Goal: Task Accomplishment & Management: Complete application form

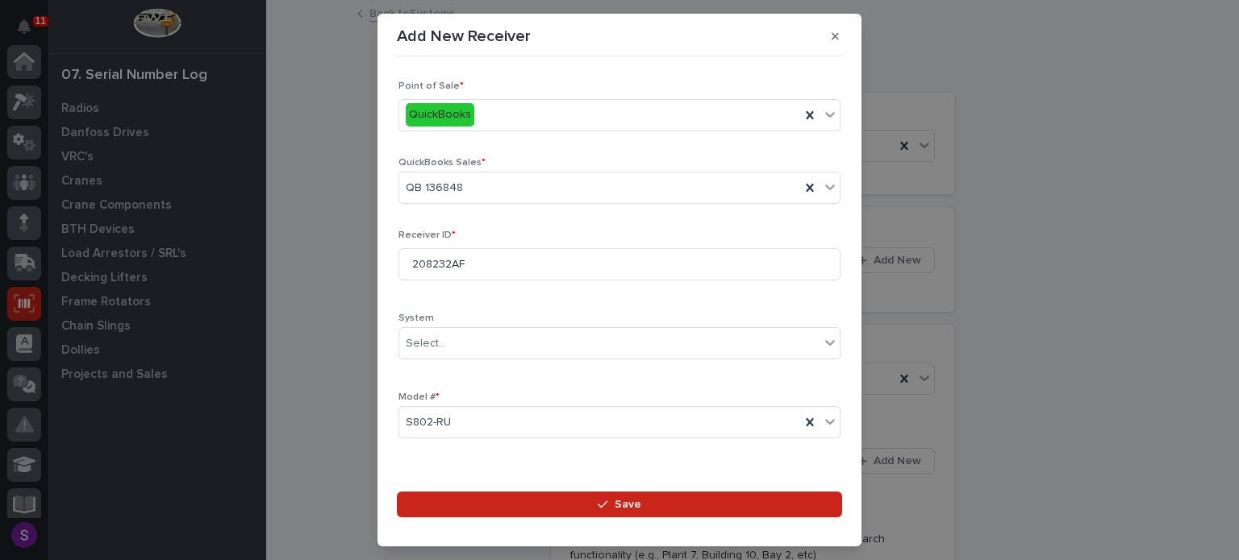
scroll to position [235, 0]
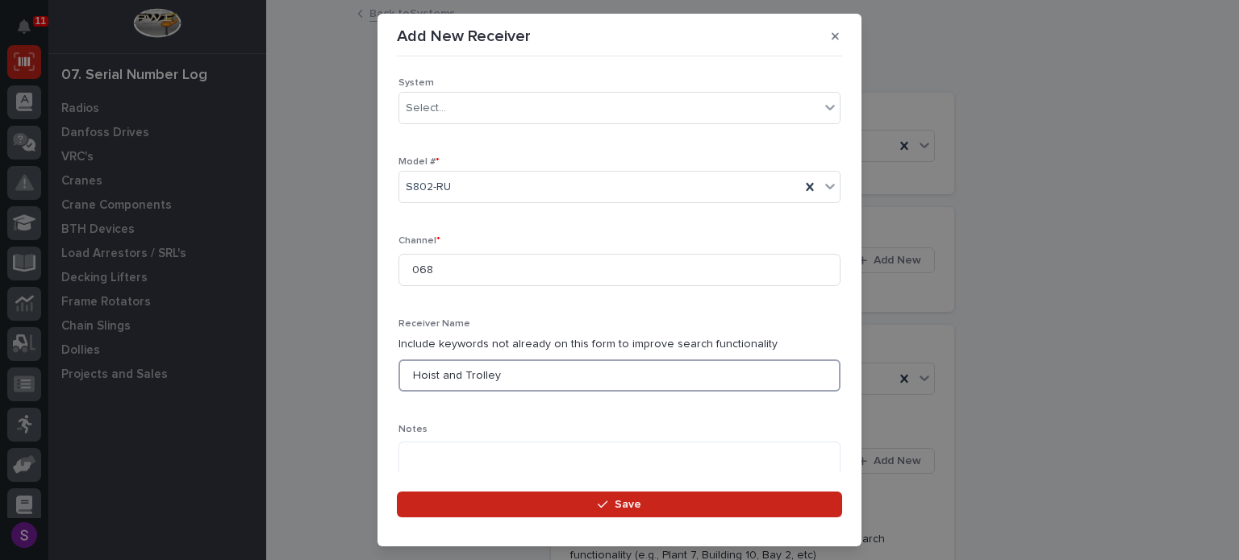
type input "Hoist and Trolley"
type textarea "**********"
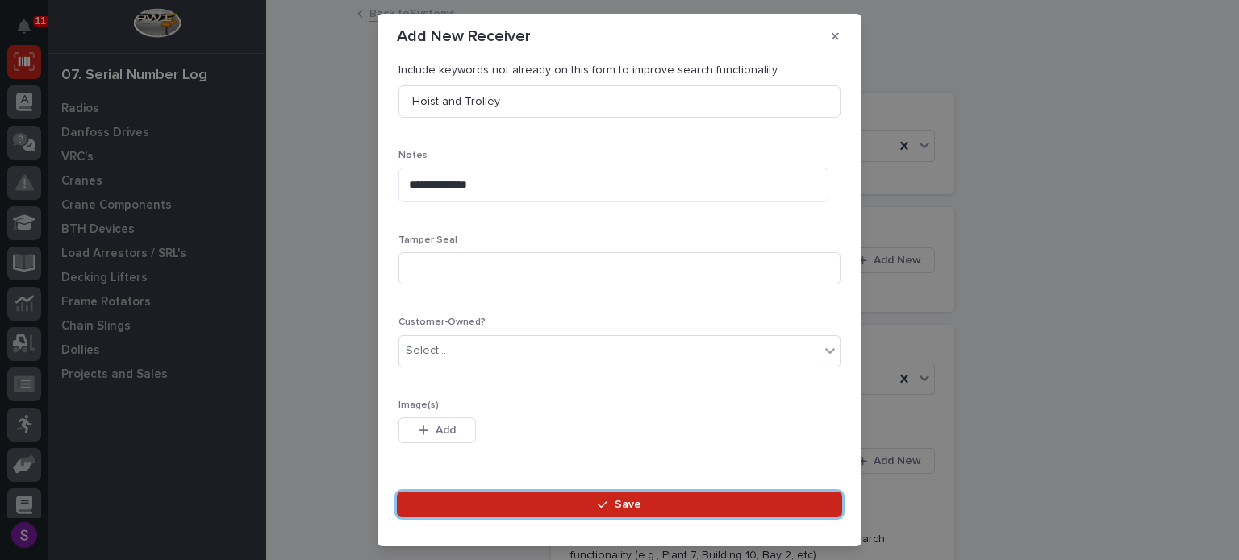
click at [397, 492] on button "Save" at bounding box center [619, 505] width 445 height 26
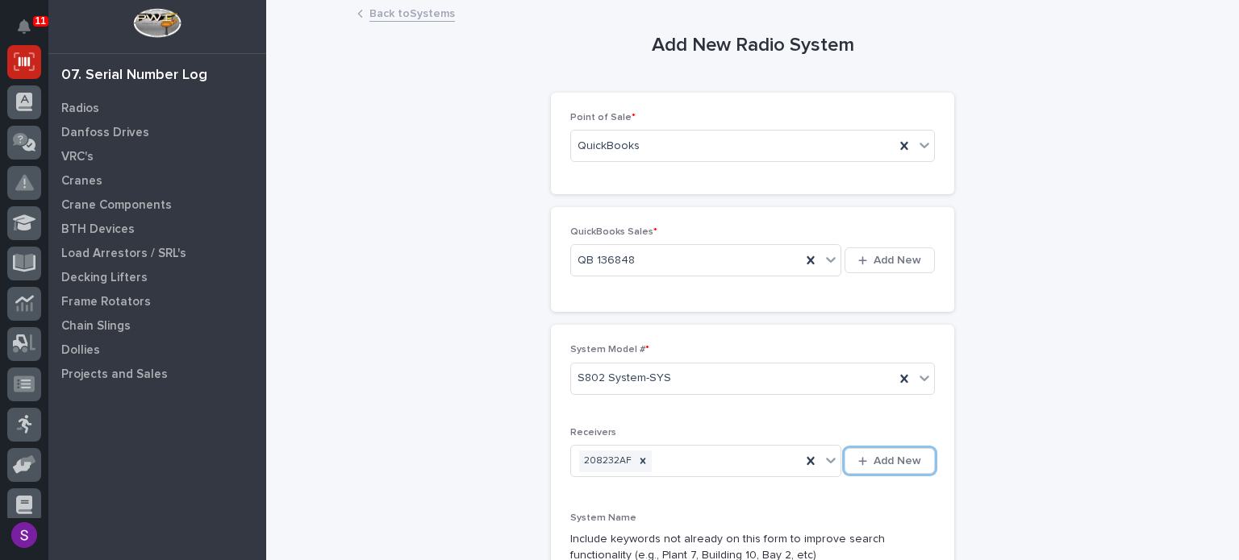
scroll to position [306, 0]
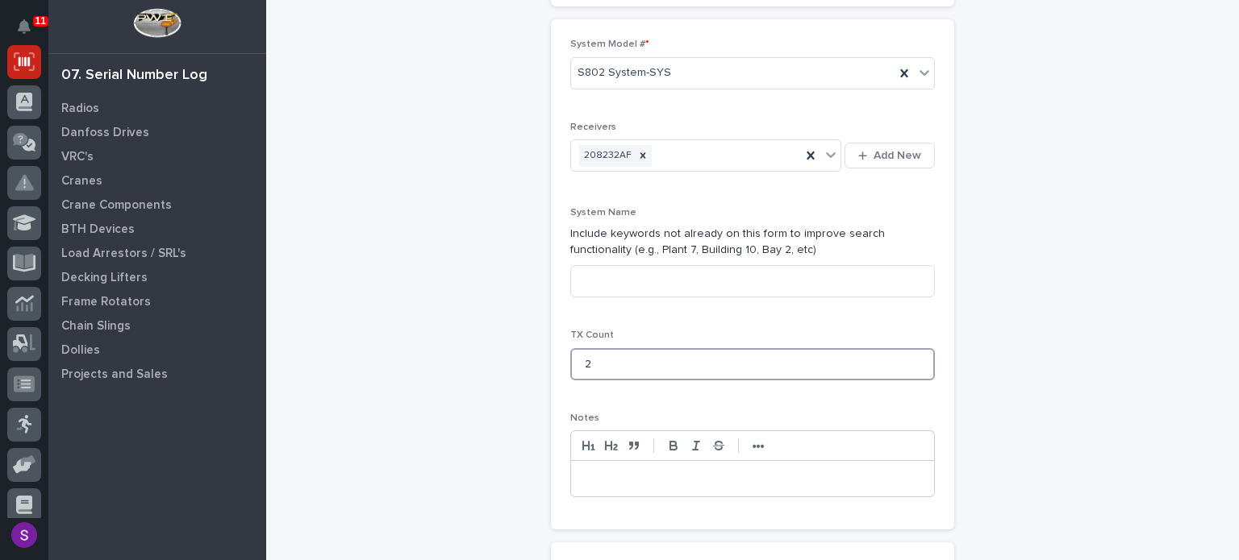
type input "2"
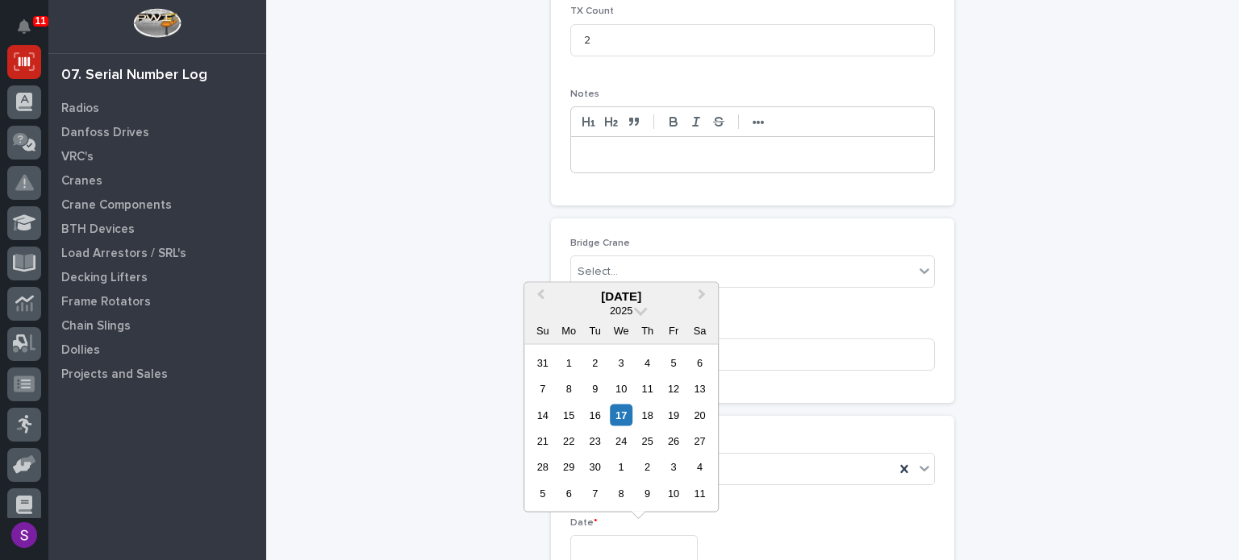
type input "**********"
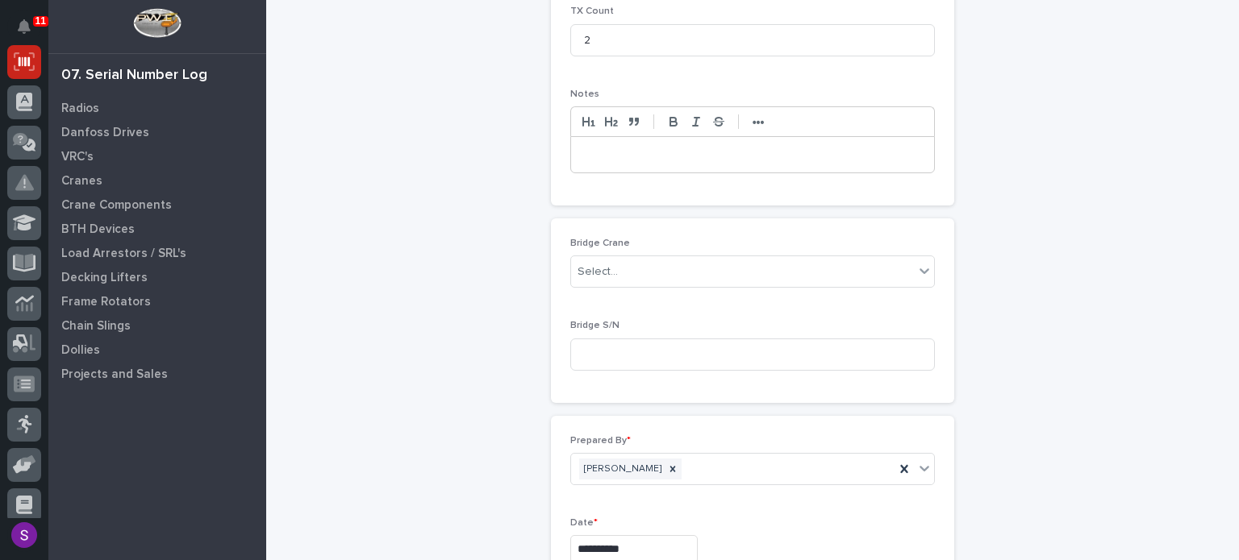
scroll to position [827, 0]
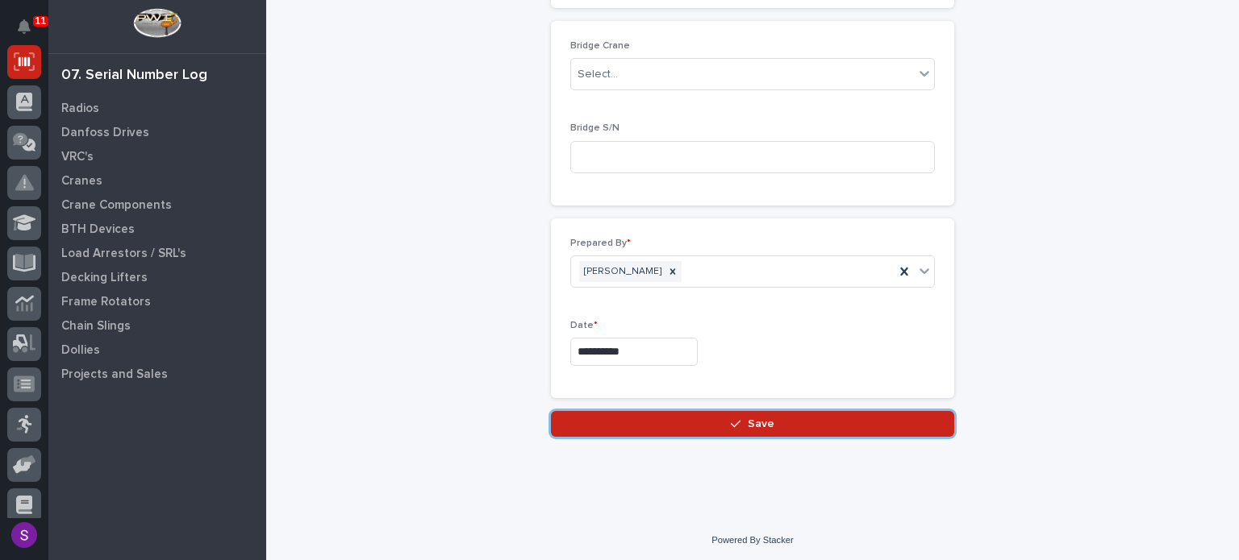
click at [551, 411] on button "Save" at bounding box center [752, 424] width 403 height 26
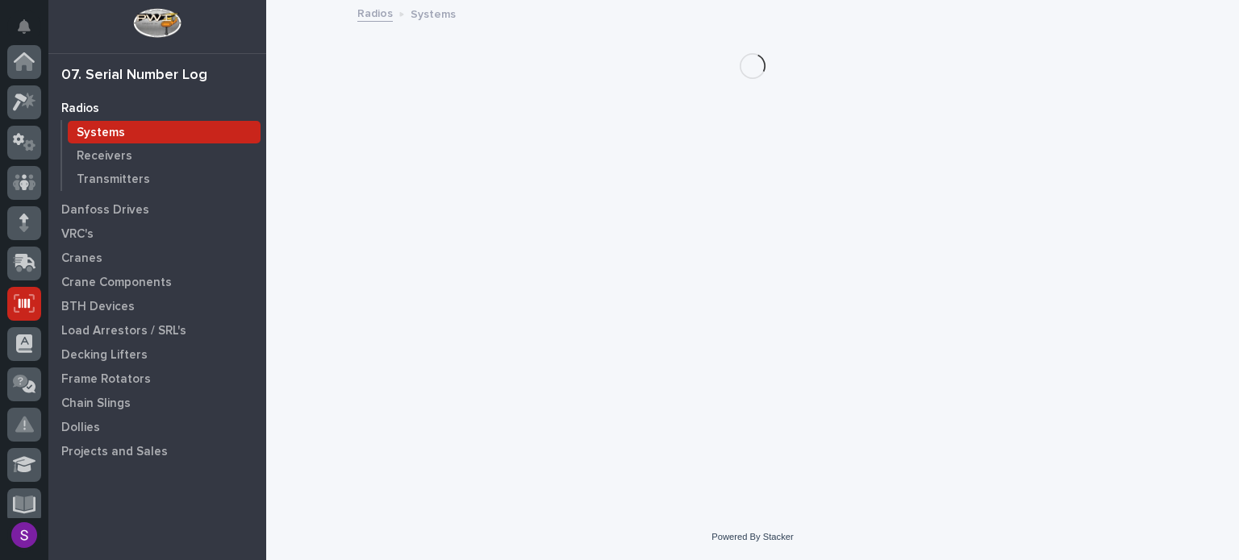
scroll to position [242, 0]
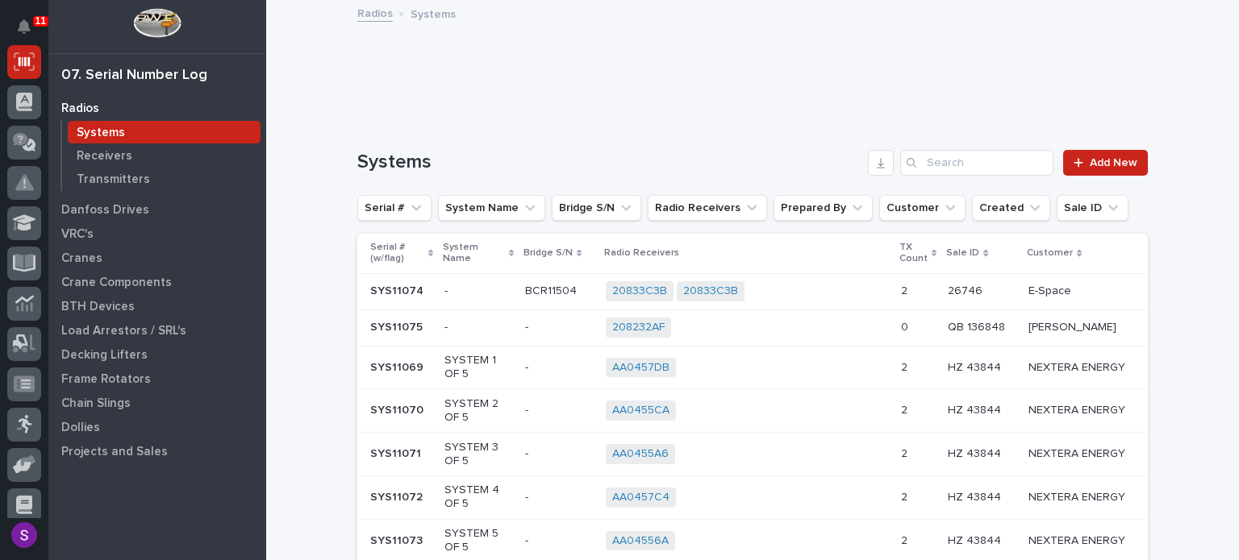
click at [845, 319] on div "208232AF + 0" at bounding box center [747, 328] width 282 height 20
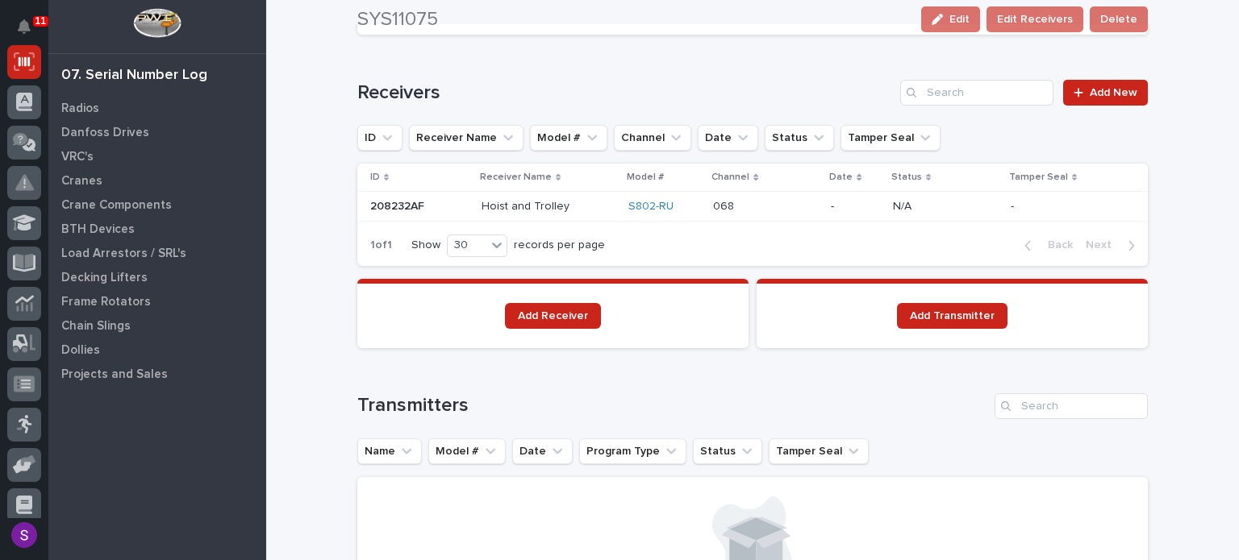
scroll to position [1048, 0]
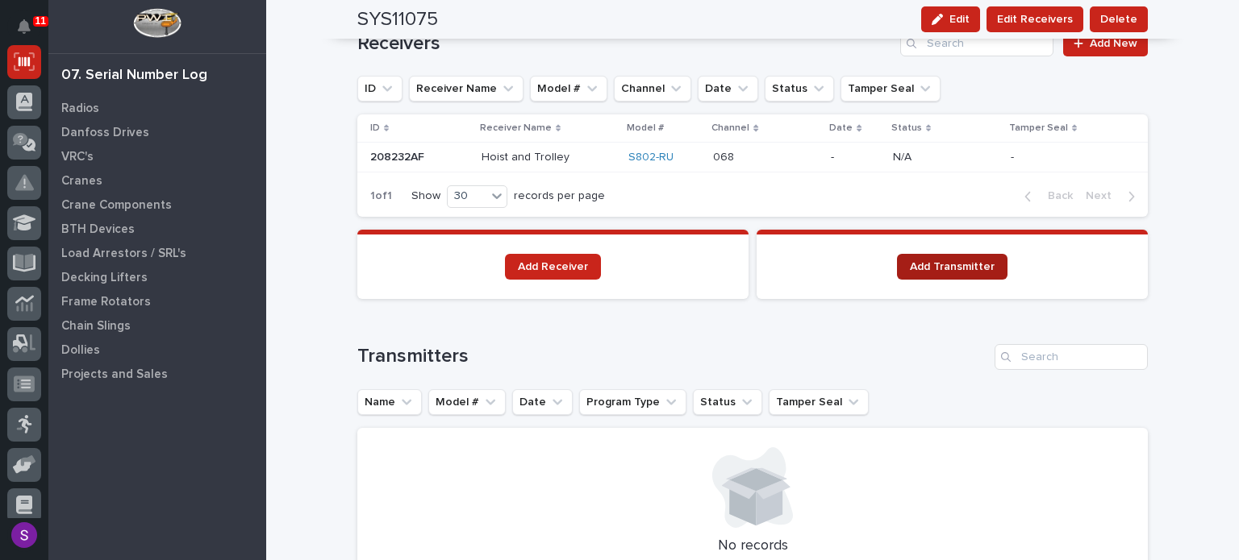
click at [942, 270] on span "Add Transmitter" at bounding box center [952, 266] width 85 height 11
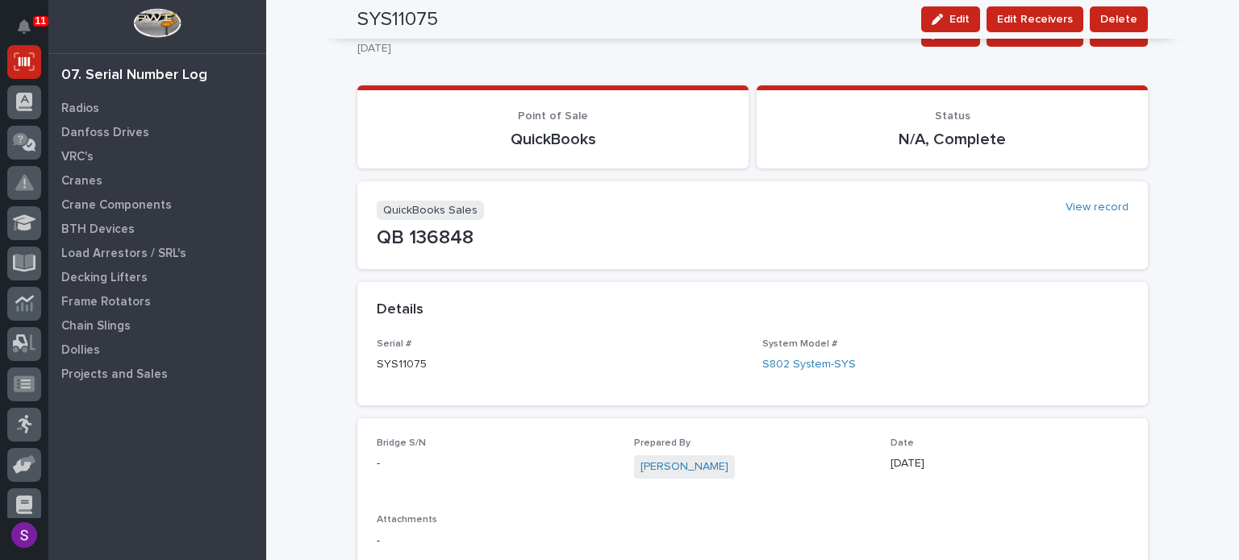
scroll to position [0, 0]
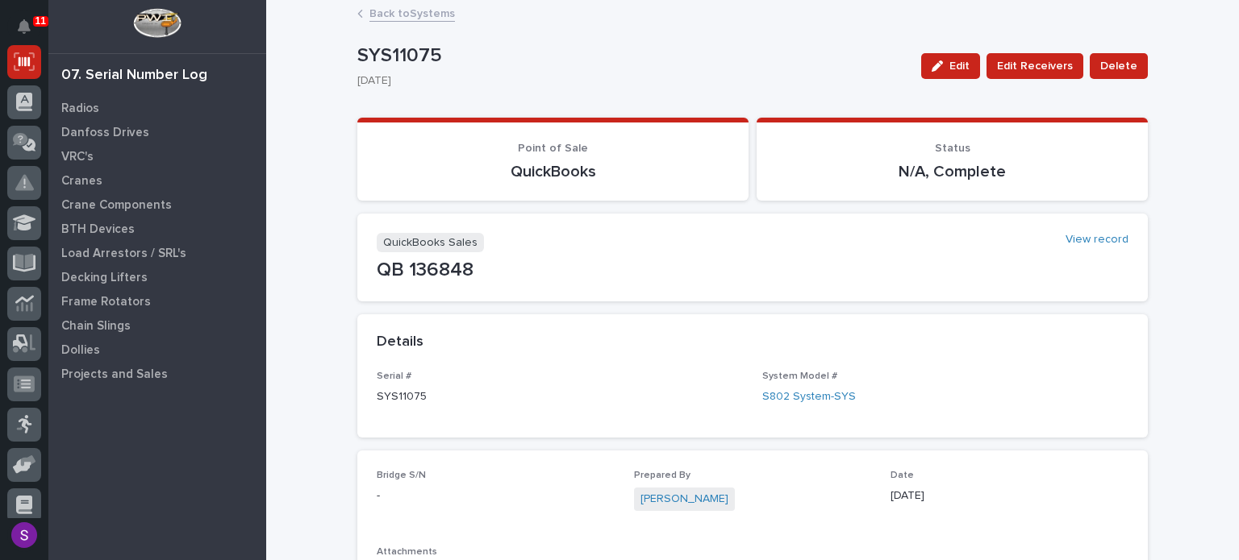
click at [403, 15] on link "Back to Systems" at bounding box center [411, 12] width 85 height 19
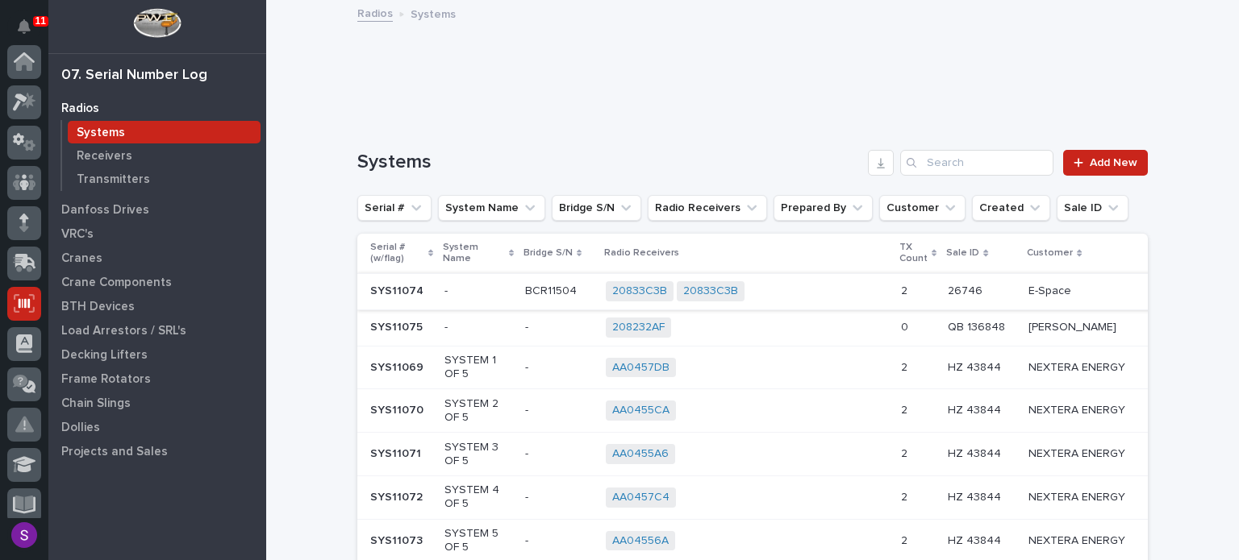
scroll to position [242, 0]
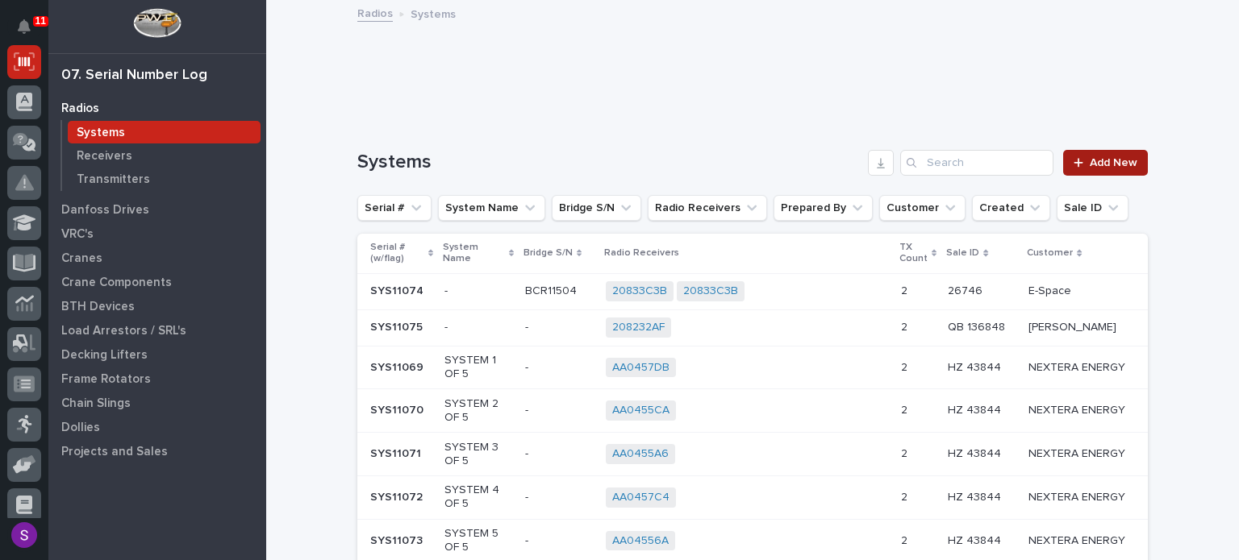
click at [1101, 164] on span "Add New" at bounding box center [1113, 162] width 48 height 11
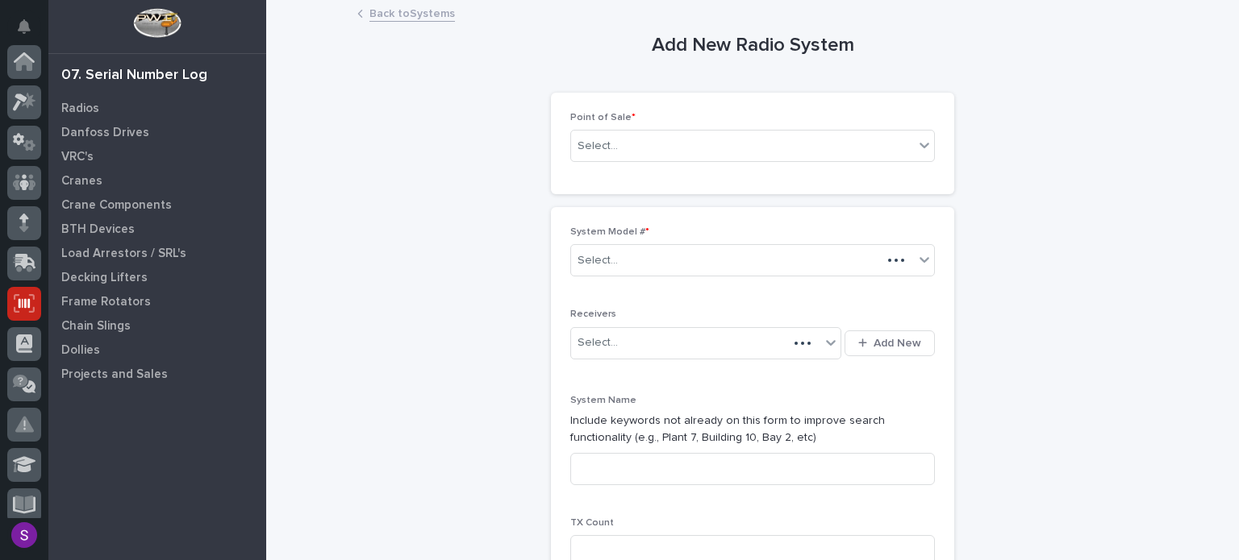
scroll to position [242, 0]
click at [743, 153] on div "Select..." at bounding box center [742, 146] width 343 height 27
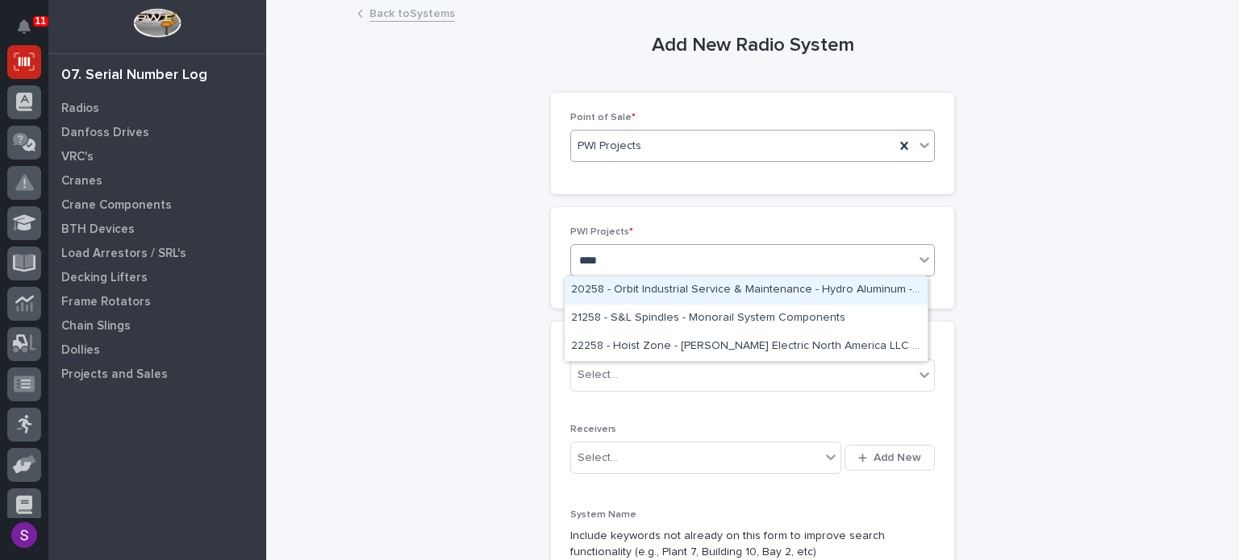
type input "*****"
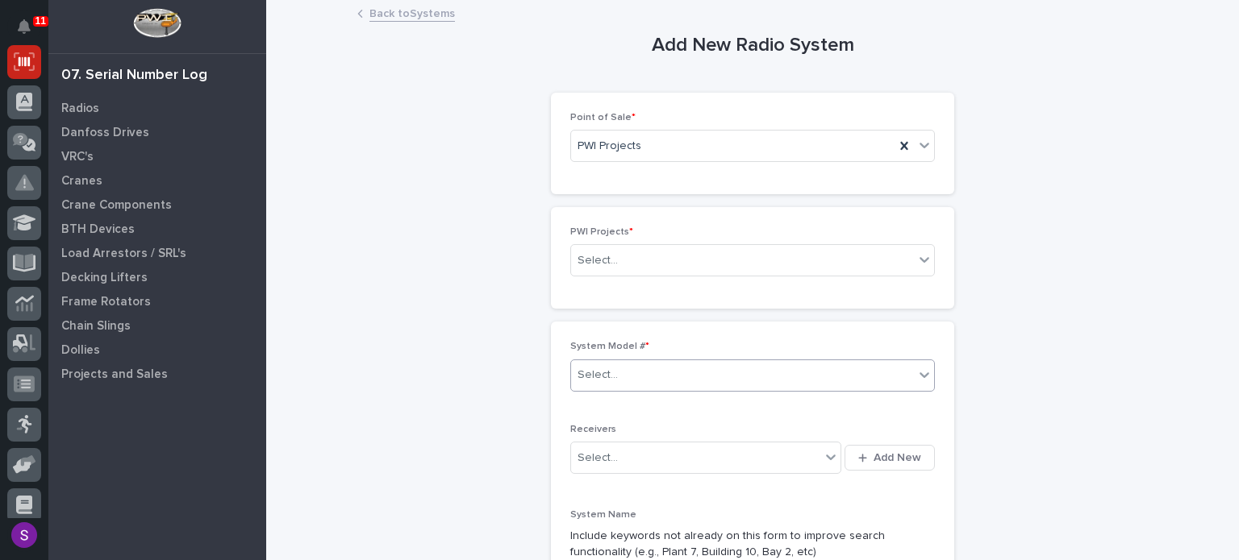
click at [619, 282] on div "PWI Projects * Select..." at bounding box center [752, 258] width 364 height 63
click at [623, 276] on body "11 My Settings Log Out 07. Serial Number Log Radios Danfoss Drives VRC's Cranes…" at bounding box center [619, 280] width 1239 height 560
type input "*****"
click at [643, 263] on div "Select..." at bounding box center [742, 261] width 343 height 27
type input "*****"
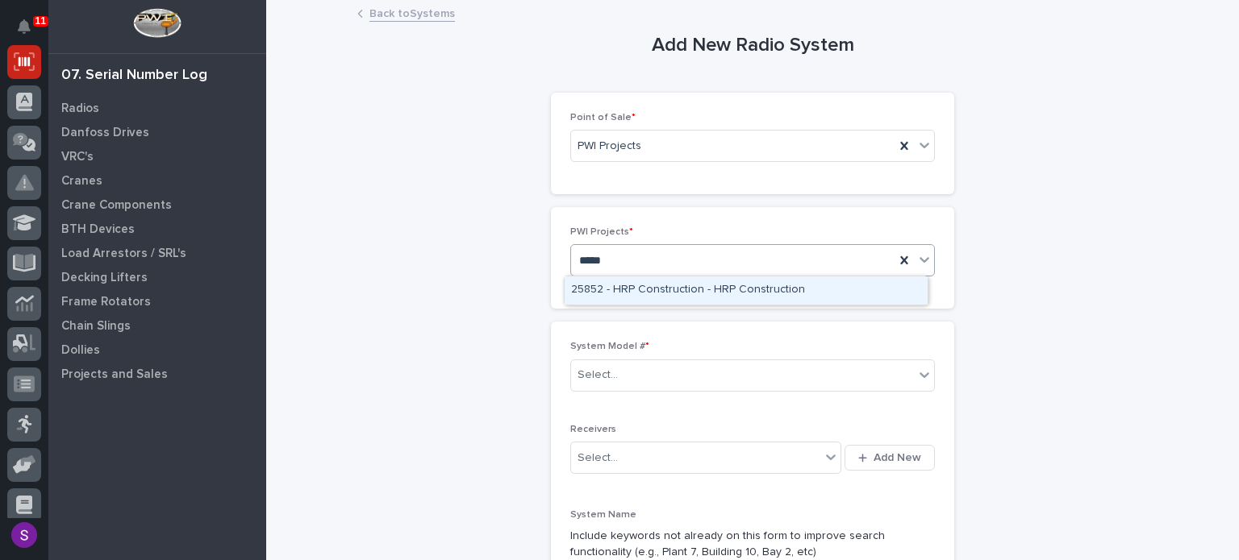
click at [720, 280] on div "25852 - HRP Construction - HRP Construction" at bounding box center [745, 291] width 363 height 28
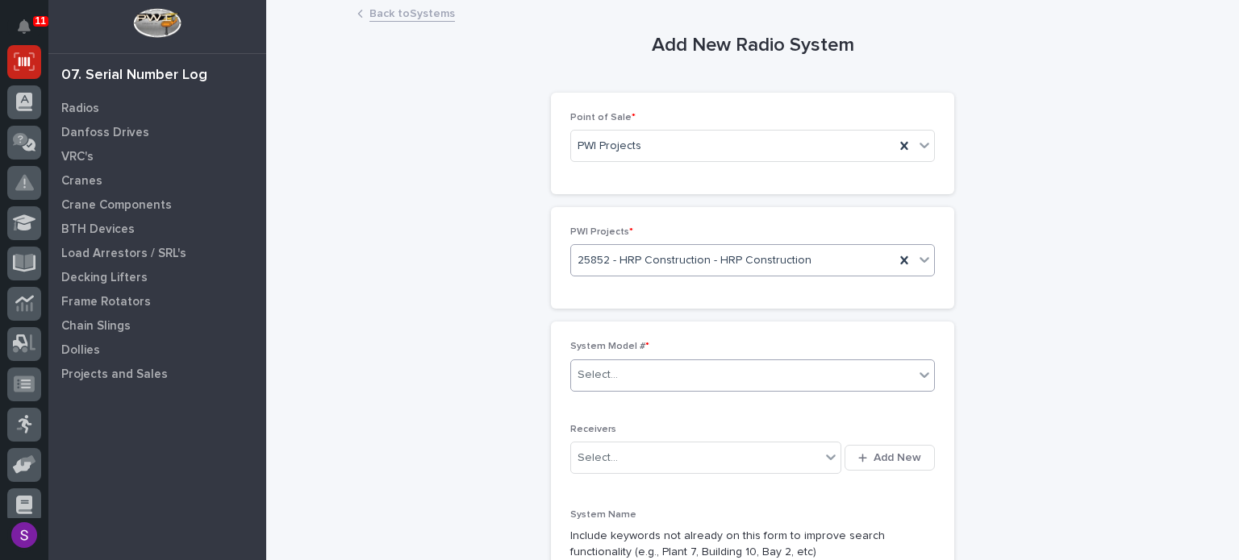
click at [768, 397] on body "11 My Settings Log Out 07. Serial Number Log Radios Danfoss Drives VRC's Cranes…" at bounding box center [619, 280] width 1239 height 560
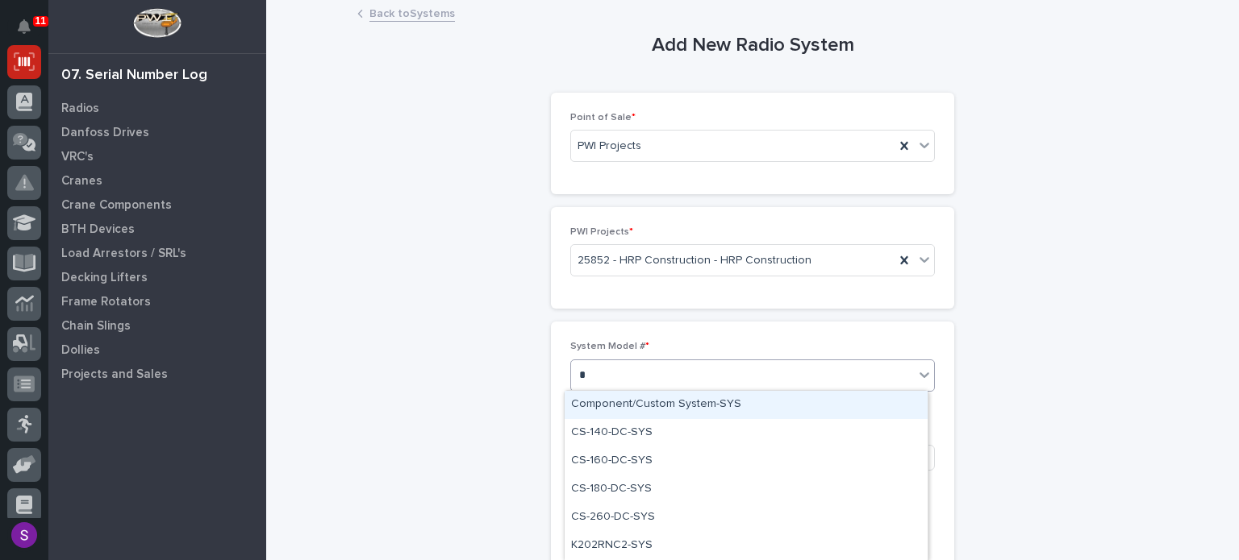
type input "**"
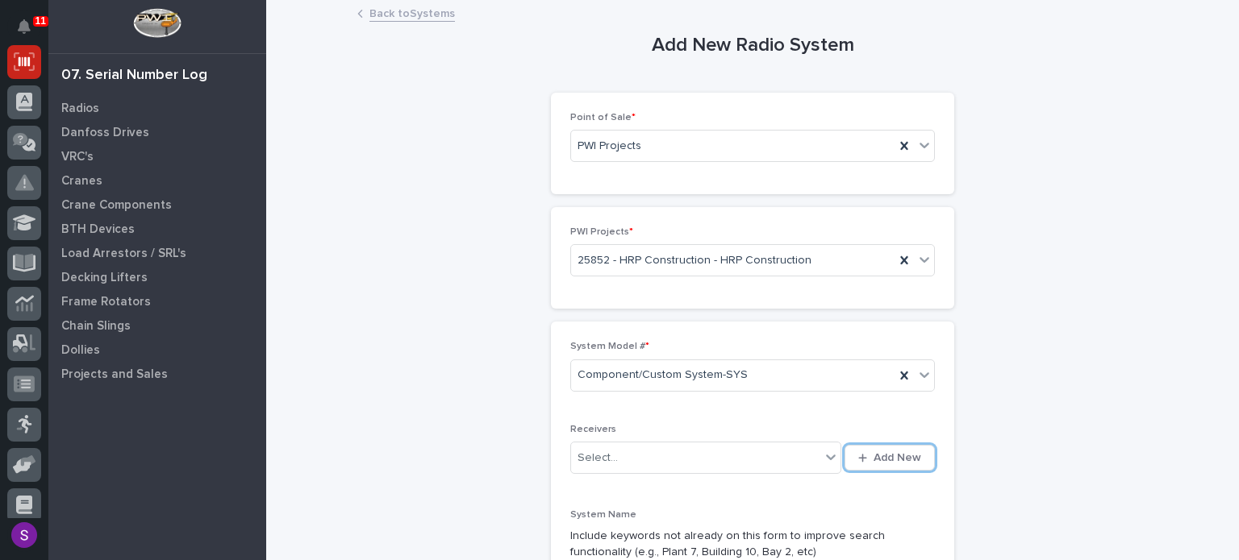
click at [844, 445] on button "Add New" at bounding box center [889, 458] width 90 height 26
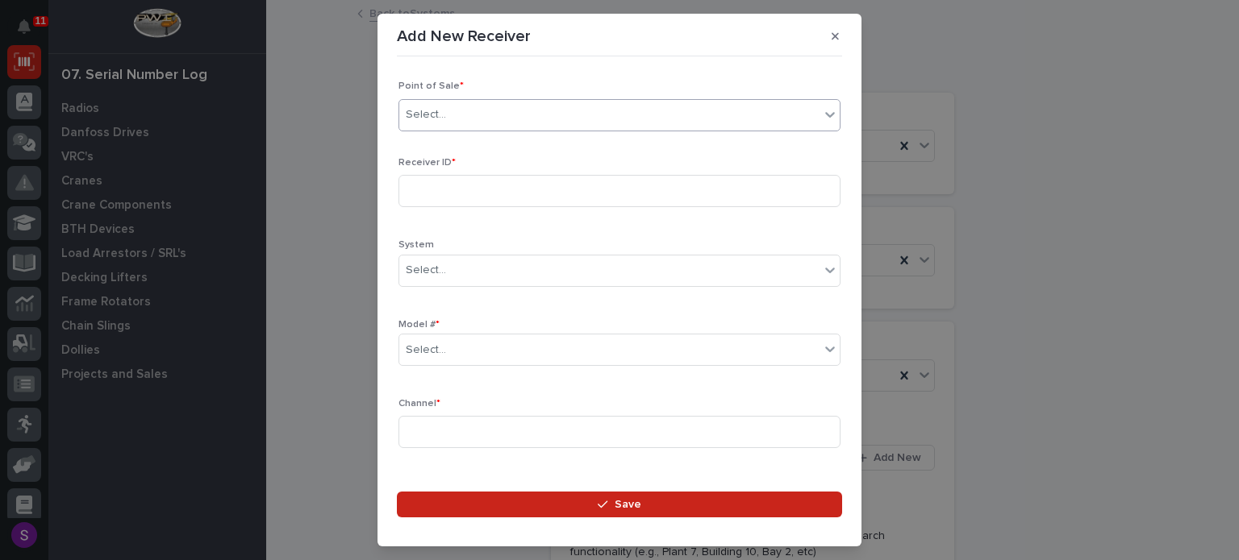
type input "*"
click at [828, 23] on div "Add New Receiver" at bounding box center [619, 36] width 445 height 26
click at [832, 31] on icon "button" at bounding box center [834, 36] width 7 height 11
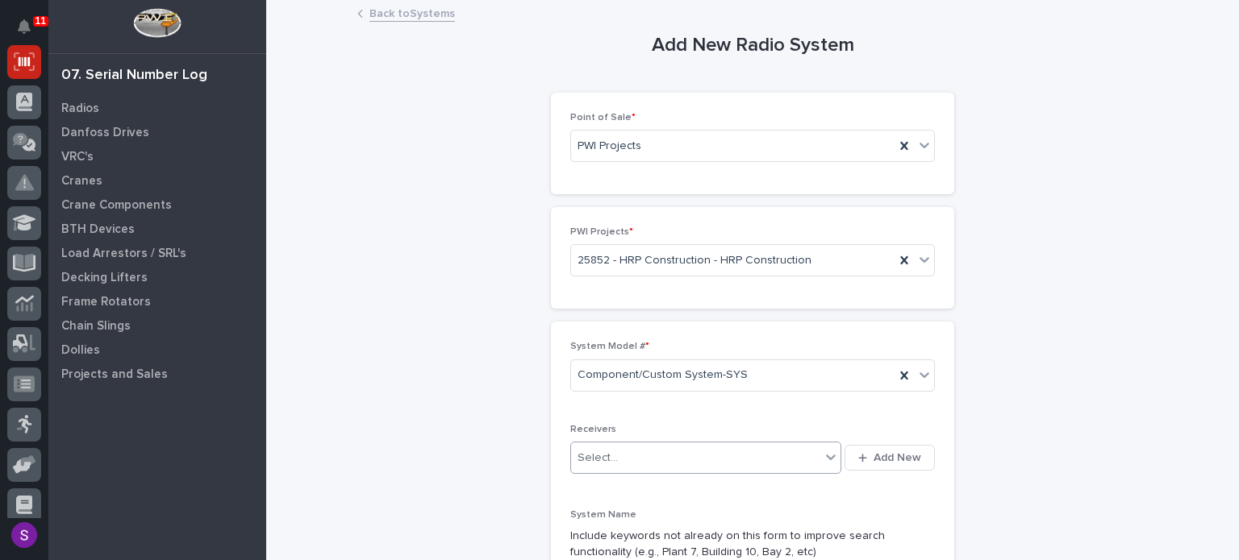
click at [616, 448] on div "Select..." at bounding box center [695, 458] width 249 height 27
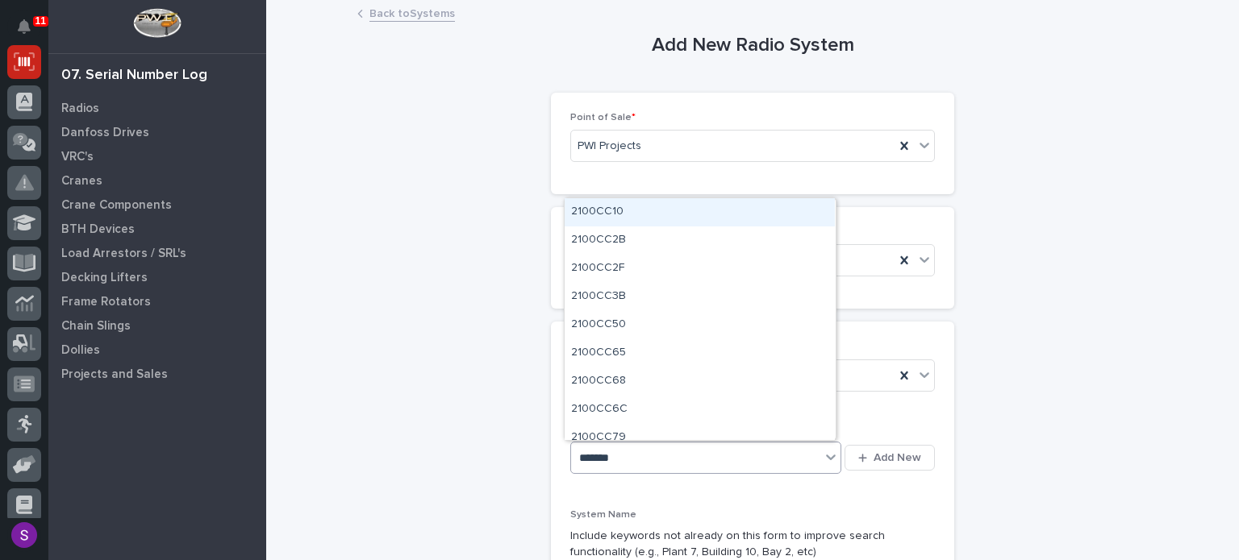
type input "********"
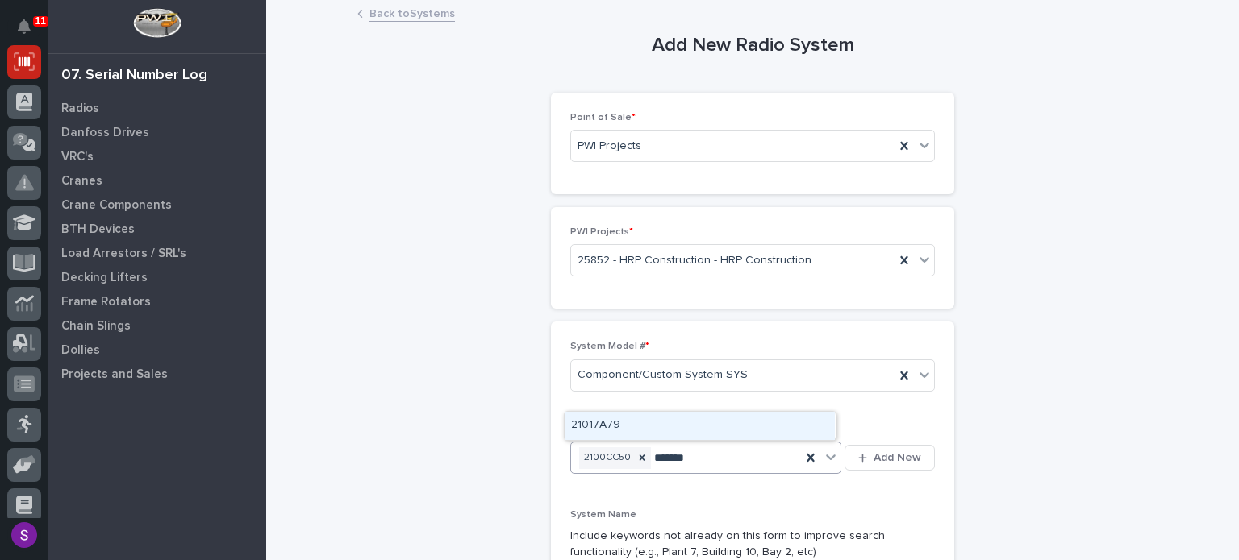
type input "********"
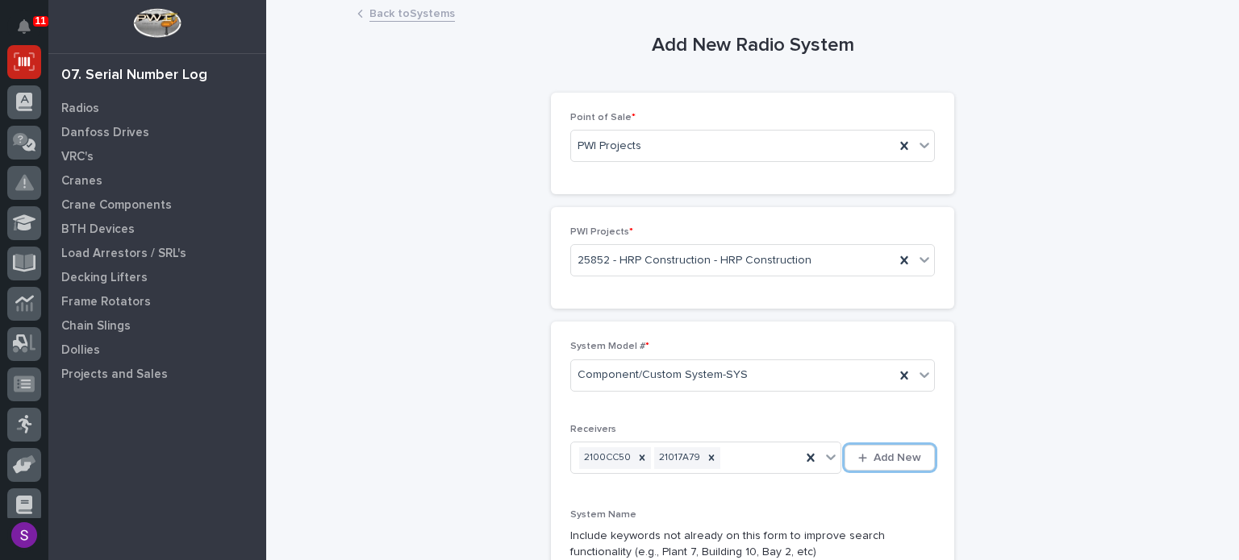
scroll to position [302, 0]
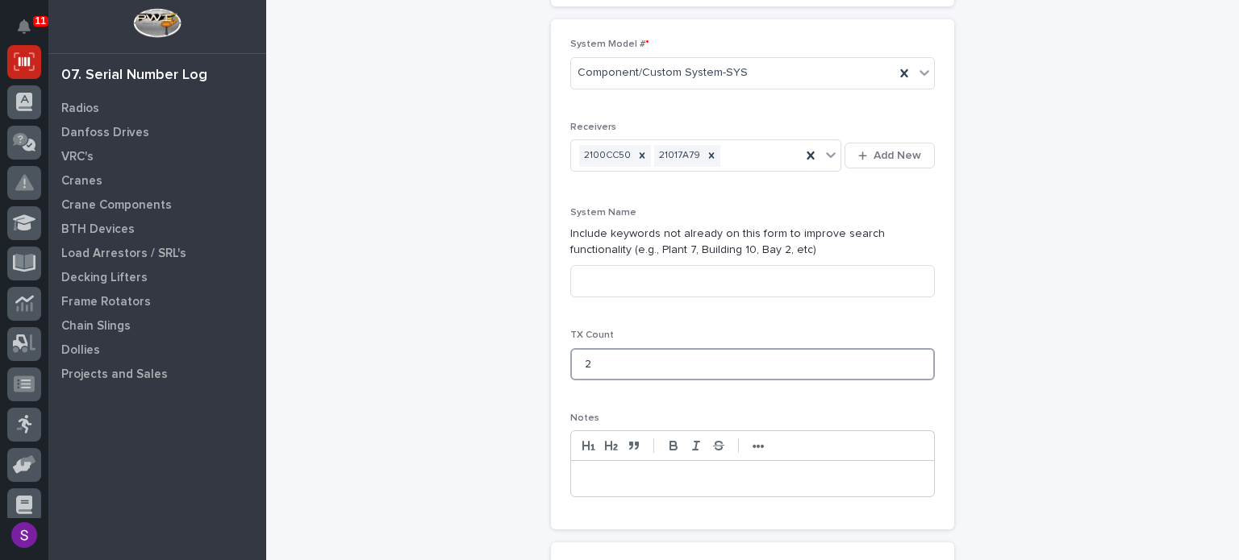
type input "2"
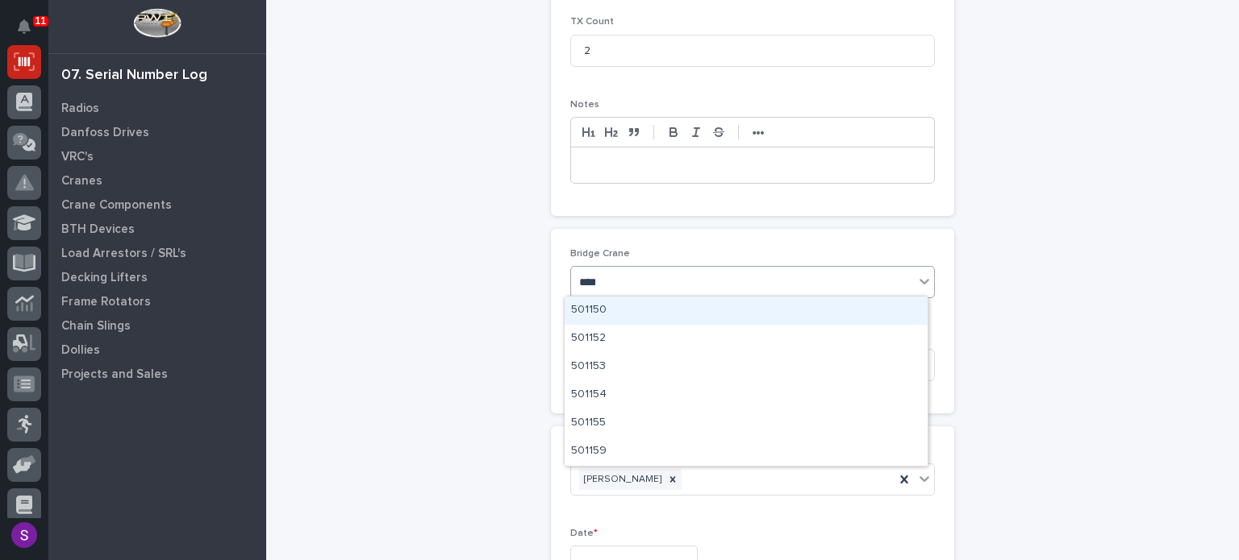
type input "*****"
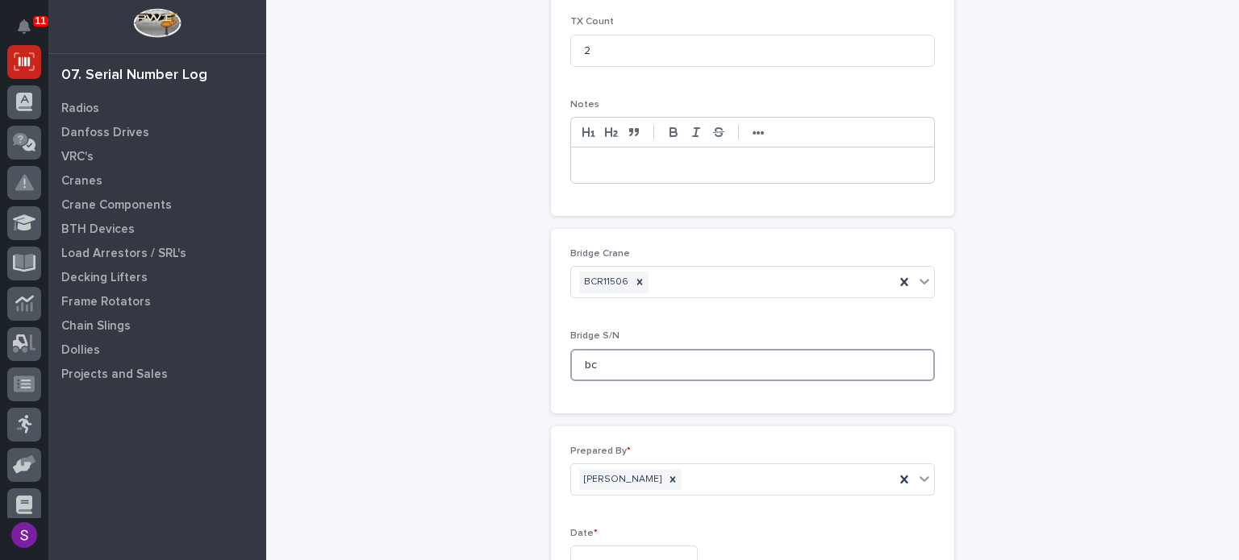
type input "b"
type input "BCR11506"
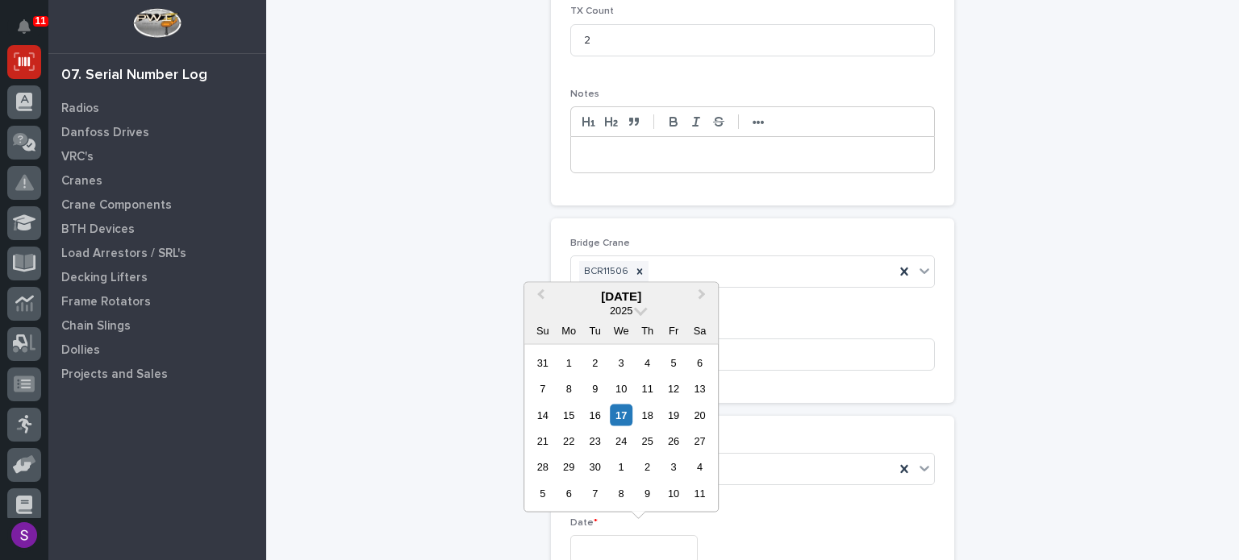
type input "**********"
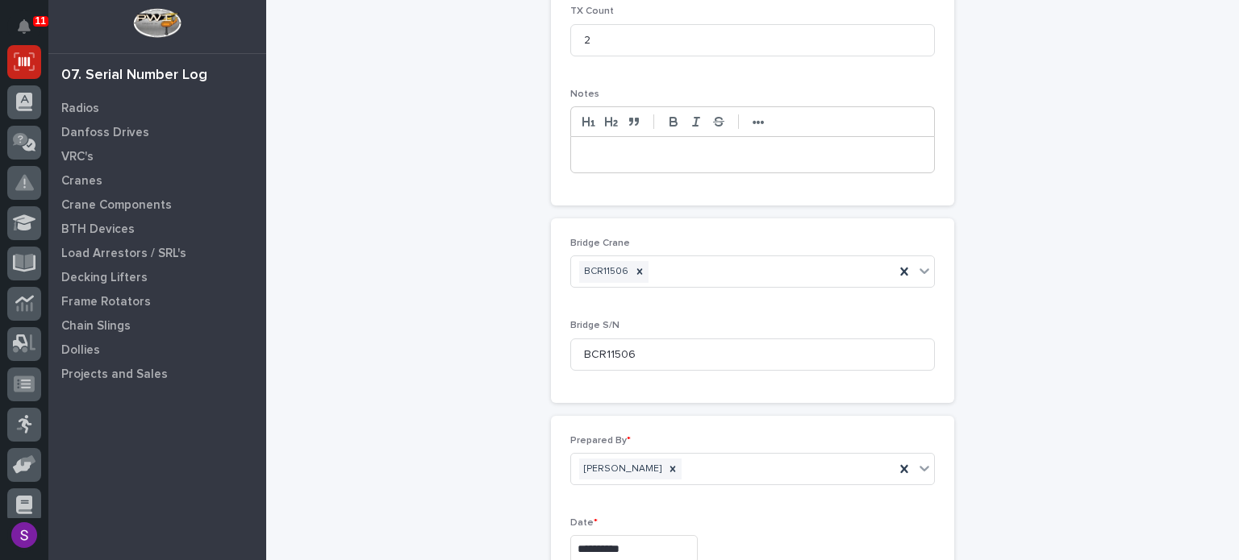
scroll to position [824, 0]
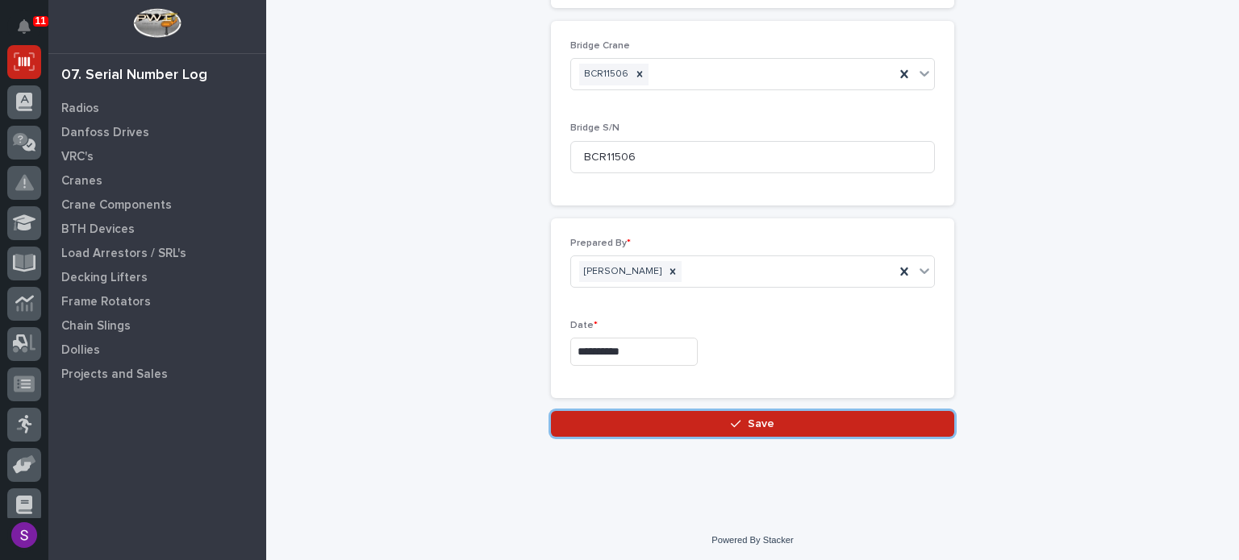
click at [551, 411] on button "Save" at bounding box center [752, 424] width 403 height 26
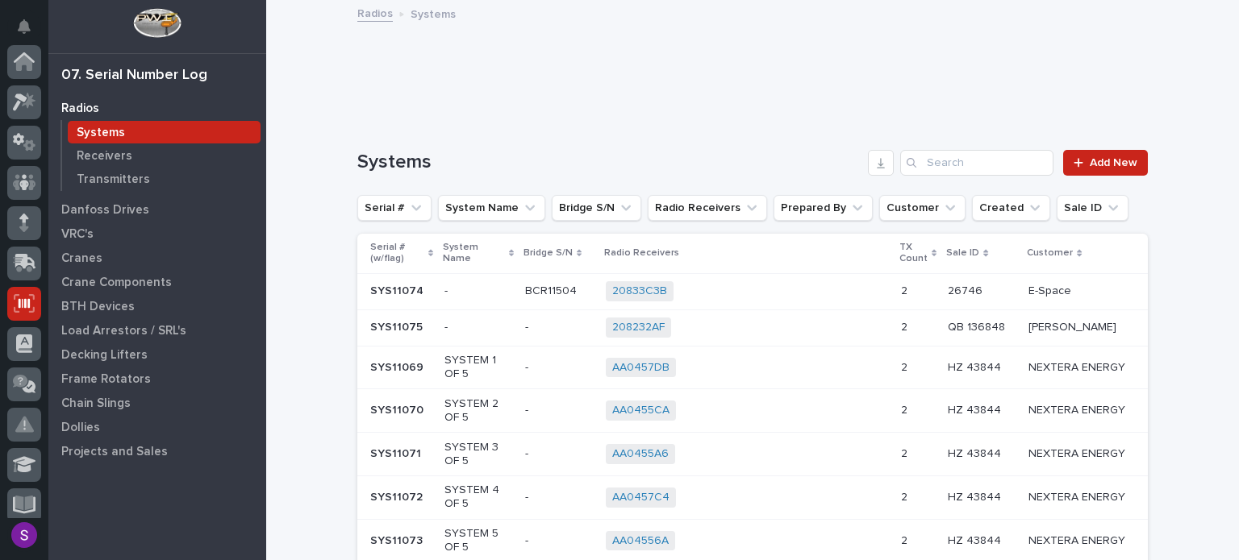
scroll to position [242, 0]
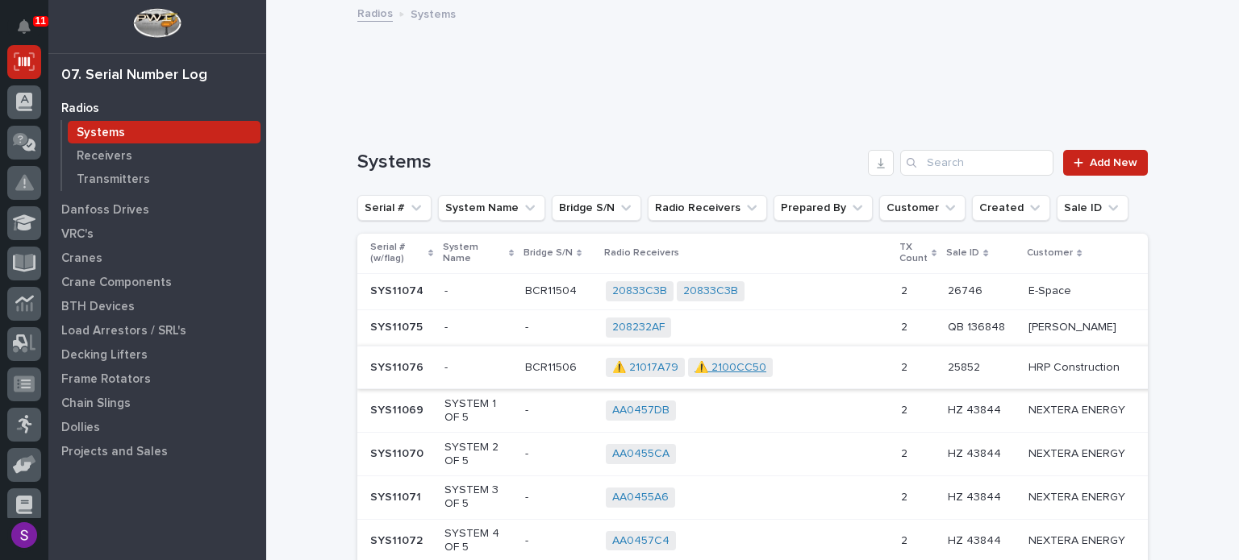
click at [713, 364] on link "⚠️ 2100CC50" at bounding box center [730, 368] width 72 height 14
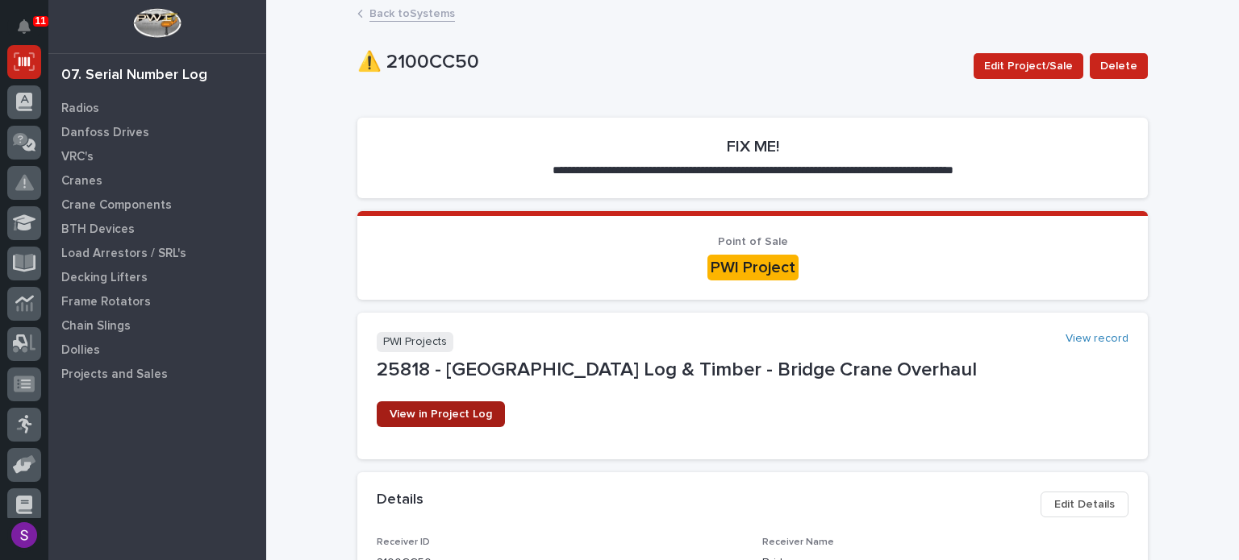
click at [475, 415] on span "View in Project Log" at bounding box center [440, 414] width 102 height 11
click at [419, 12] on link "Back to Systems" at bounding box center [411, 12] width 85 height 19
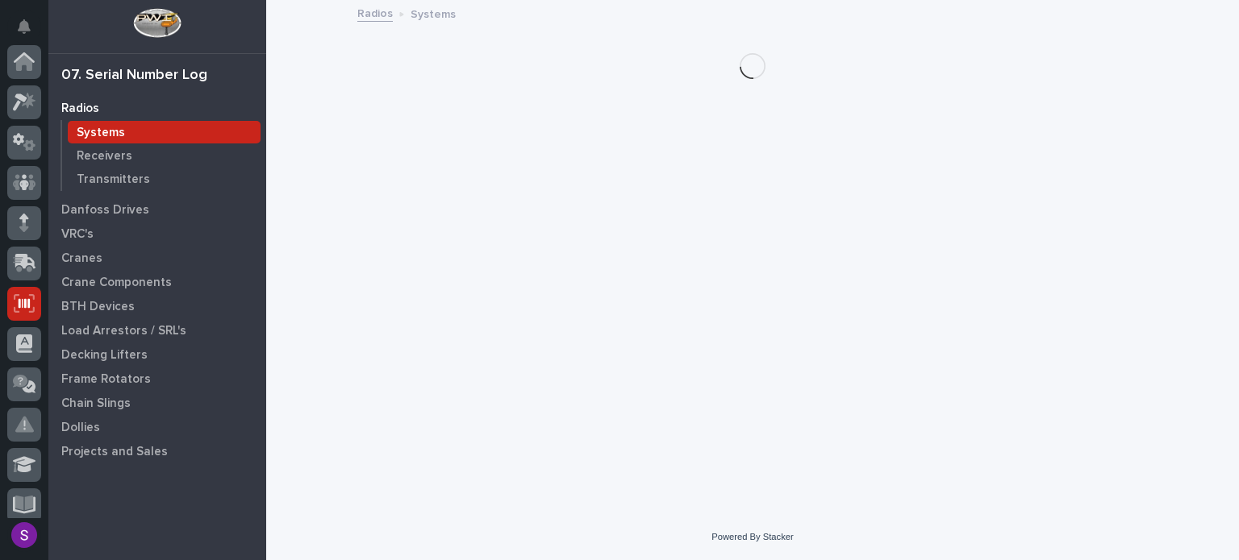
scroll to position [242, 0]
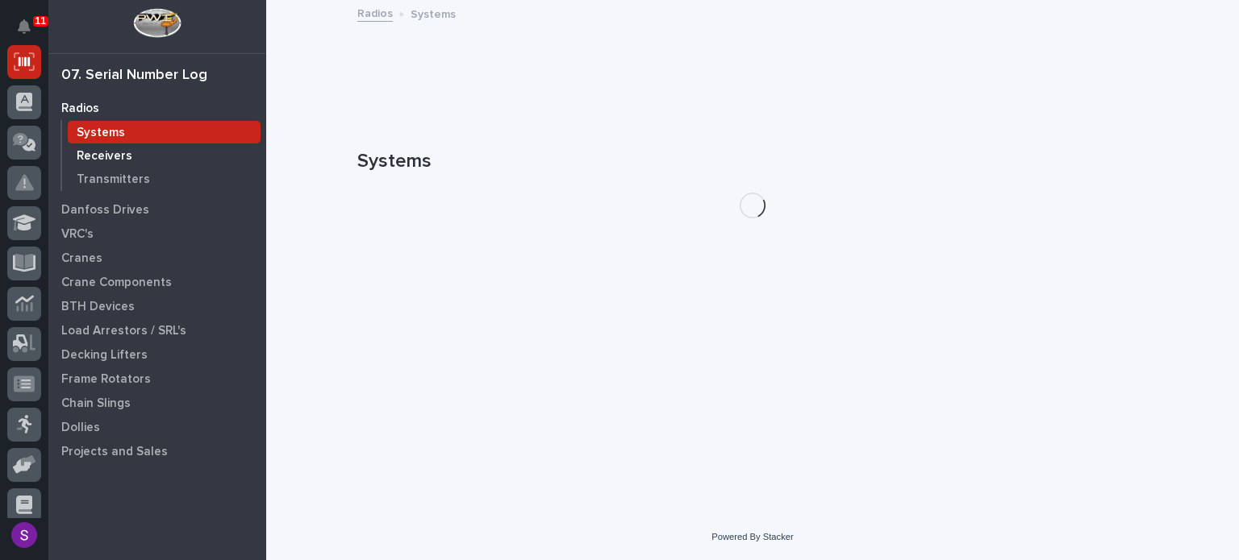
click at [112, 148] on div "Receivers" at bounding box center [164, 155] width 193 height 23
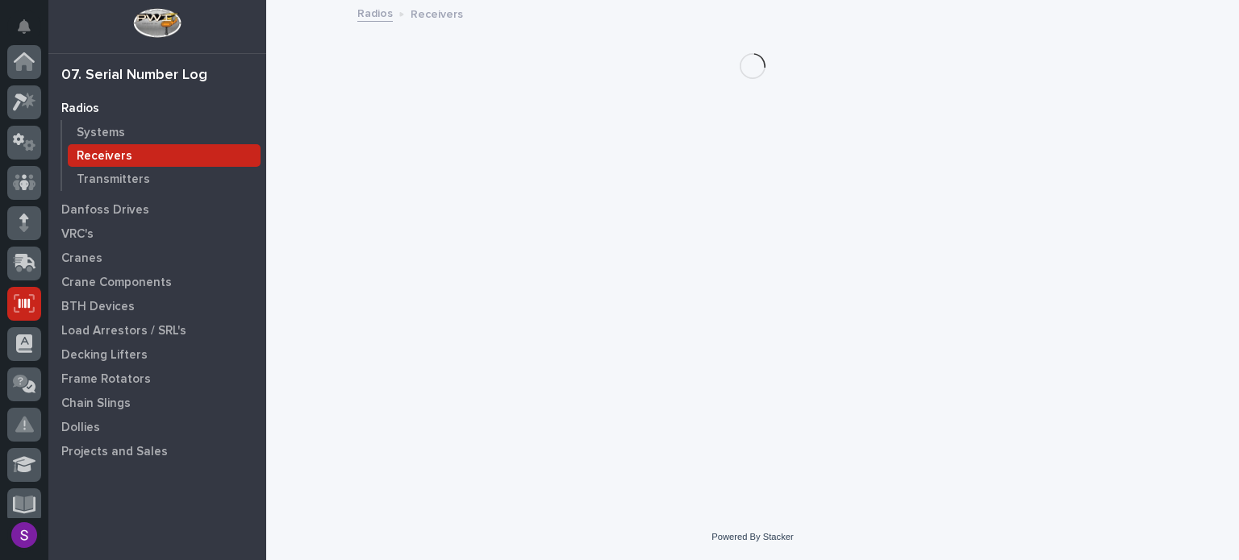
scroll to position [242, 0]
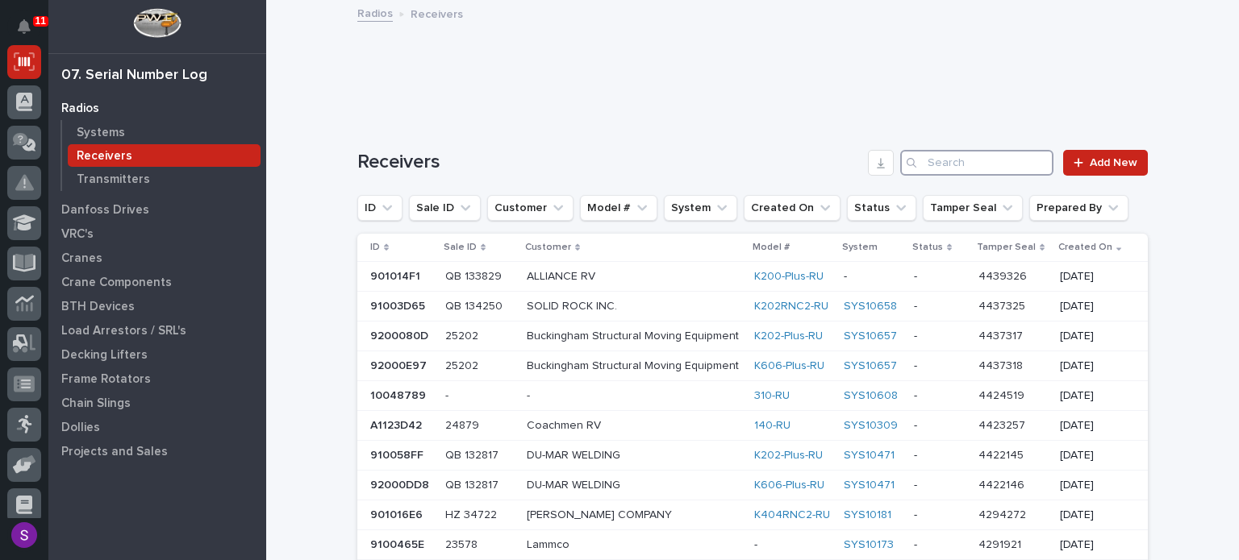
click at [951, 166] on input "Search" at bounding box center [976, 163] width 153 height 26
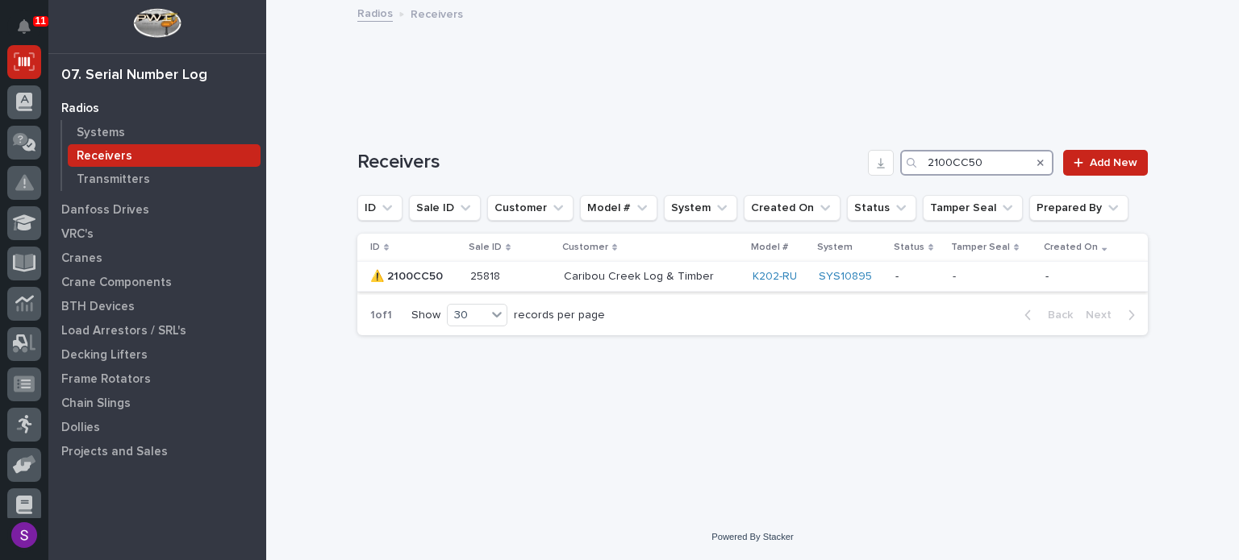
type input "2100CC50"
click at [539, 281] on p at bounding box center [510, 277] width 81 height 14
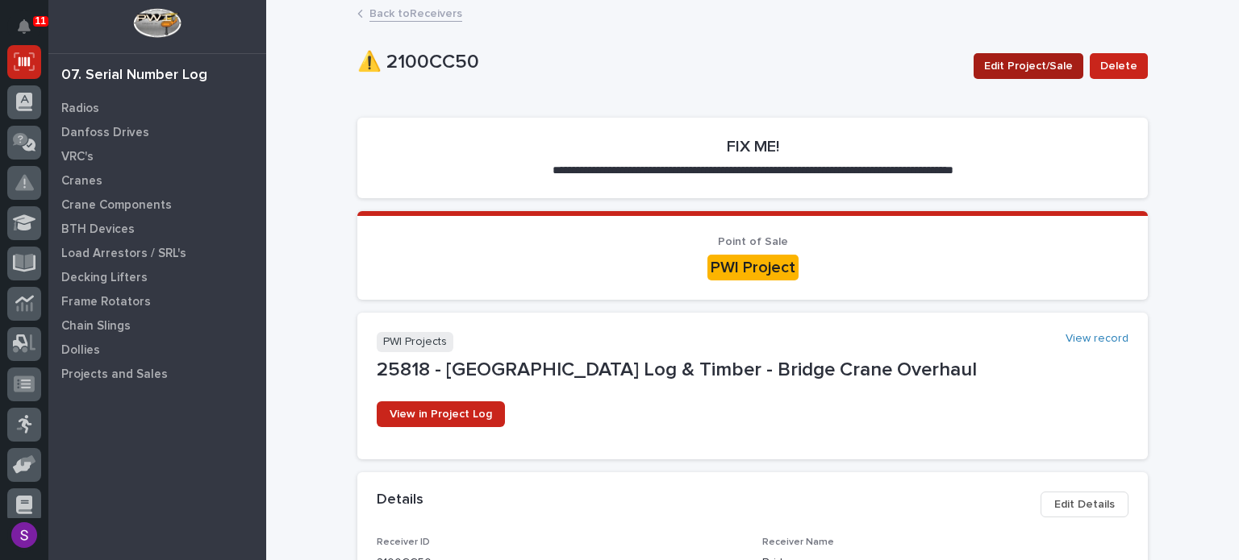
click at [1026, 69] on span "Edit Project/Sale" at bounding box center [1028, 65] width 89 height 19
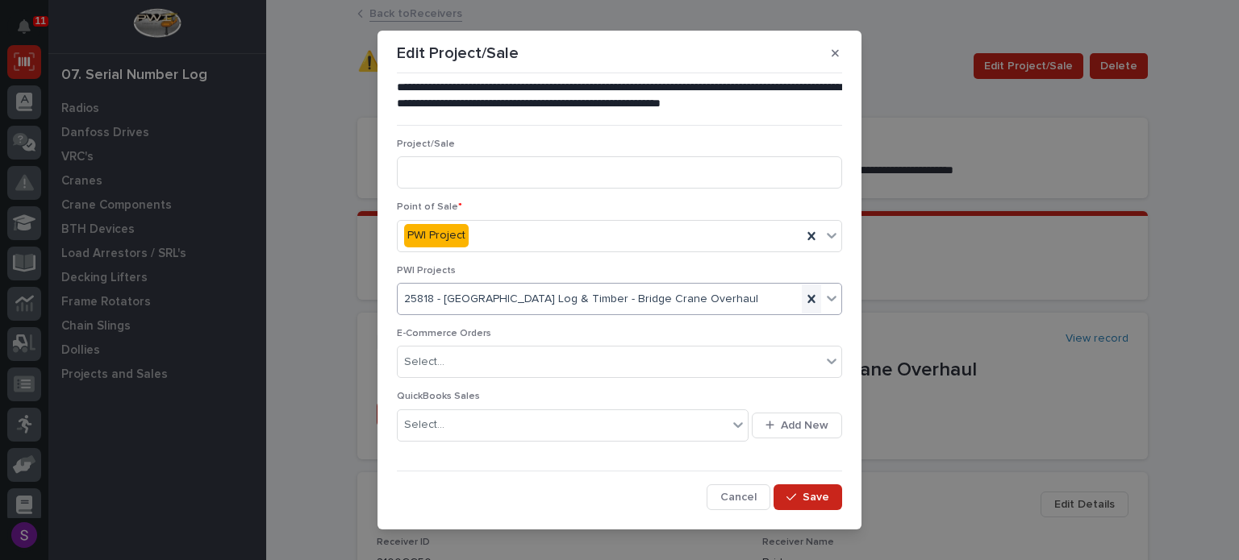
click at [808, 302] on icon at bounding box center [810, 299] width 7 height 8
type input "*****"
click at [822, 490] on span "Save" at bounding box center [815, 497] width 27 height 15
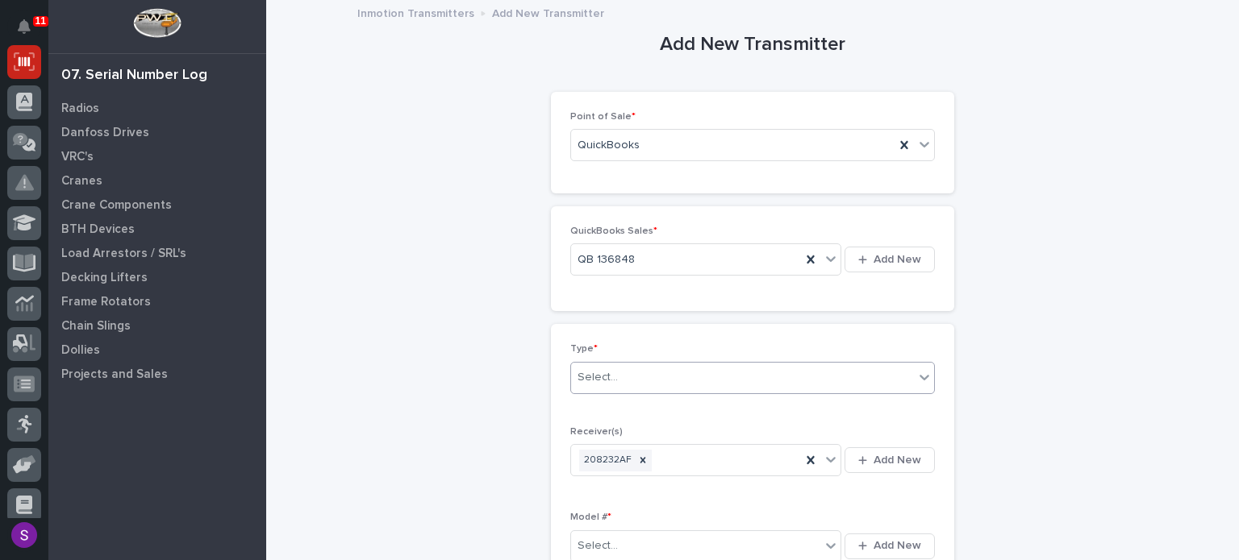
click at [657, 369] on div "Select..." at bounding box center [742, 377] width 343 height 27
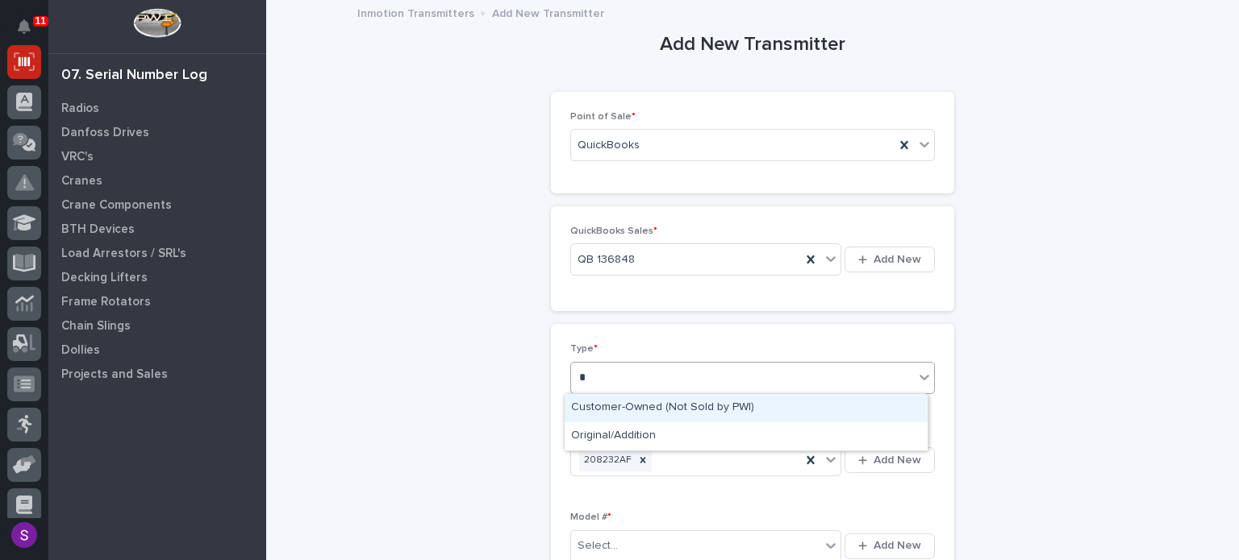
type input "**"
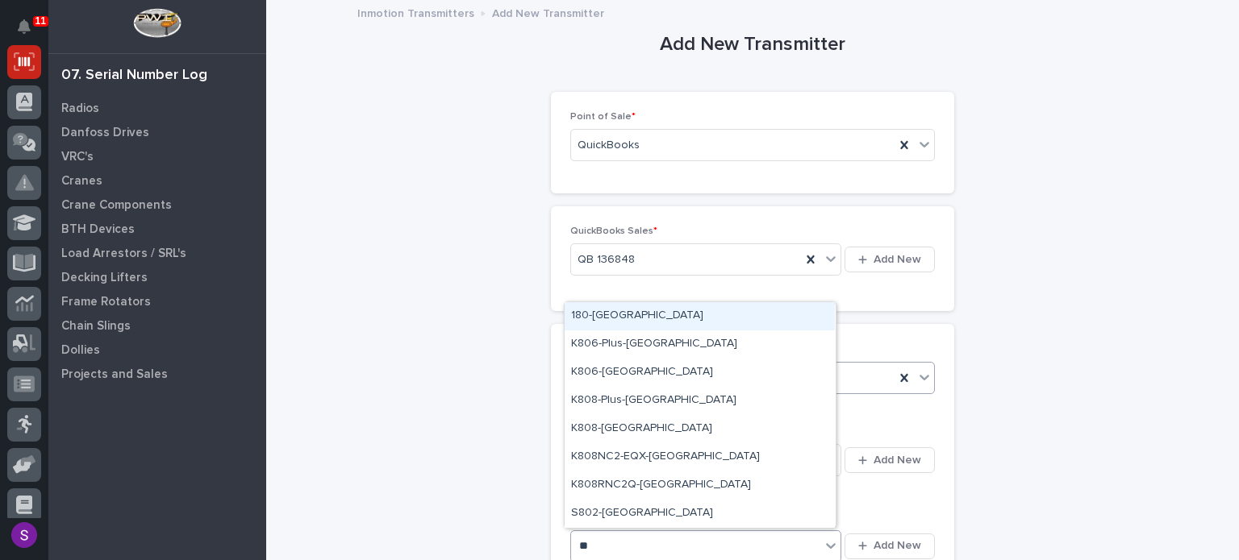
type input "***"
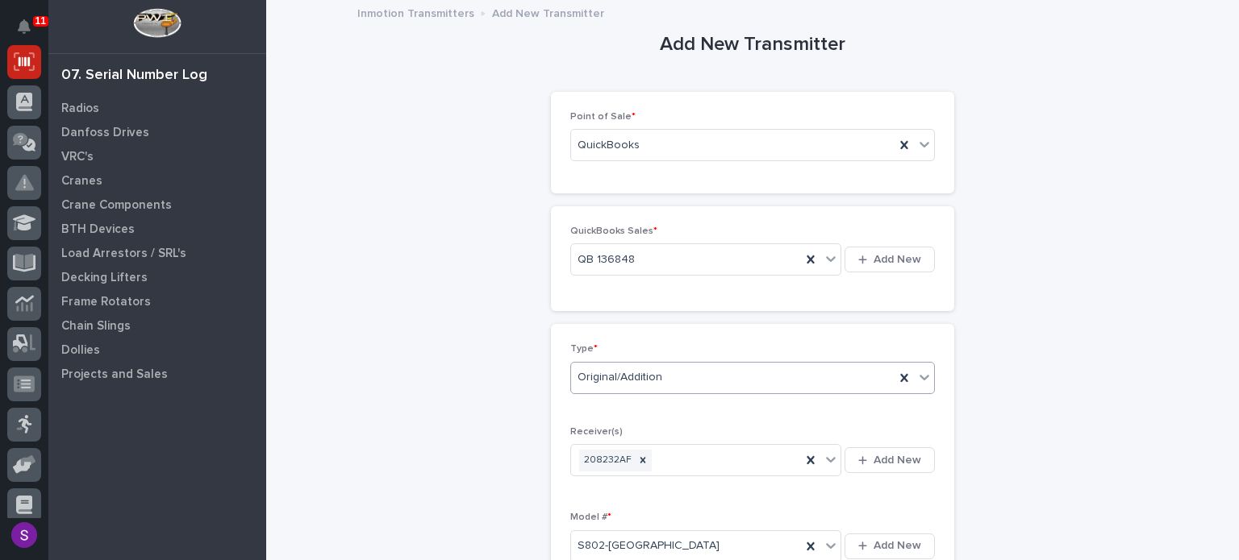
scroll to position [350, 0]
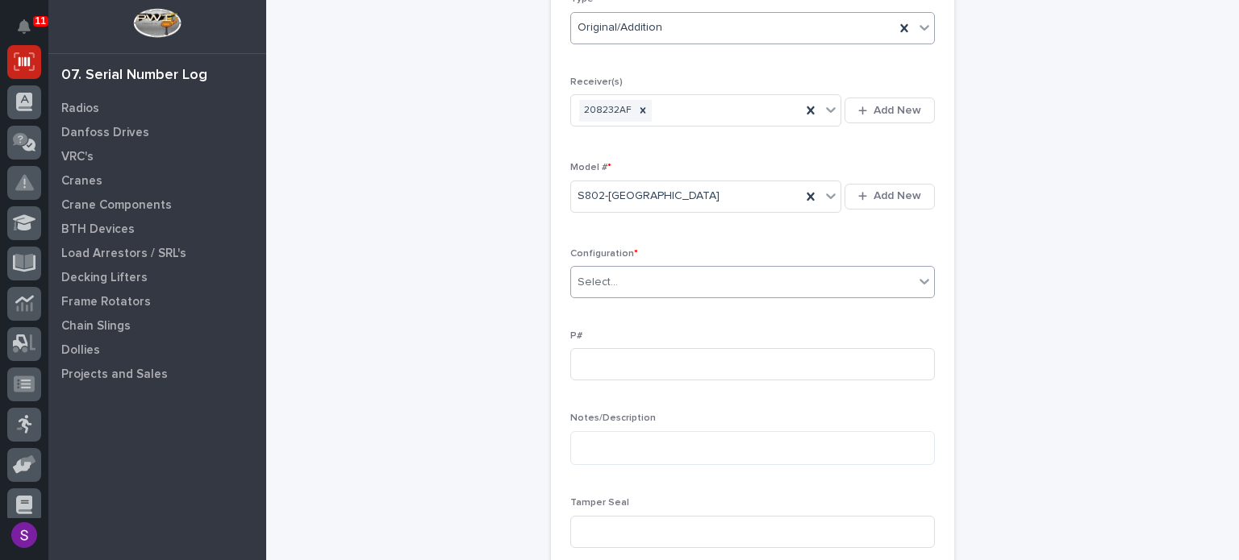
type input "*"
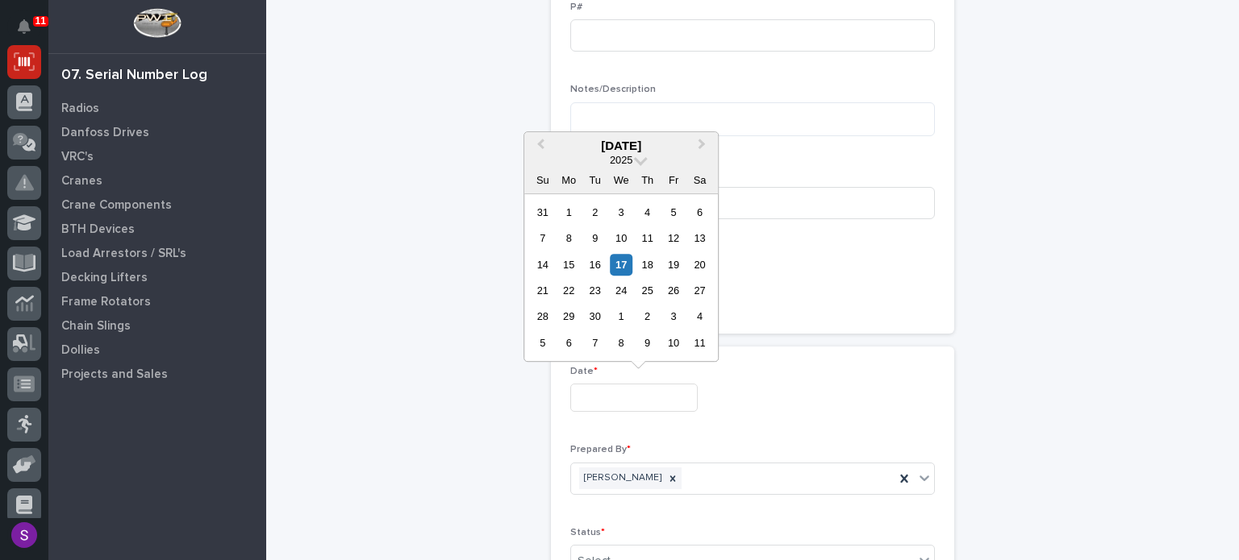
type input "**********"
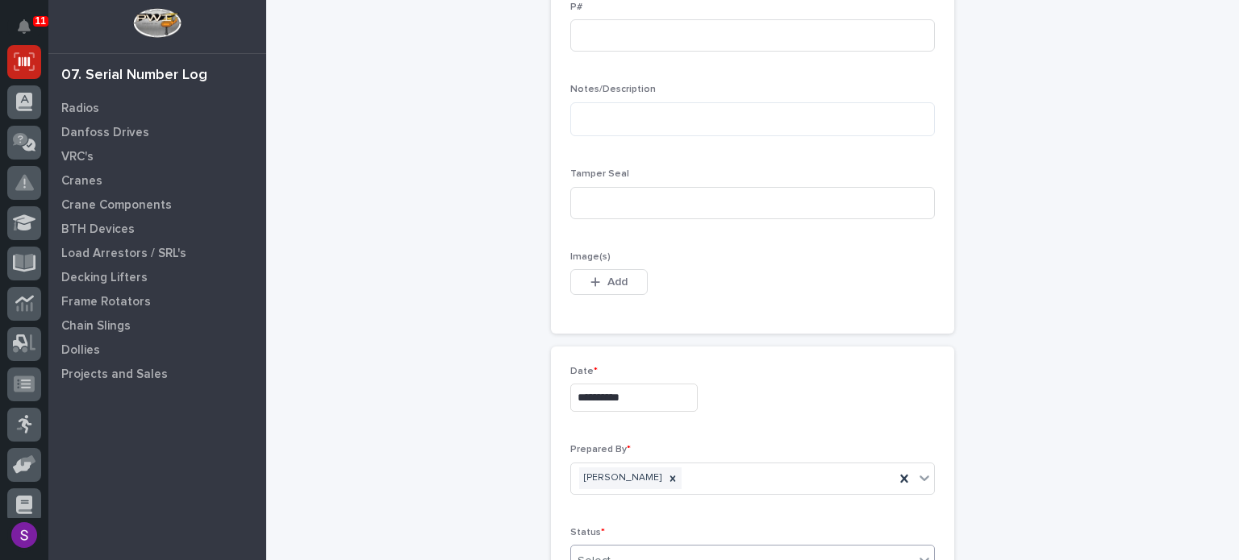
scroll to position [684, 0]
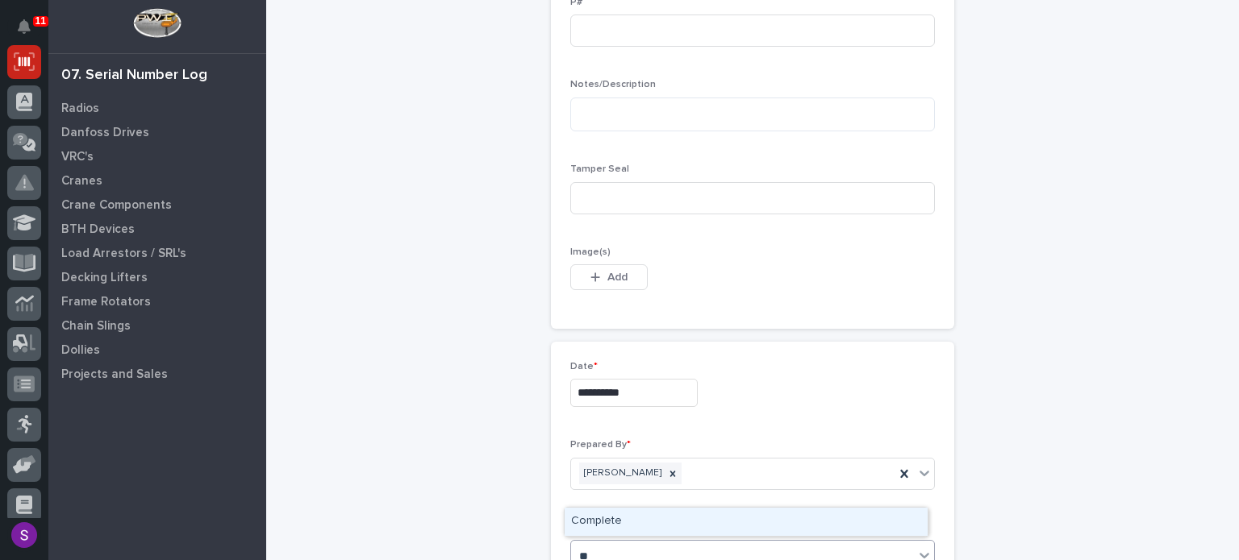
type input "***"
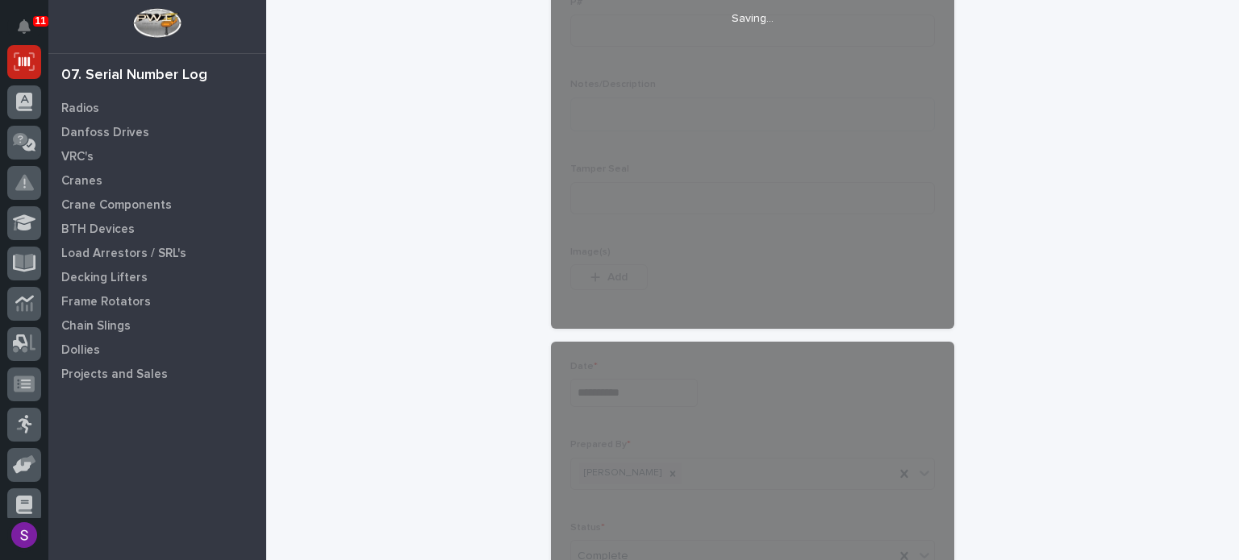
scroll to position [890, 0]
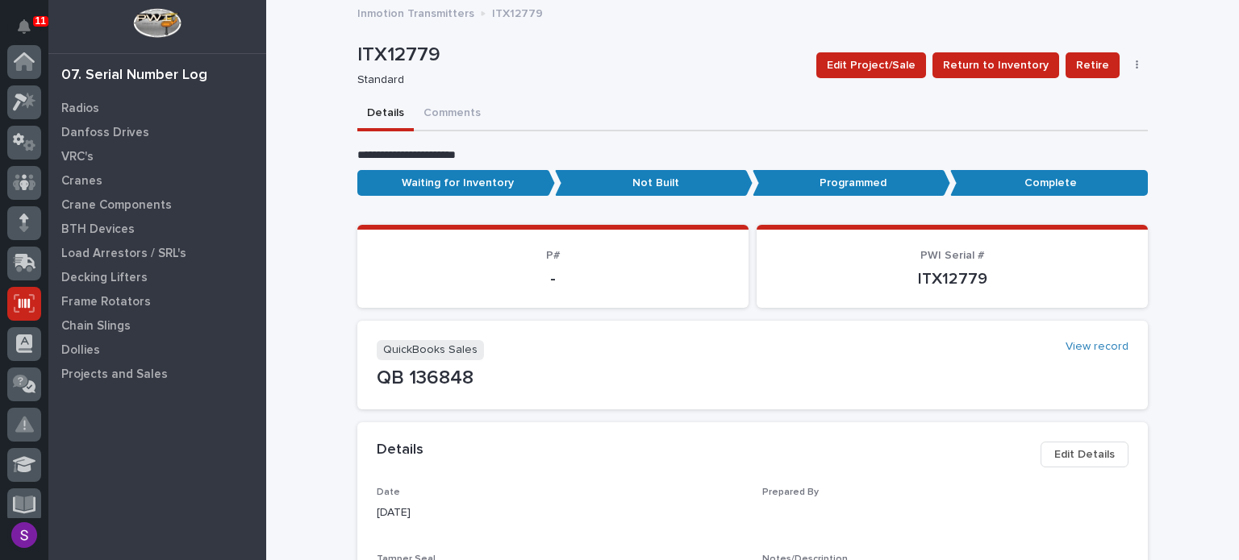
scroll to position [242, 0]
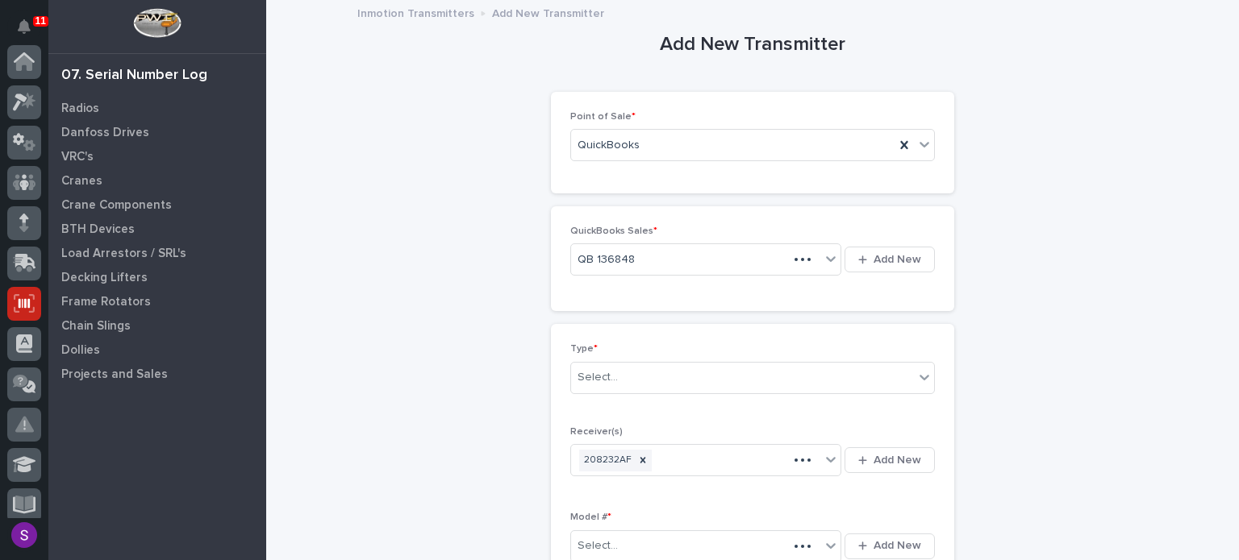
scroll to position [242, 0]
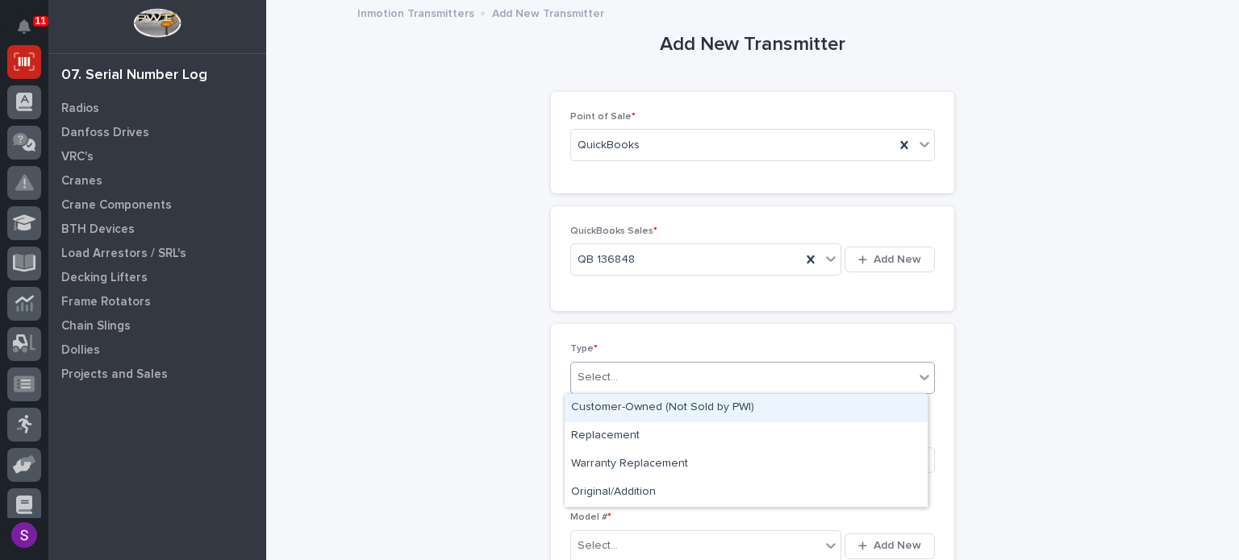
click at [723, 369] on div "Select..." at bounding box center [742, 377] width 343 height 27
type input "**"
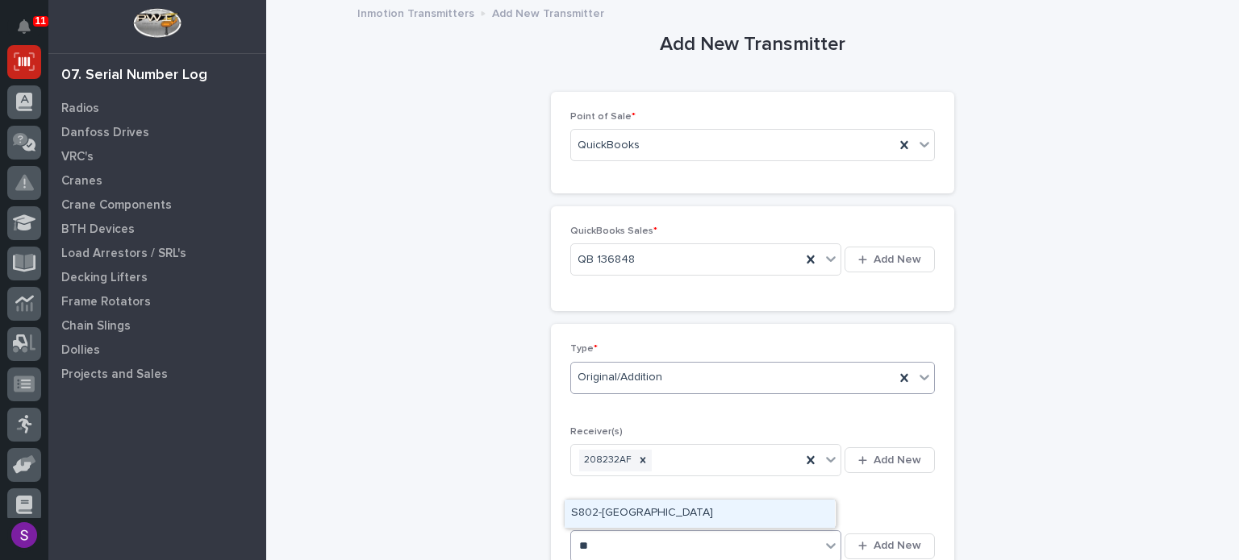
type input "***"
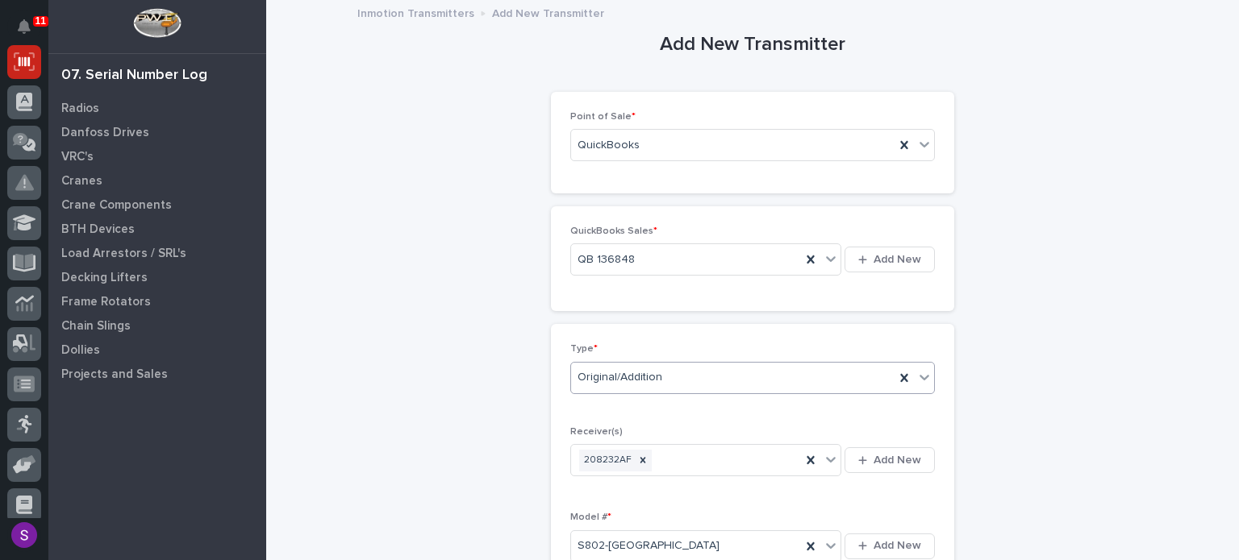
scroll to position [350, 0]
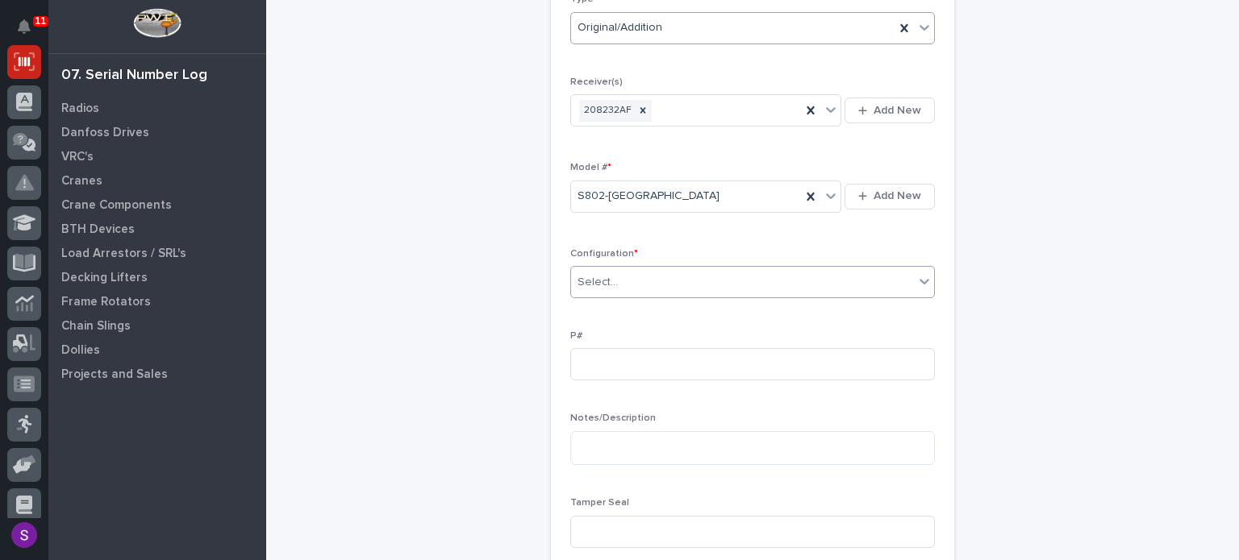
type input "*"
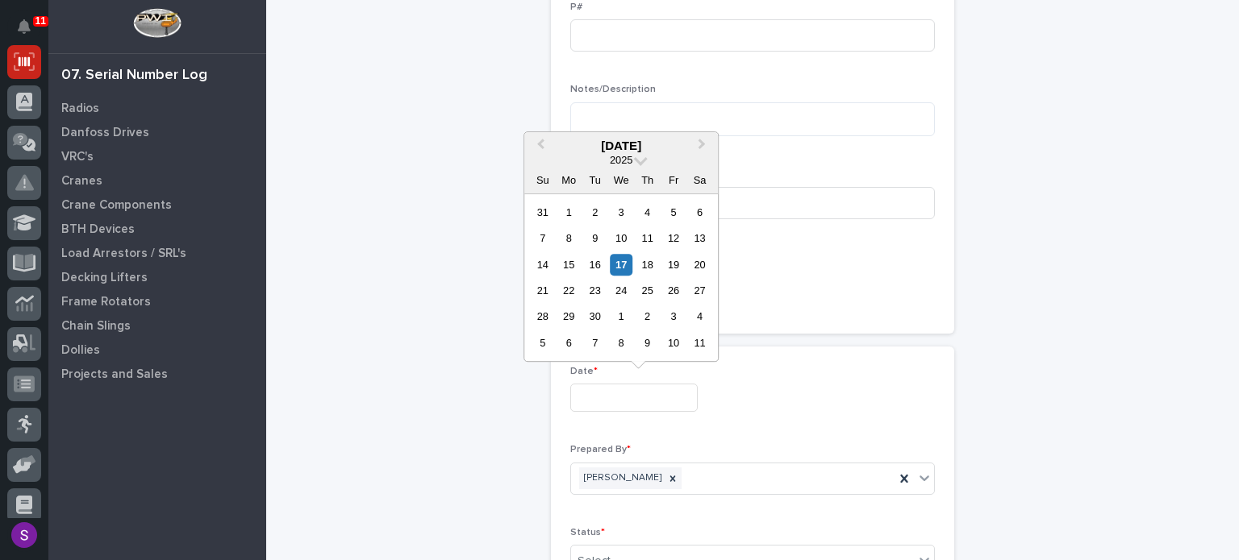
type input "**********"
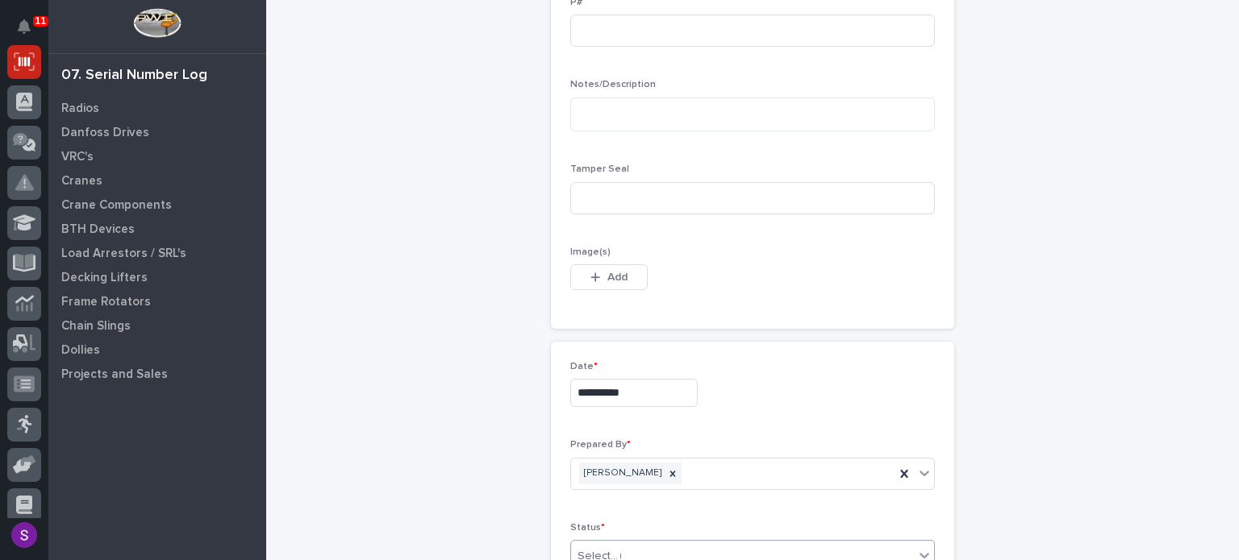
type input "***"
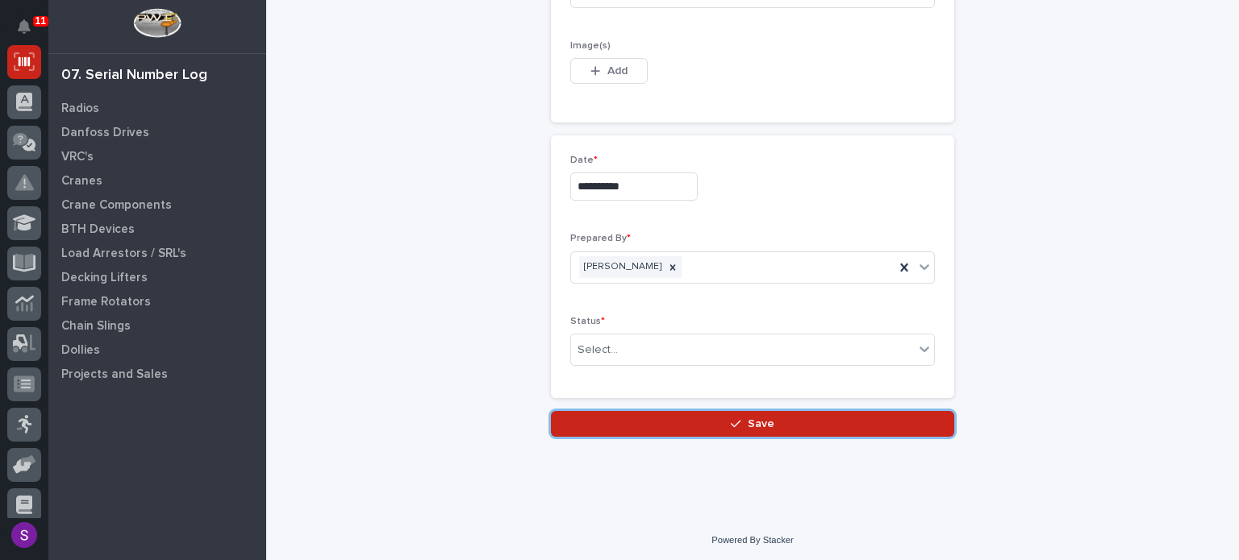
click at [551, 411] on button "Save" at bounding box center [752, 424] width 403 height 26
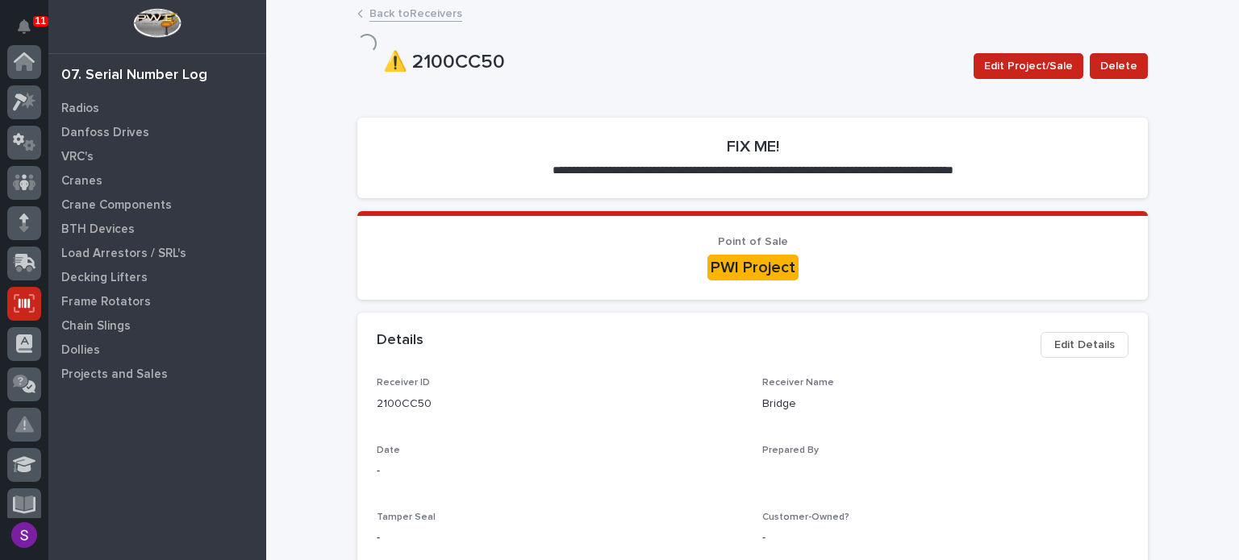
scroll to position [242, 0]
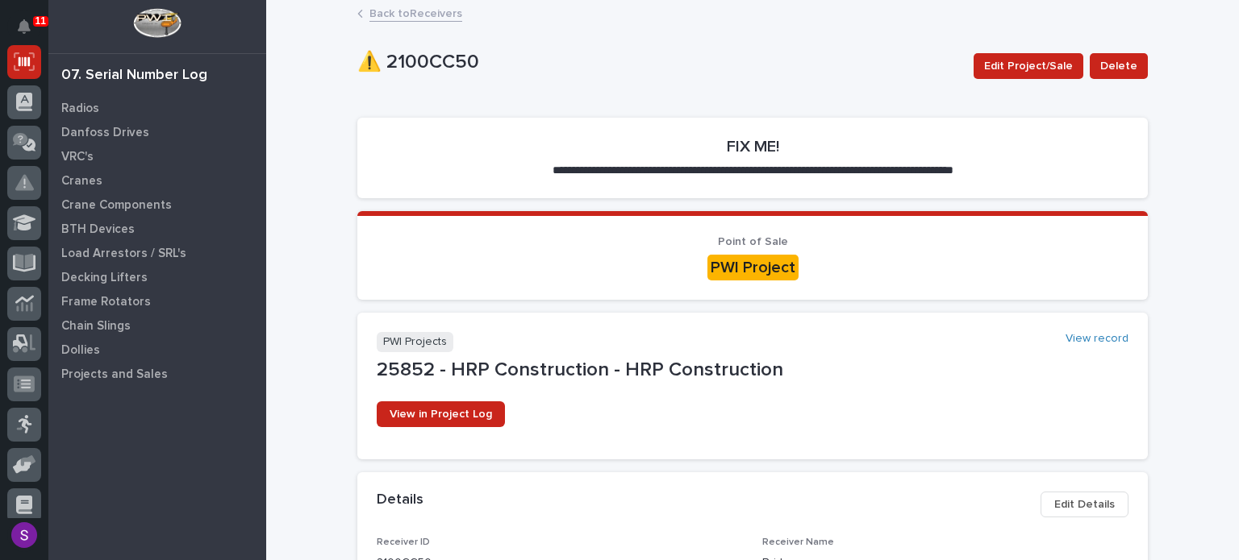
click at [446, 7] on link "Back to Receivers" at bounding box center [415, 12] width 93 height 19
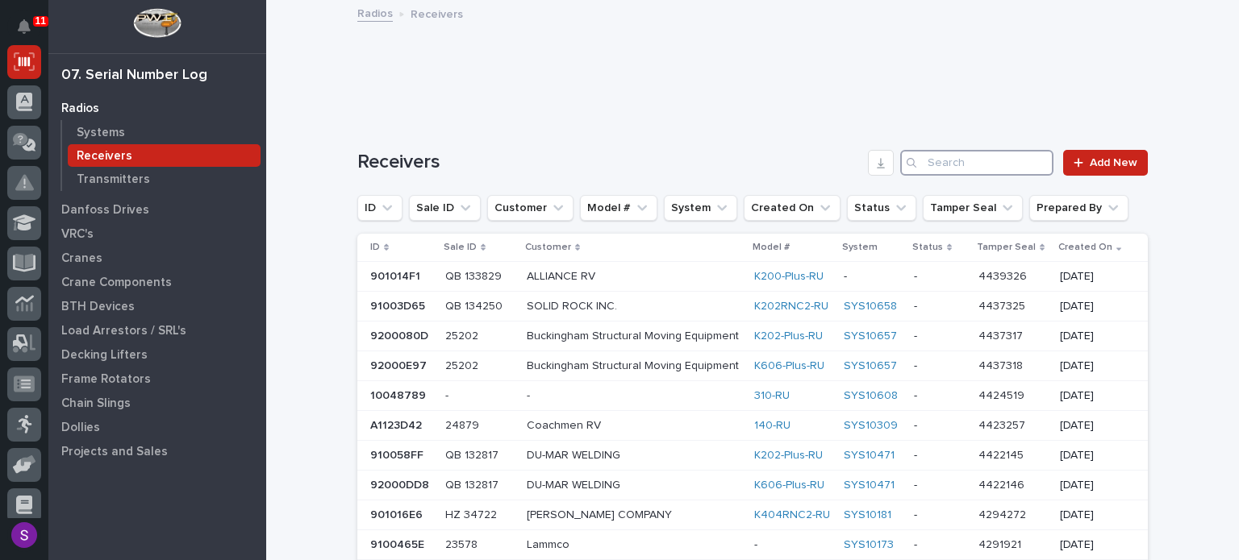
click at [932, 169] on input "Search" at bounding box center [976, 163] width 153 height 26
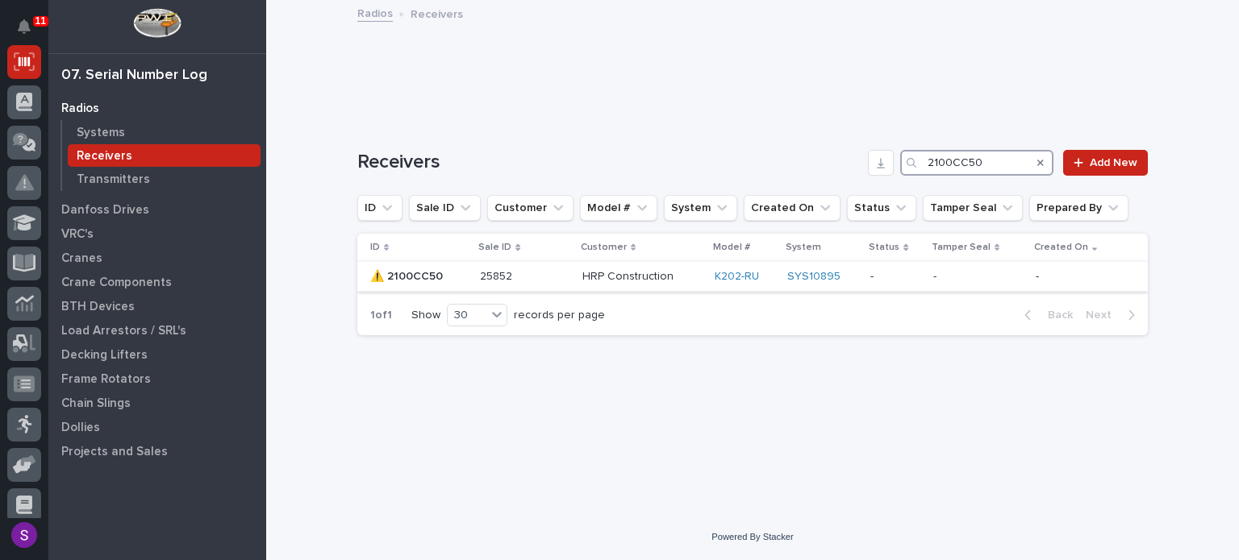
type input "2100CC50"
click at [503, 264] on div "25852 25852" at bounding box center [525, 277] width 90 height 27
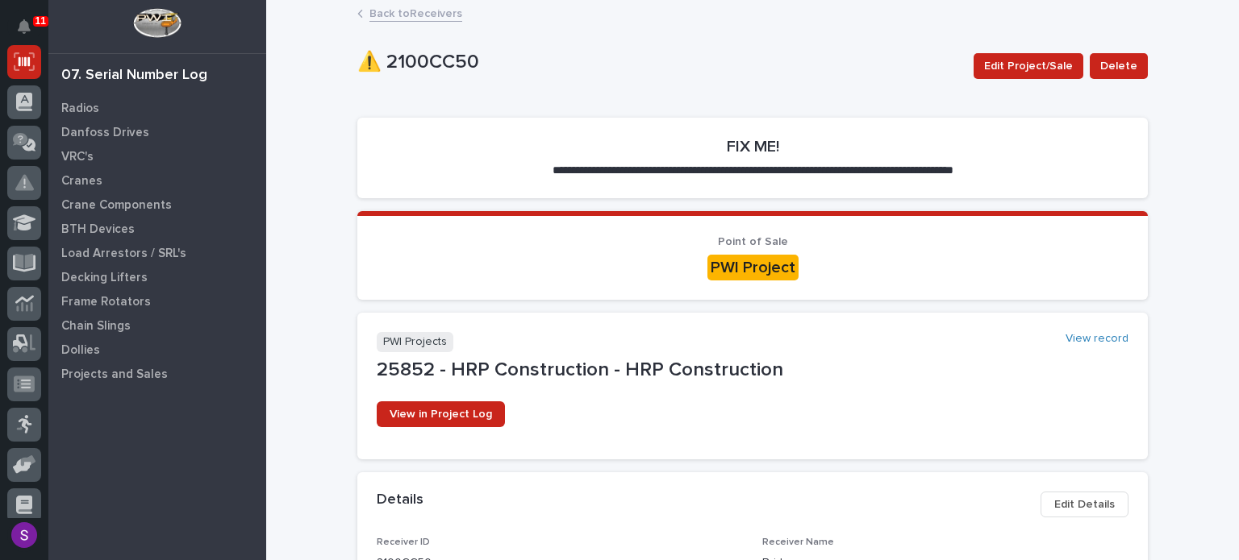
click at [406, 10] on link "Back to Receivers" at bounding box center [415, 12] width 93 height 19
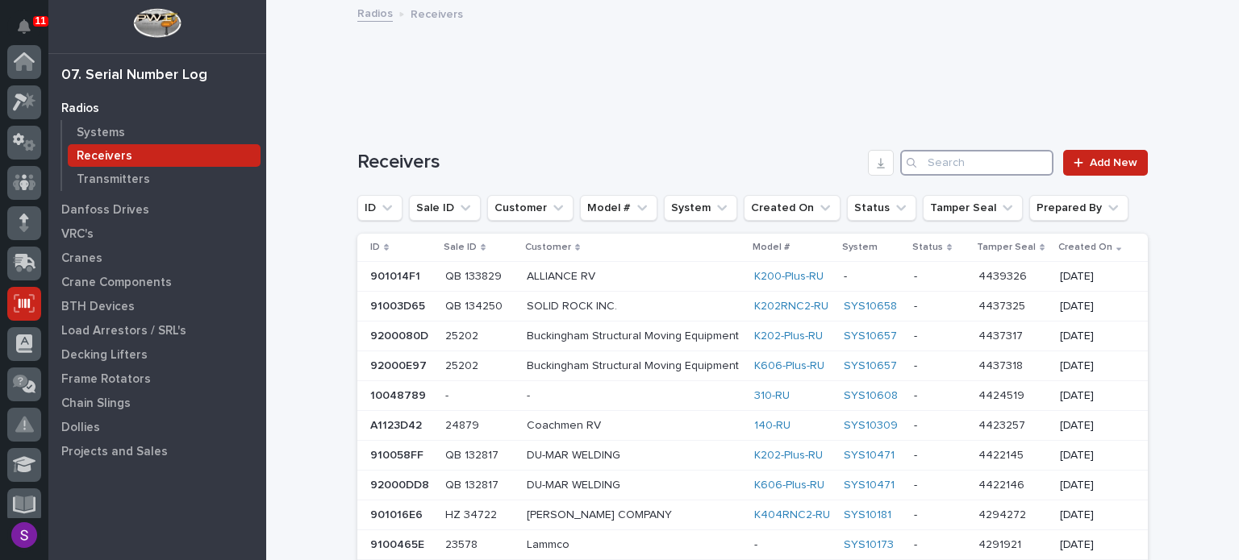
click at [934, 162] on input "Search" at bounding box center [976, 163] width 153 height 26
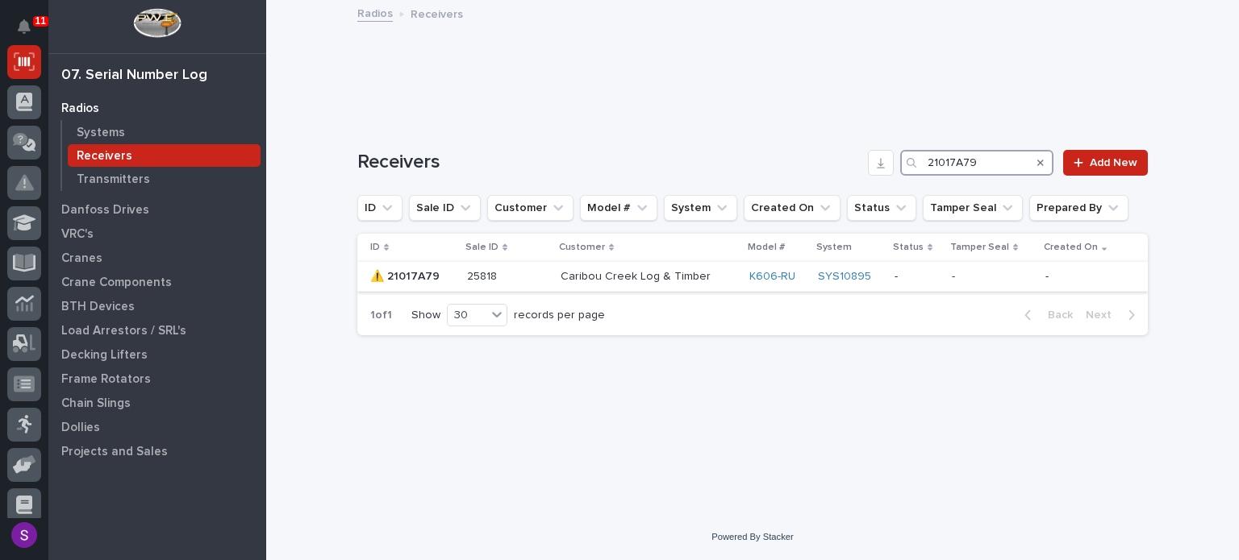
type input "21017A79"
click at [736, 282] on td "Caribou Creek Log & Timber" at bounding box center [648, 277] width 189 height 30
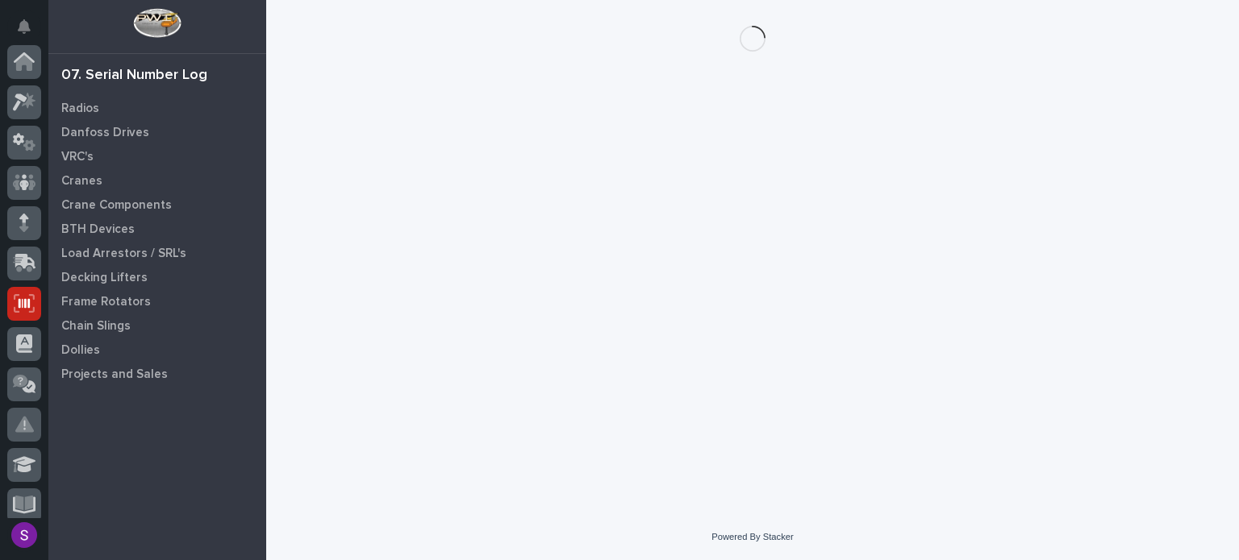
scroll to position [242, 0]
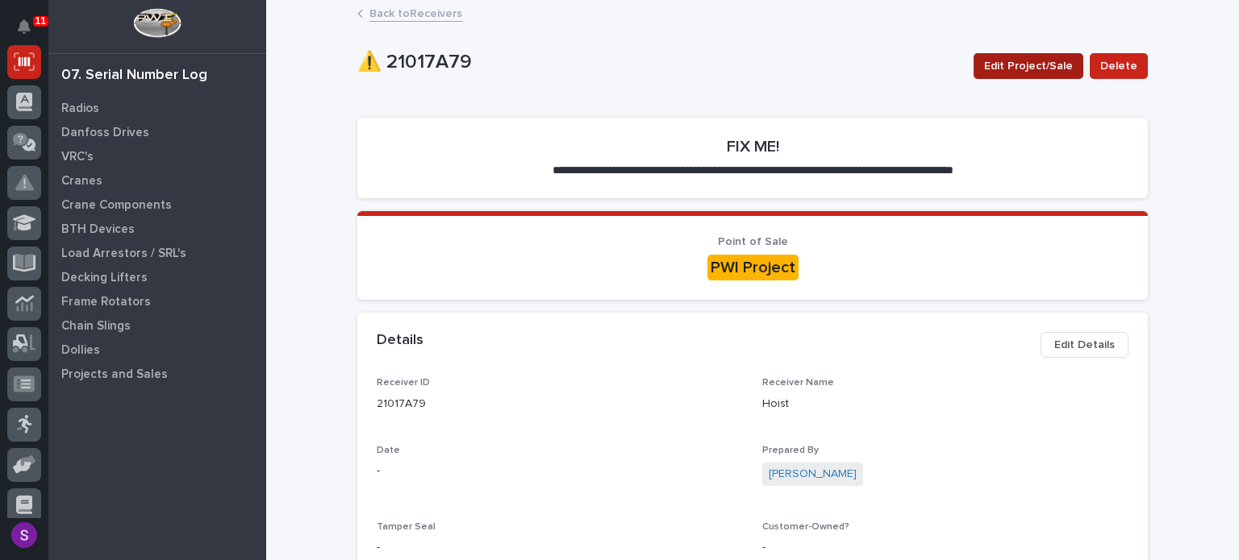
click at [1002, 60] on span "Edit Project/Sale" at bounding box center [1028, 65] width 89 height 19
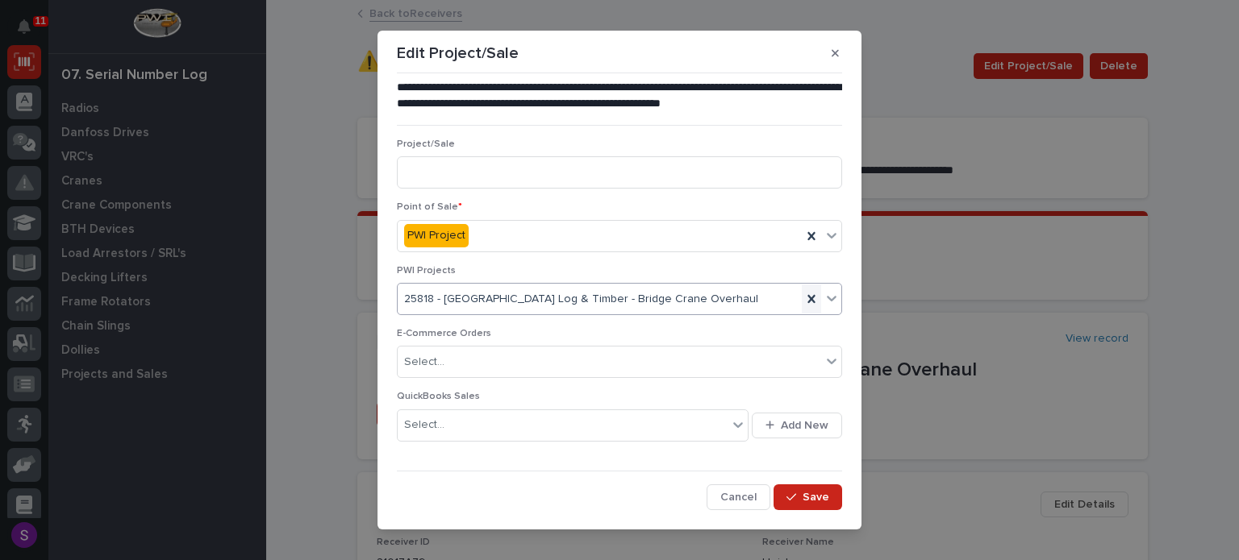
click at [807, 302] on icon at bounding box center [810, 299] width 7 height 8
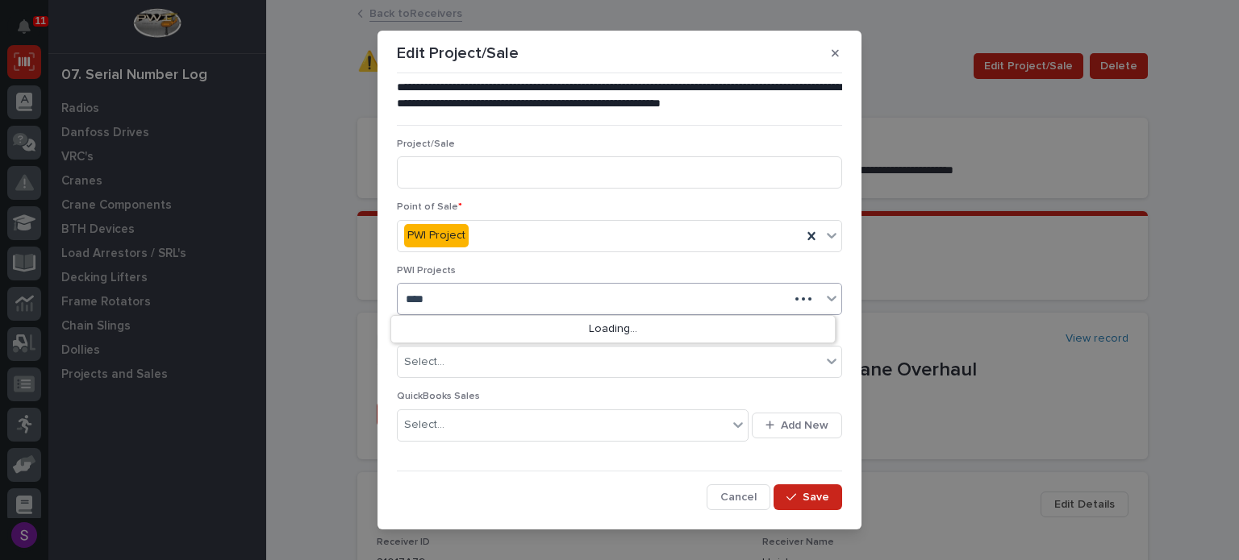
type input "*****"
click at [809, 494] on span "Save" at bounding box center [815, 497] width 27 height 15
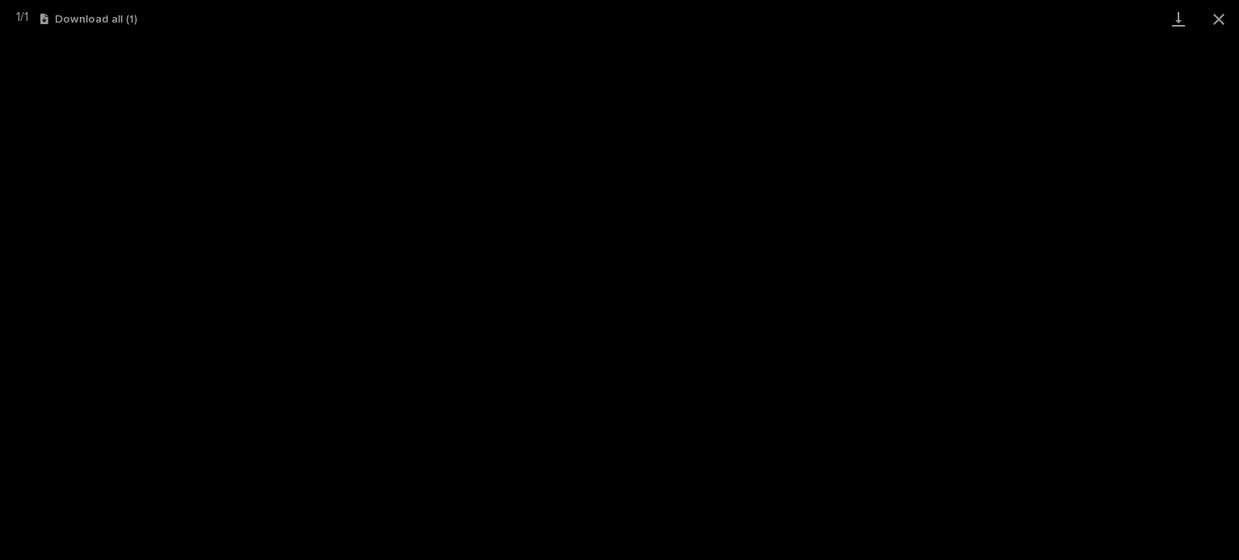
scroll to position [40, 0]
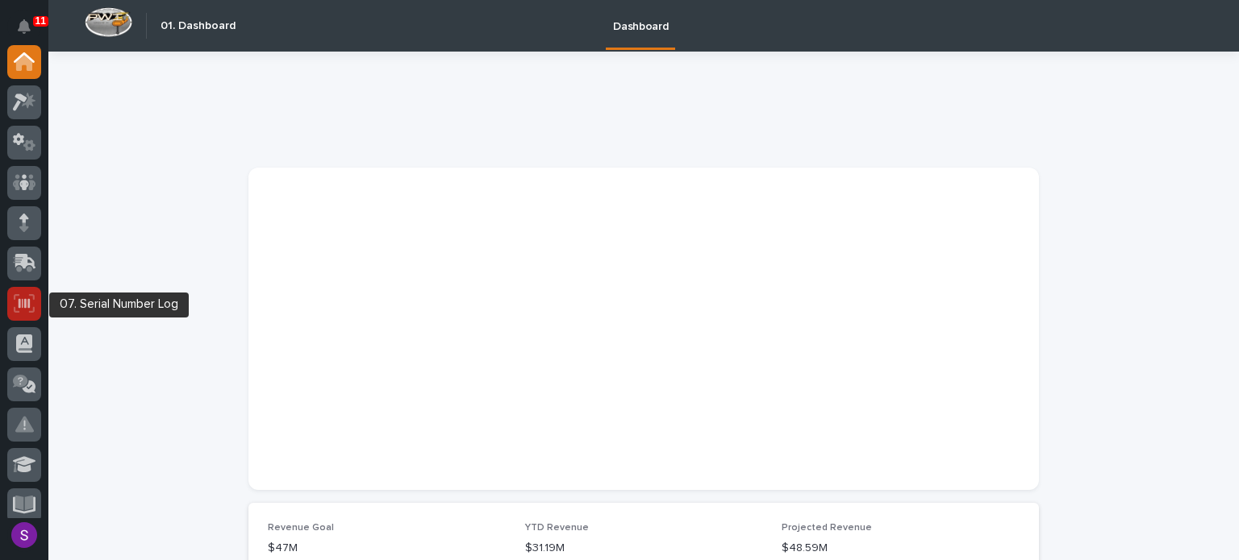
click at [27, 296] on icon at bounding box center [24, 303] width 21 height 19
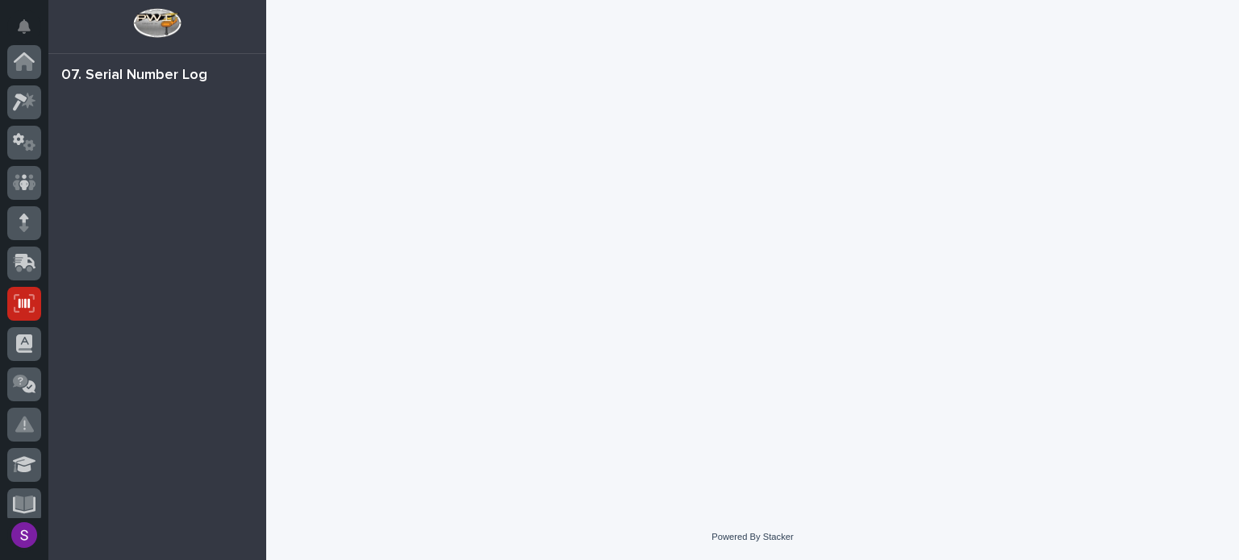
scroll to position [242, 0]
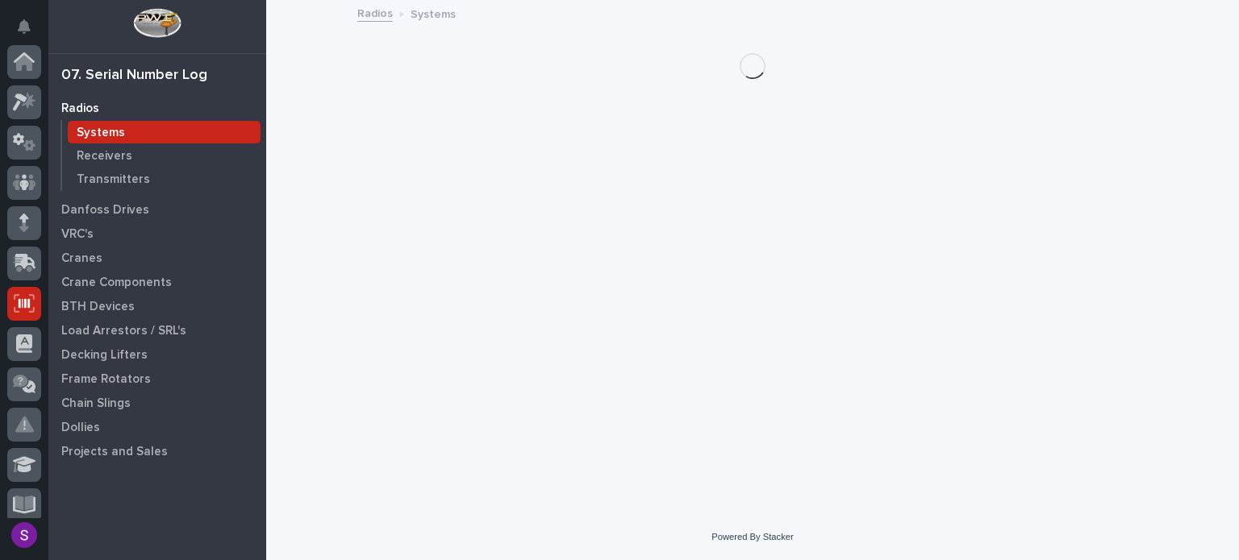
scroll to position [242, 0]
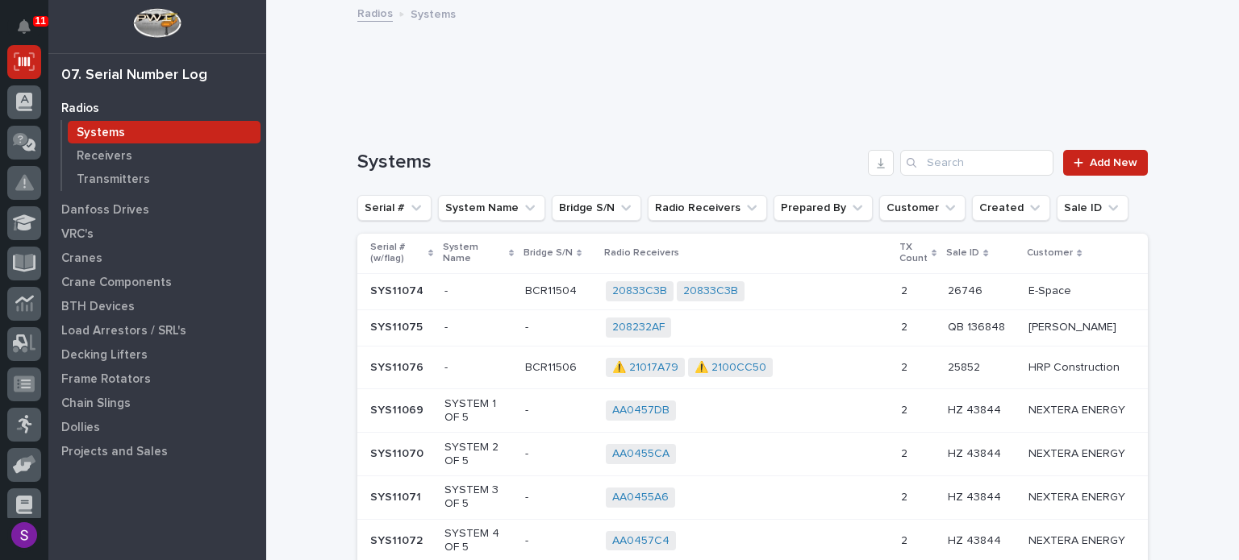
click at [864, 373] on div "⚠️ 21017A79 ⚠️ 2100CC50 + 0" at bounding box center [747, 368] width 282 height 20
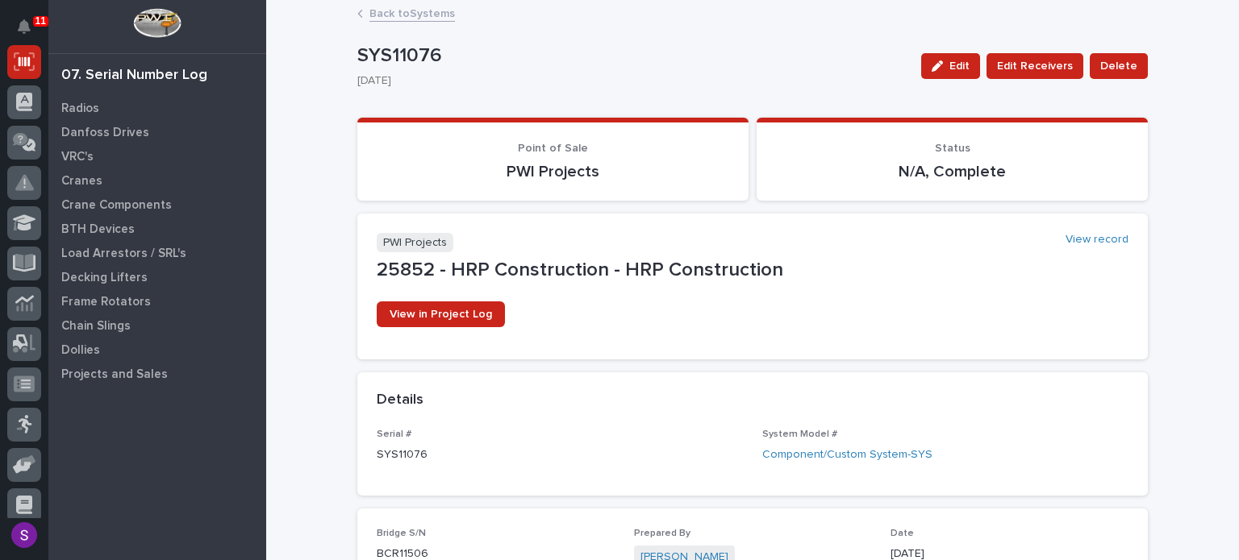
click at [412, 6] on link "Back to Systems" at bounding box center [411, 12] width 85 height 19
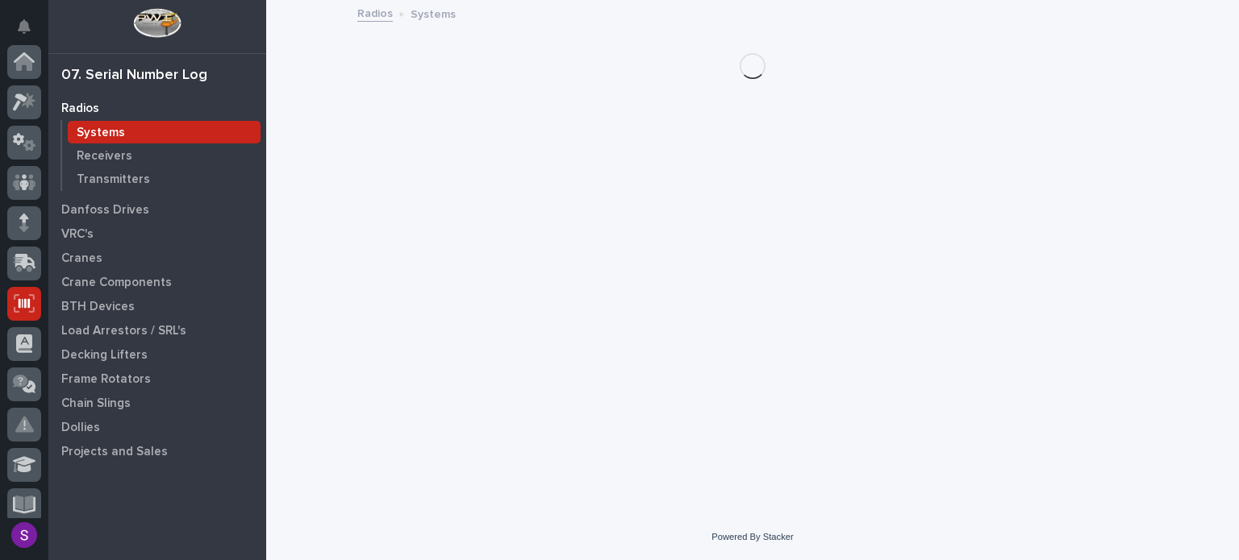
scroll to position [242, 0]
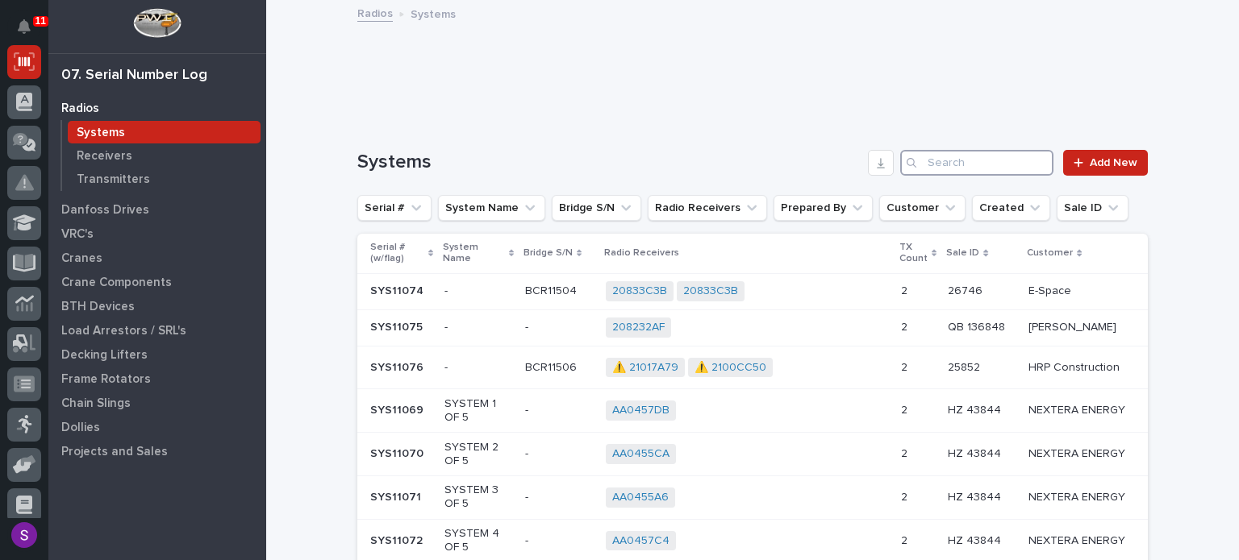
click at [982, 158] on input "Search" at bounding box center [976, 163] width 153 height 26
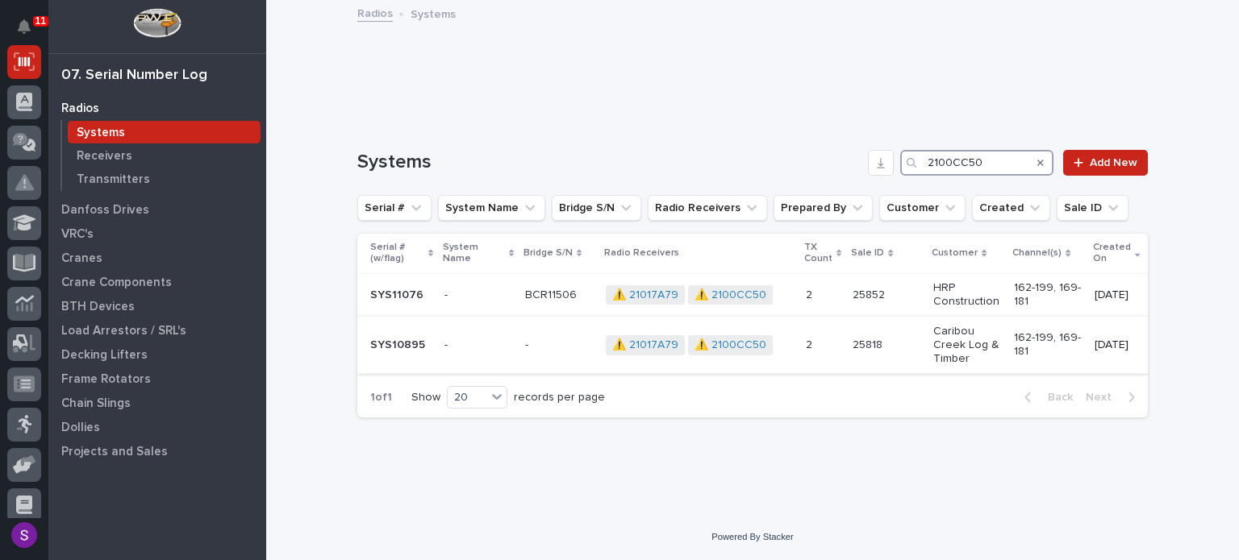
type input "2100CC50"
click at [463, 339] on p "-" at bounding box center [478, 346] width 68 height 14
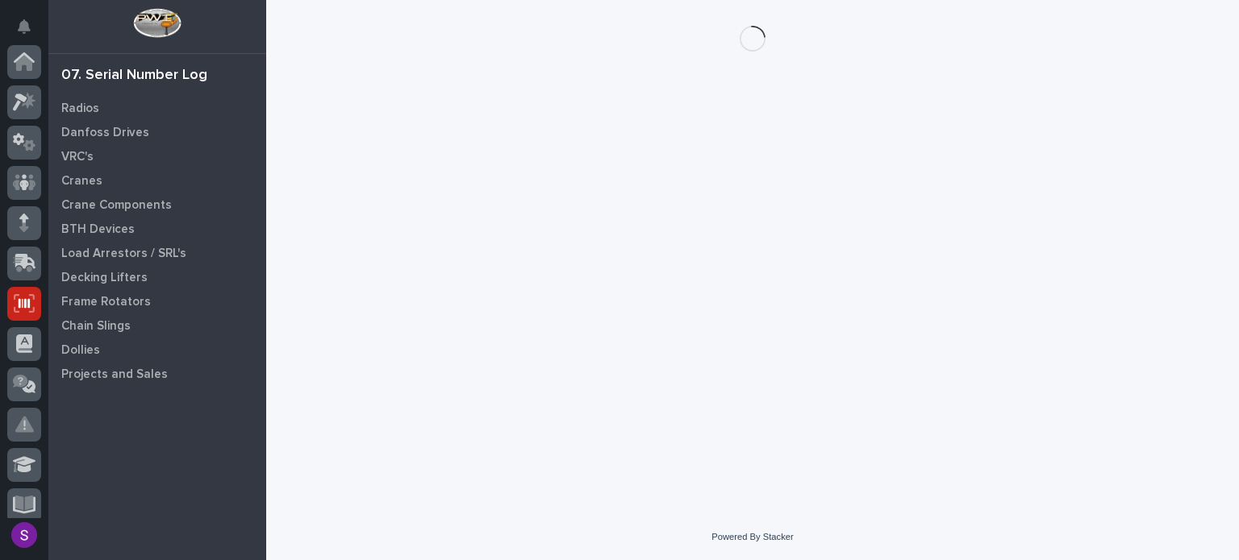
scroll to position [242, 0]
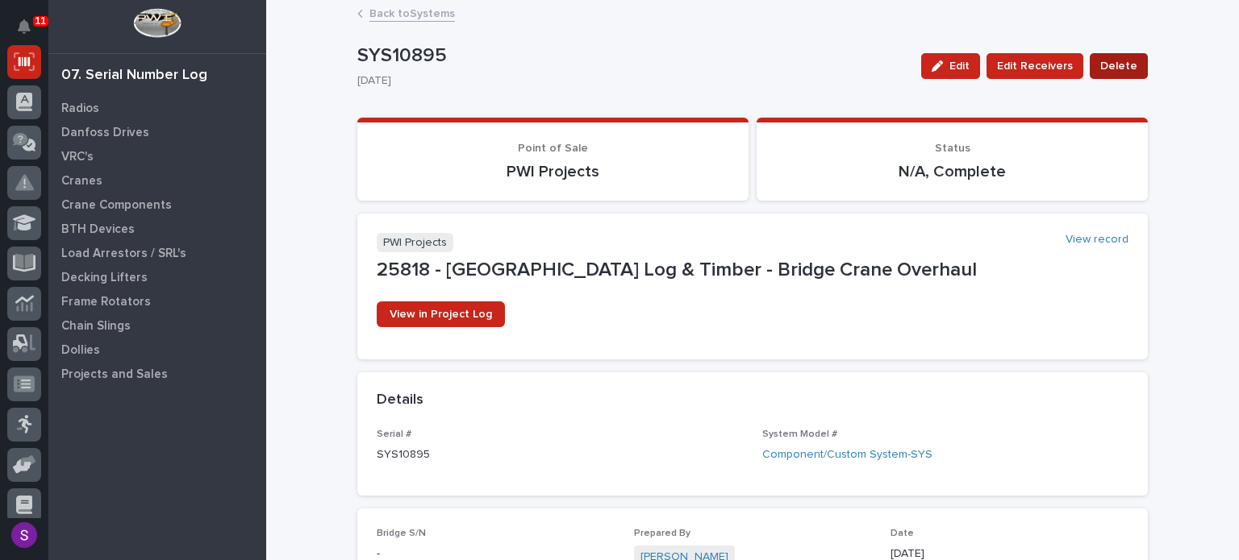
click at [1126, 67] on span "Delete" at bounding box center [1118, 65] width 37 height 19
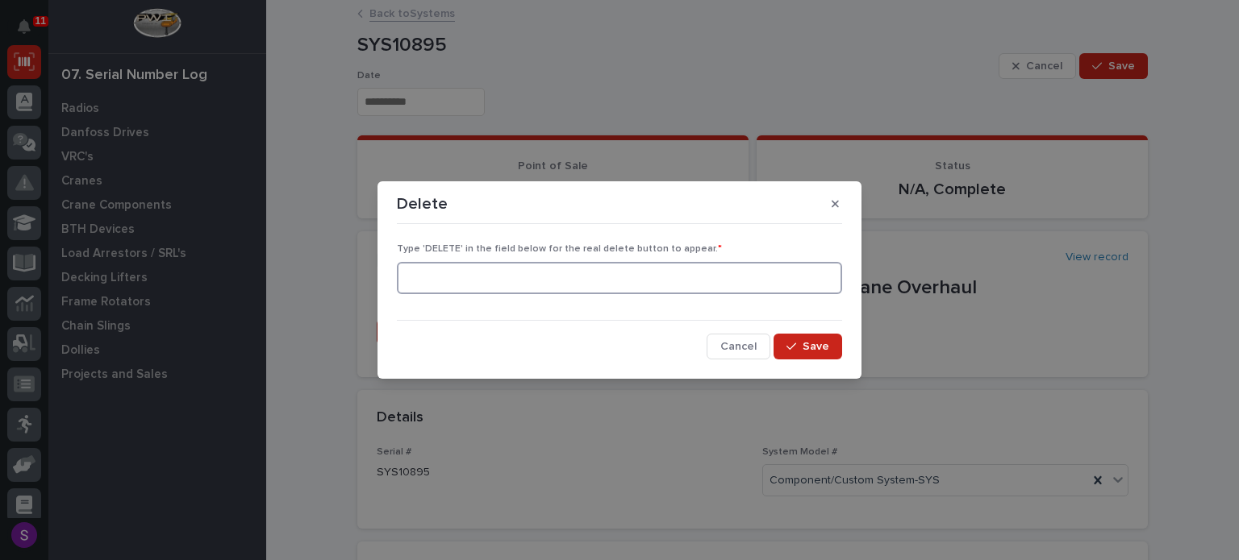
click at [553, 273] on input at bounding box center [619, 278] width 445 height 32
type input "DELETE"
click at [821, 335] on button "Save" at bounding box center [807, 347] width 69 height 26
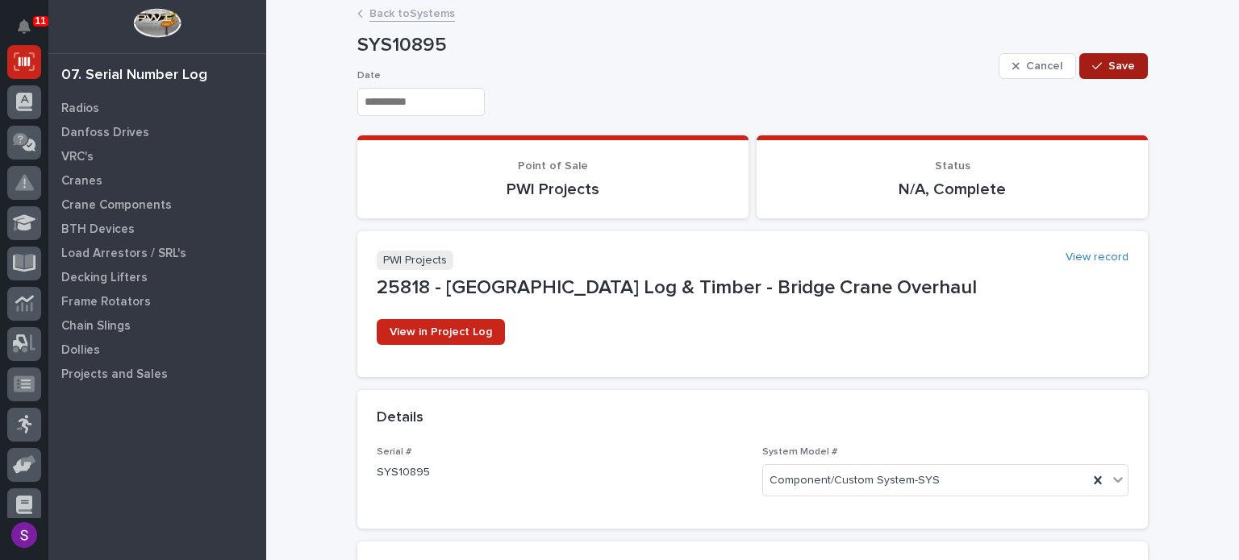
click at [1103, 56] on button "Save" at bounding box center [1113, 66] width 69 height 26
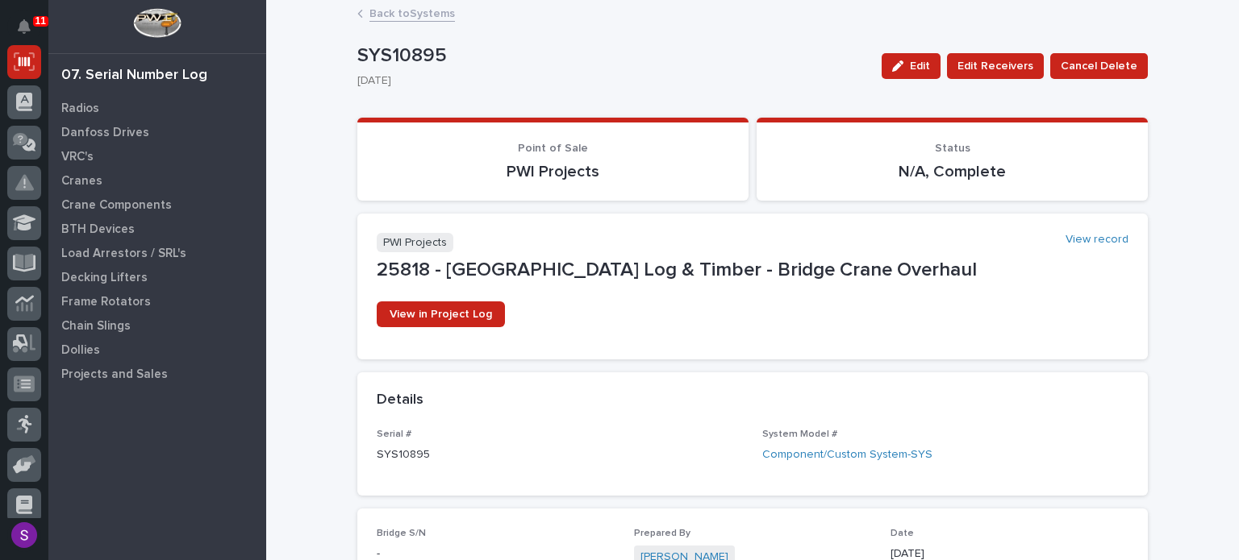
click at [405, 4] on link "Back to Systems" at bounding box center [411, 12] width 85 height 19
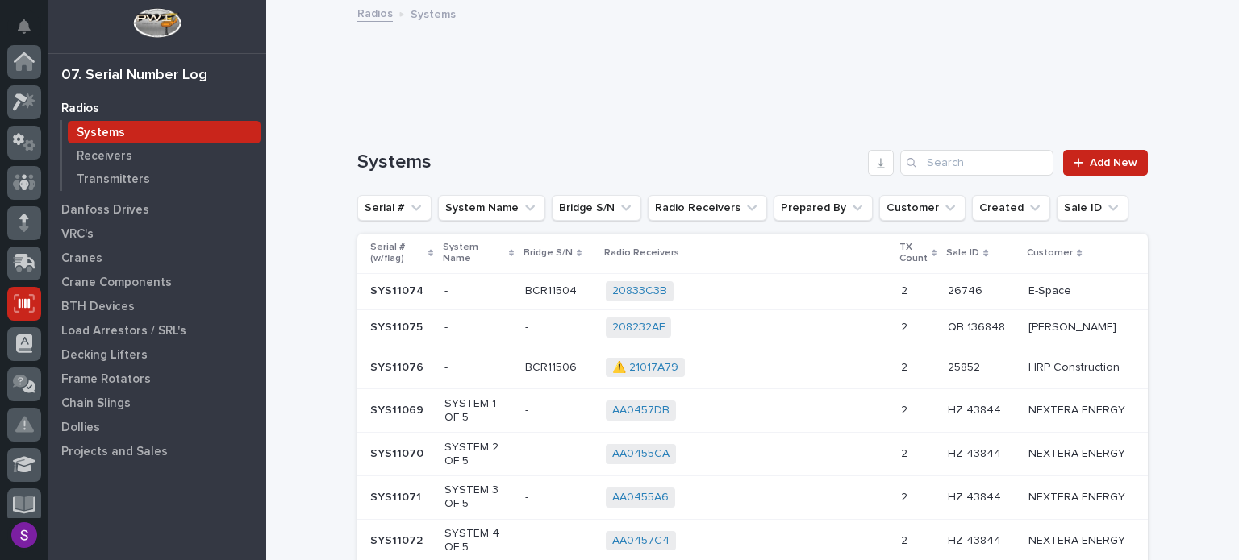
scroll to position [242, 0]
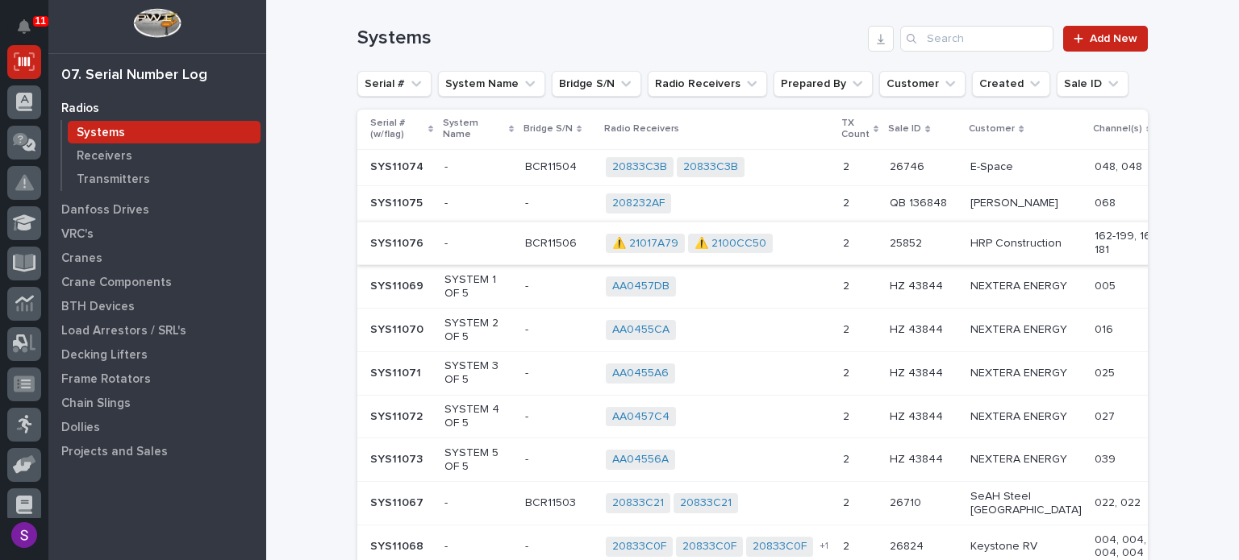
scroll to position [161, 0]
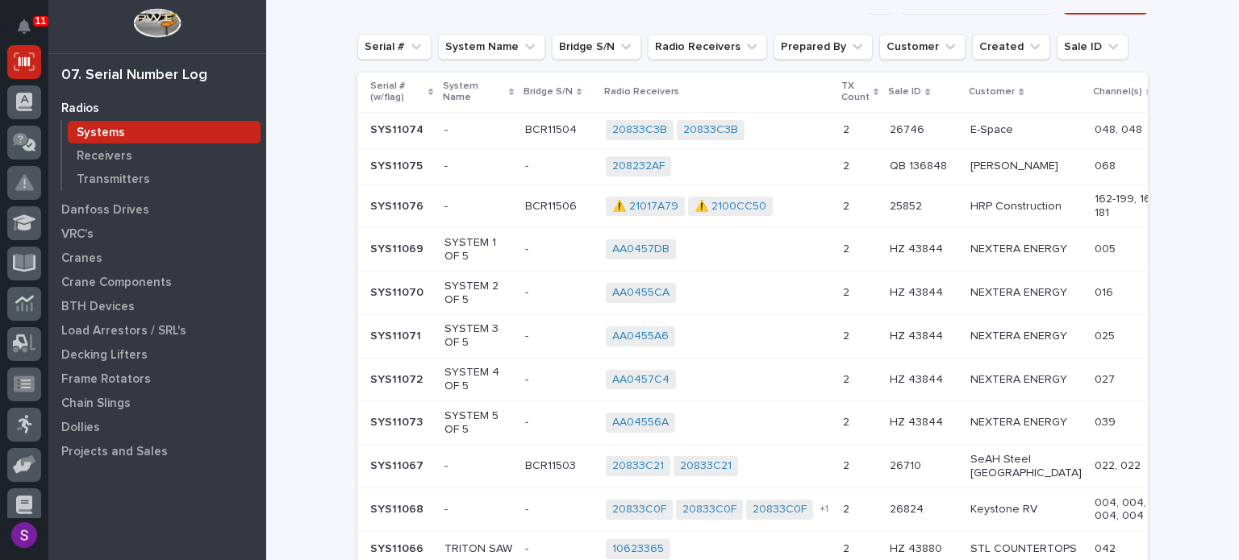
click at [797, 202] on div "⚠️ 21017A79 ⚠️ 2100CC50 + 0" at bounding box center [718, 207] width 224 height 20
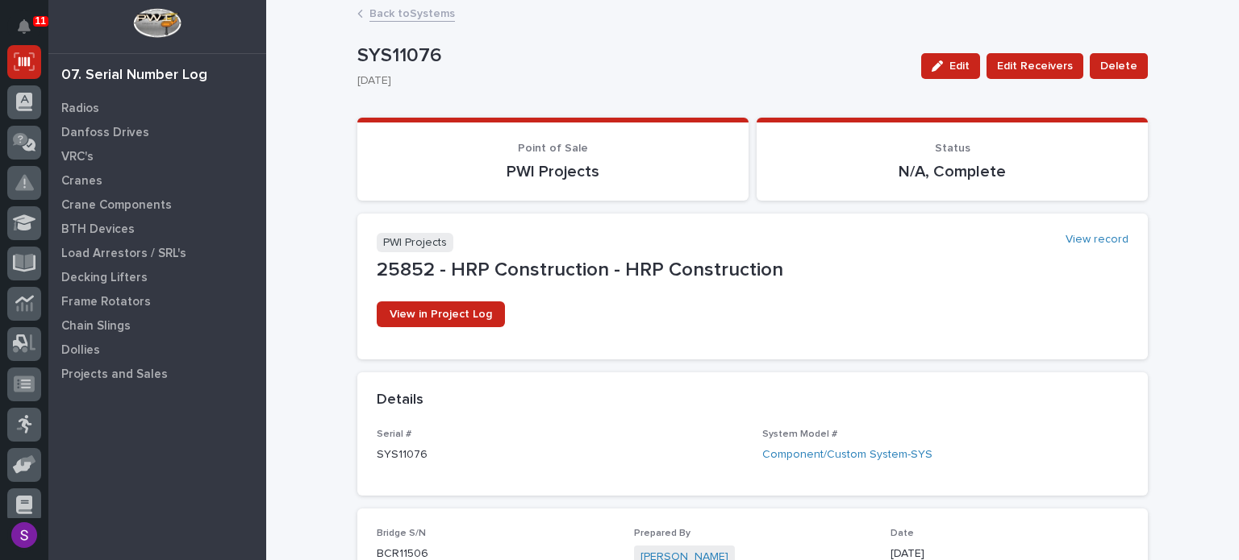
click at [400, 3] on link "Back to Systems" at bounding box center [411, 12] width 85 height 19
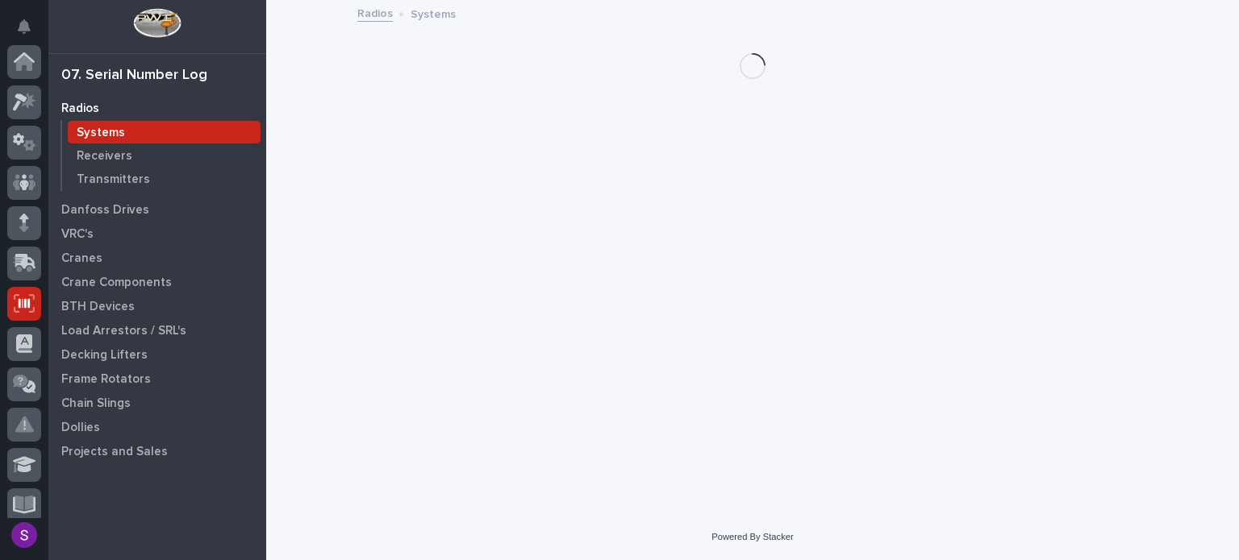
scroll to position [242, 0]
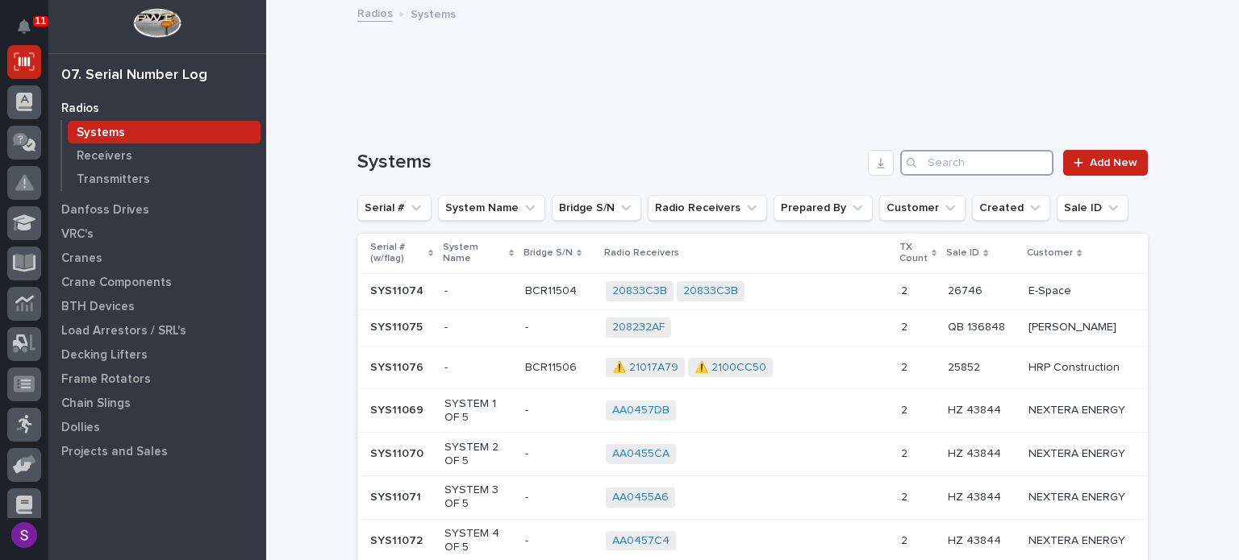
click at [985, 154] on input "Search" at bounding box center [976, 163] width 153 height 26
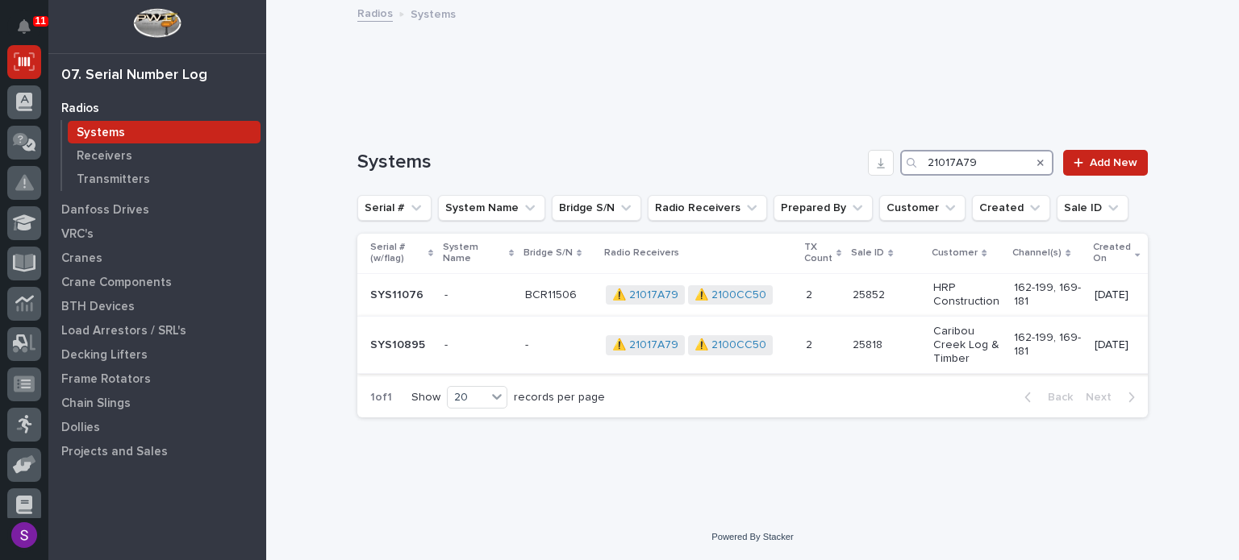
type input "21017A79"
click at [816, 339] on p at bounding box center [823, 346] width 34 height 14
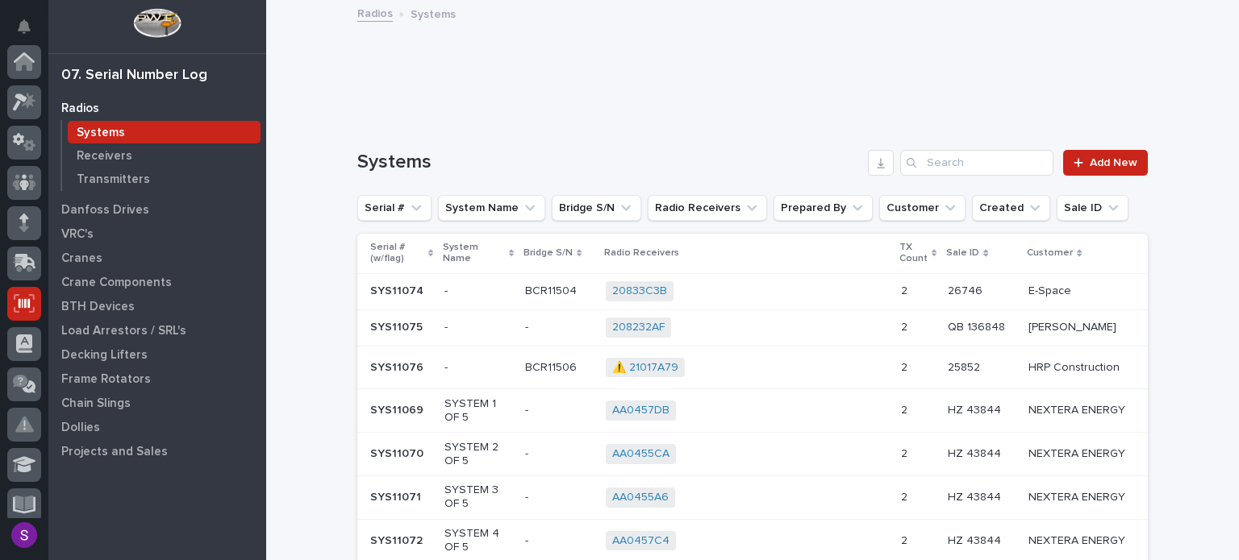
scroll to position [242, 0]
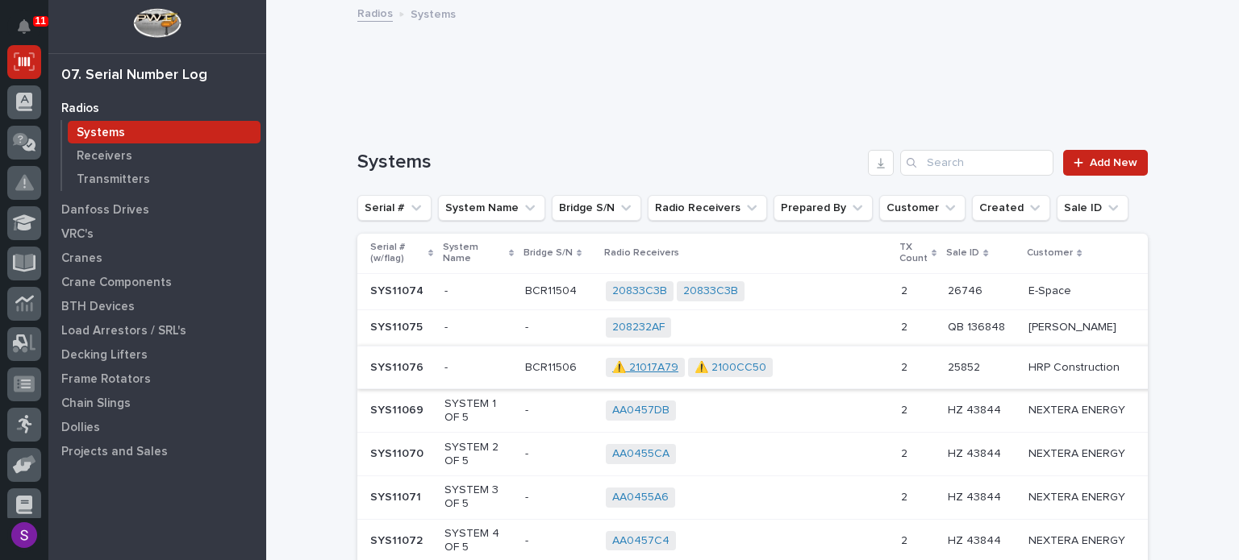
click at [635, 365] on link "⚠️ 21017A79" at bounding box center [645, 368] width 66 height 14
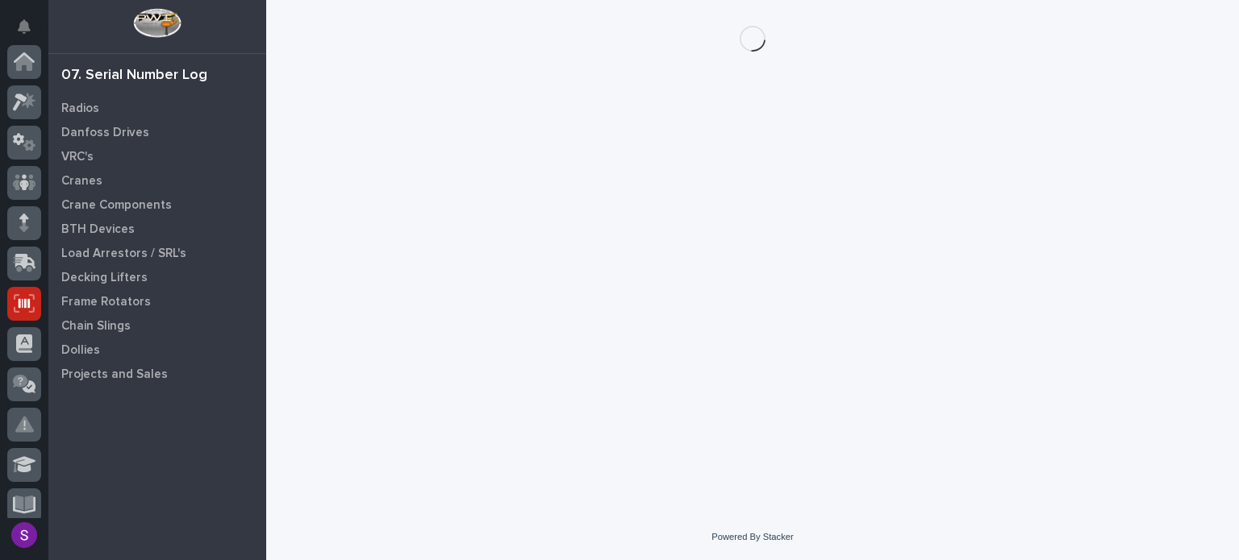
scroll to position [242, 0]
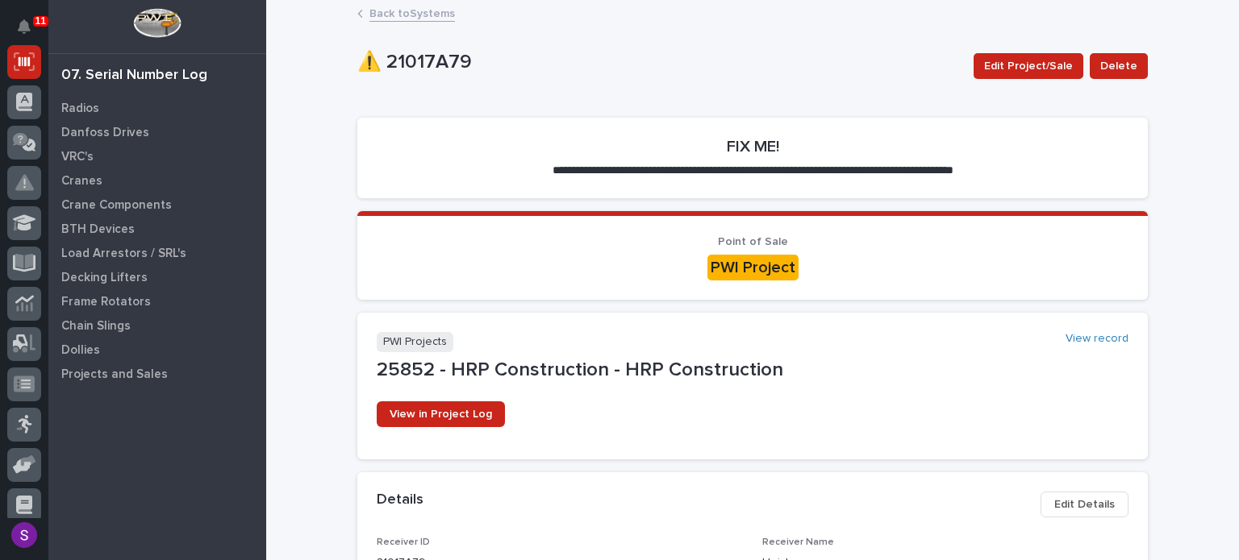
click at [653, 70] on p "⚠️ 21017A79" at bounding box center [658, 62] width 603 height 23
click at [631, 73] on p "⚠️ 21017A79" at bounding box center [658, 62] width 603 height 23
click at [400, 10] on link "Back to Systems" at bounding box center [411, 12] width 85 height 19
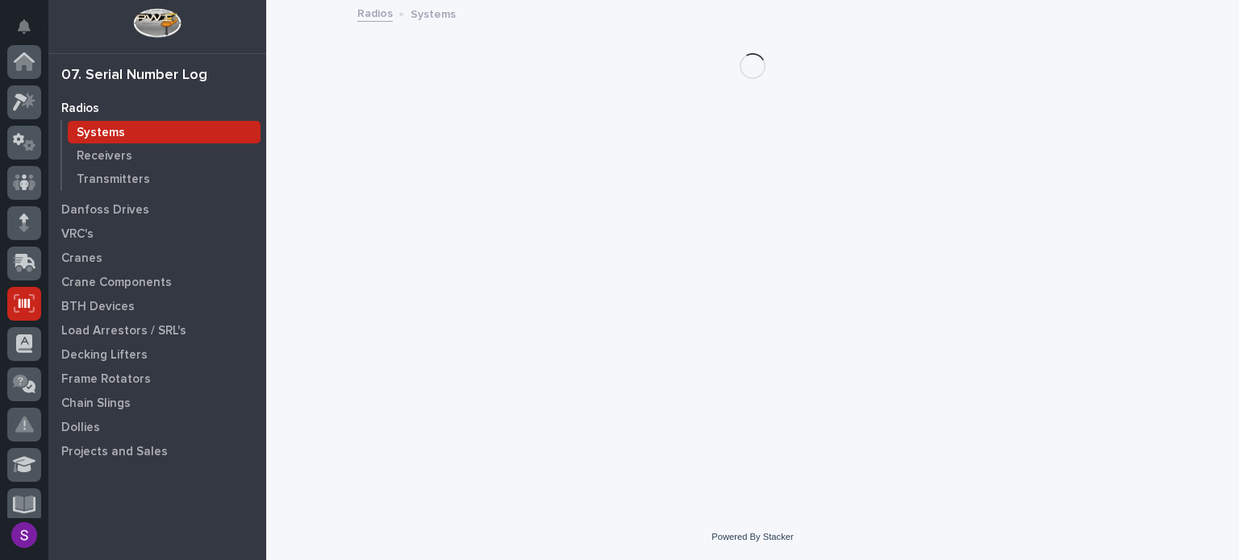
scroll to position [242, 0]
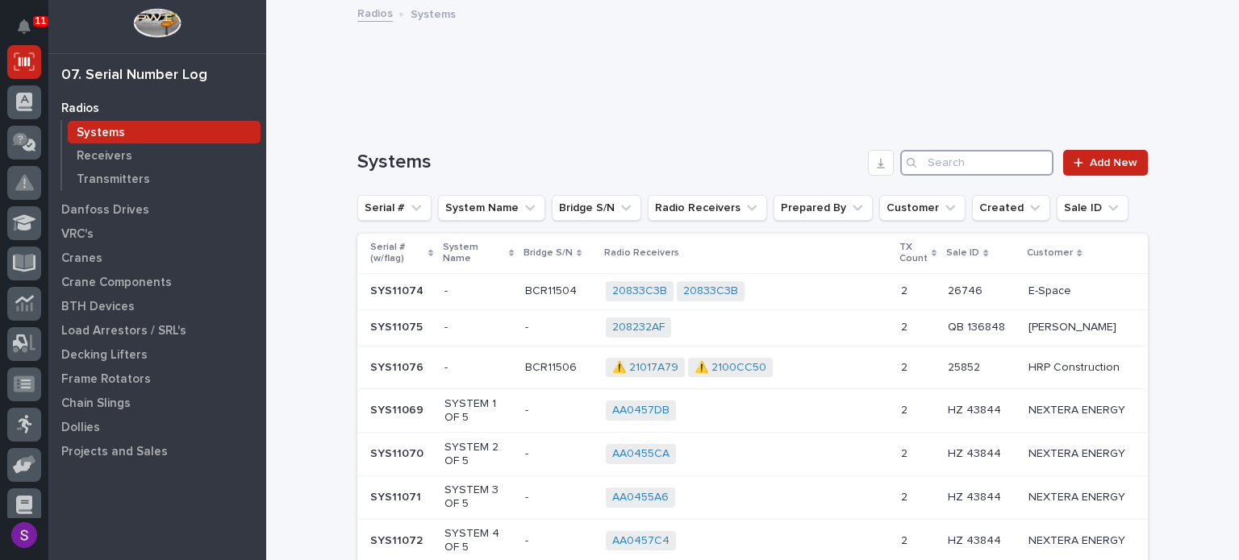
click at [948, 164] on input "Search" at bounding box center [976, 163] width 153 height 26
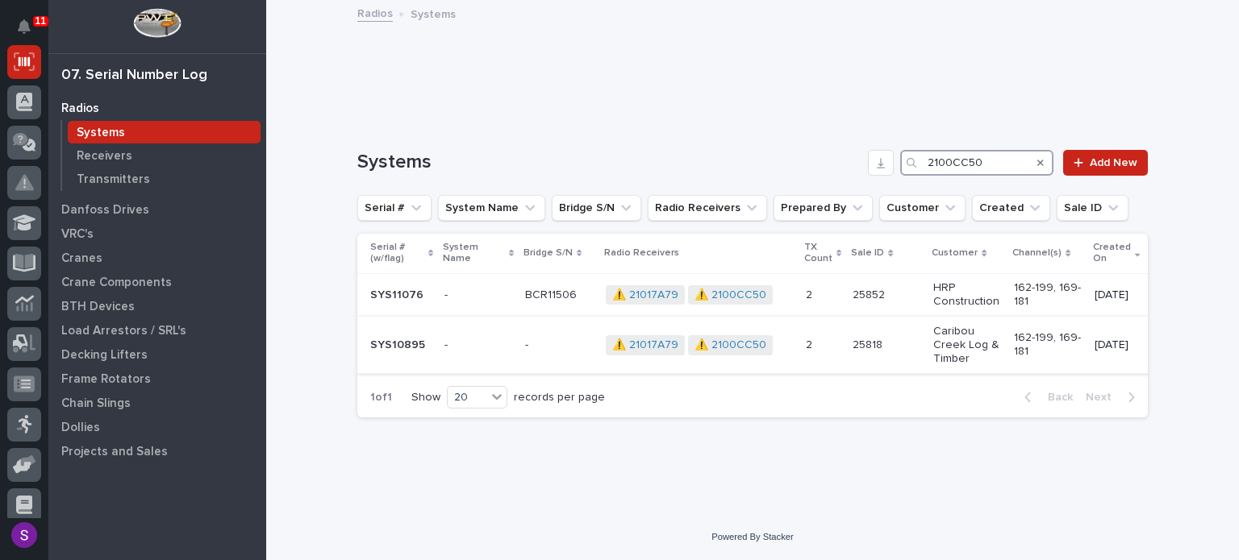
type input "2100CC50"
click at [897, 339] on p at bounding box center [886, 346] width 68 height 14
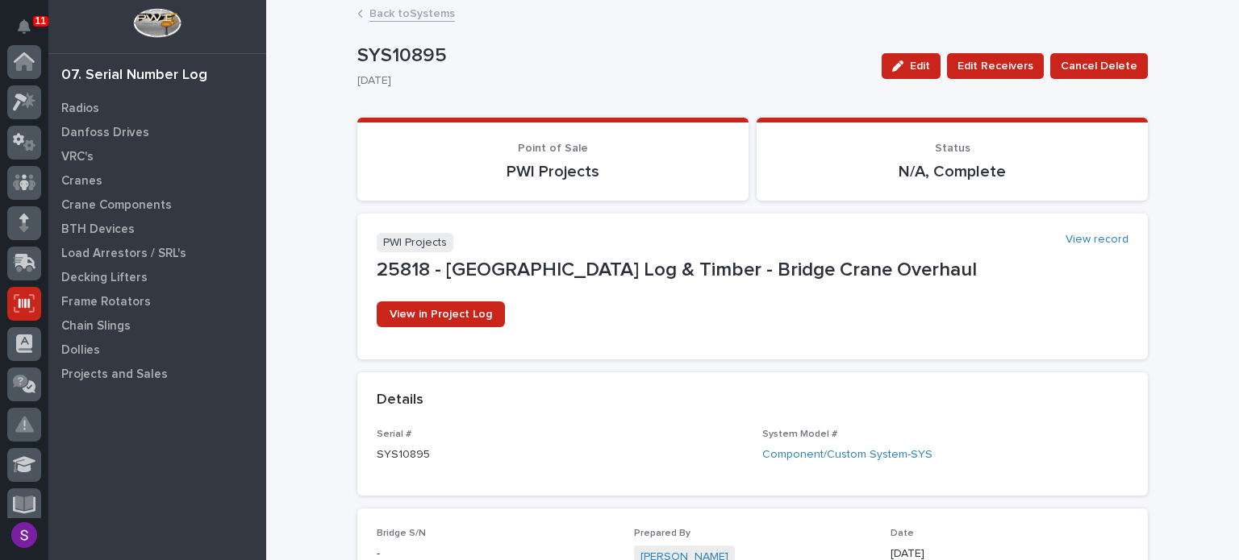
scroll to position [242, 0]
click at [402, 18] on link "Back to Systems" at bounding box center [411, 12] width 85 height 19
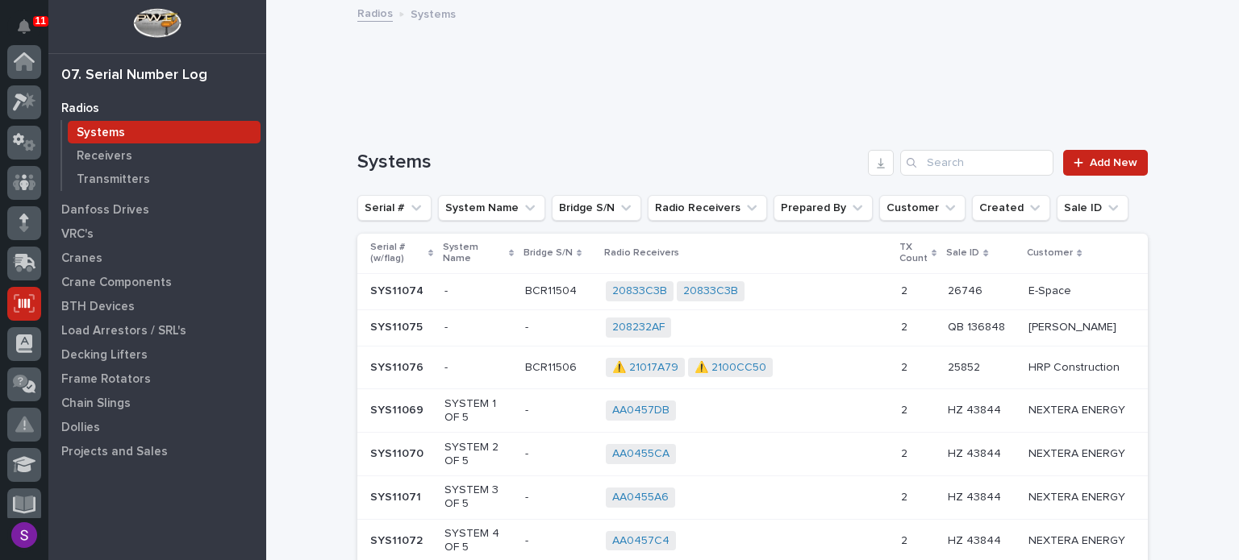
scroll to position [242, 0]
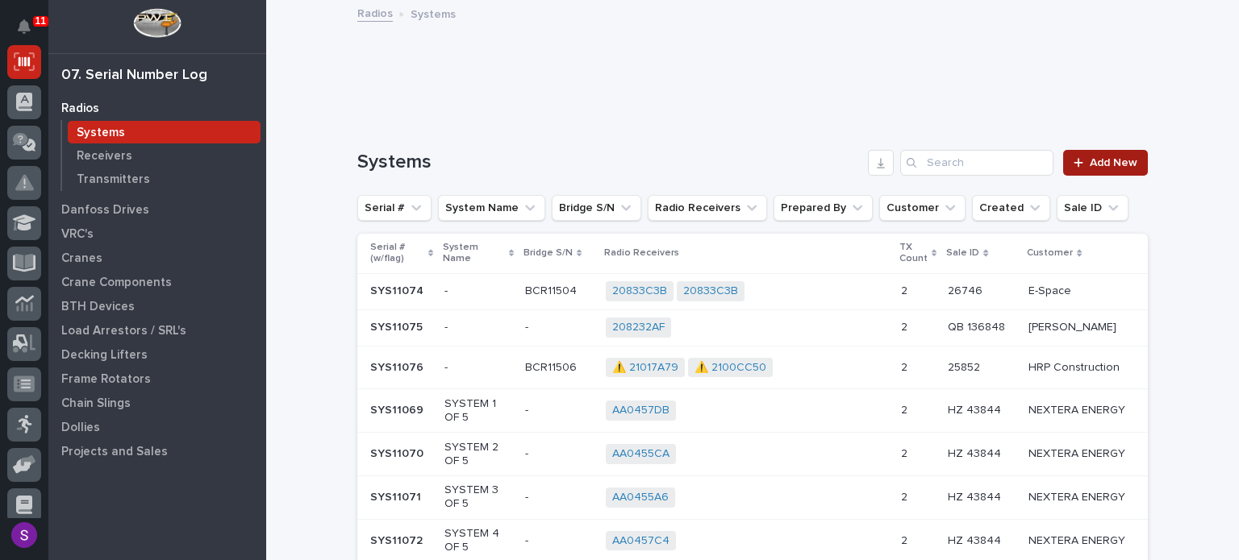
click at [1093, 166] on span "Add New" at bounding box center [1113, 162] width 48 height 11
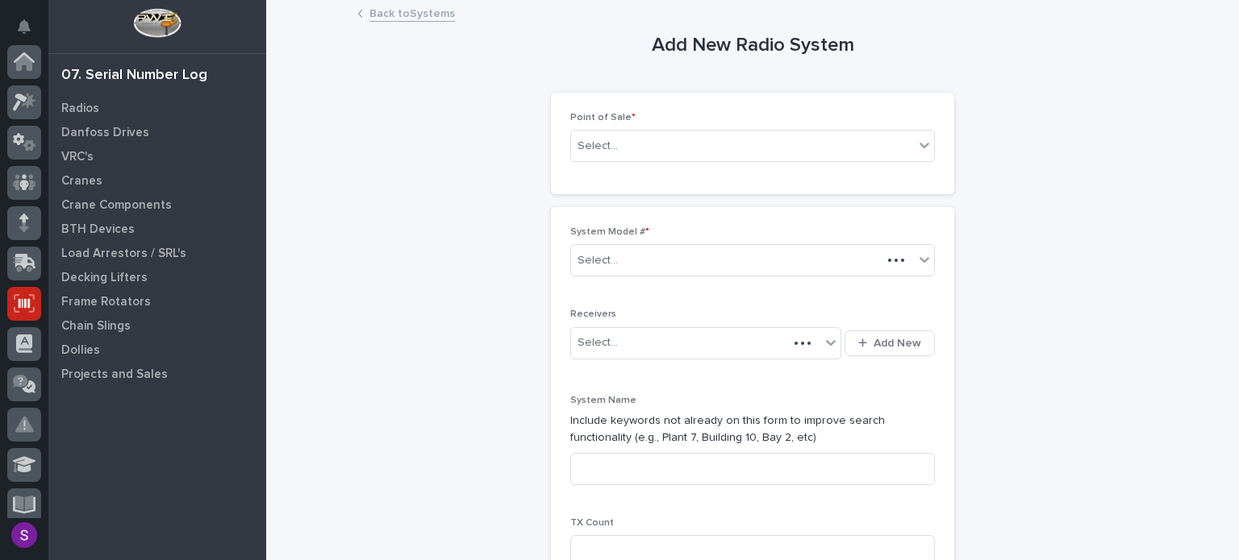
scroll to position [242, 0]
click at [674, 143] on div "Select..." at bounding box center [742, 146] width 343 height 27
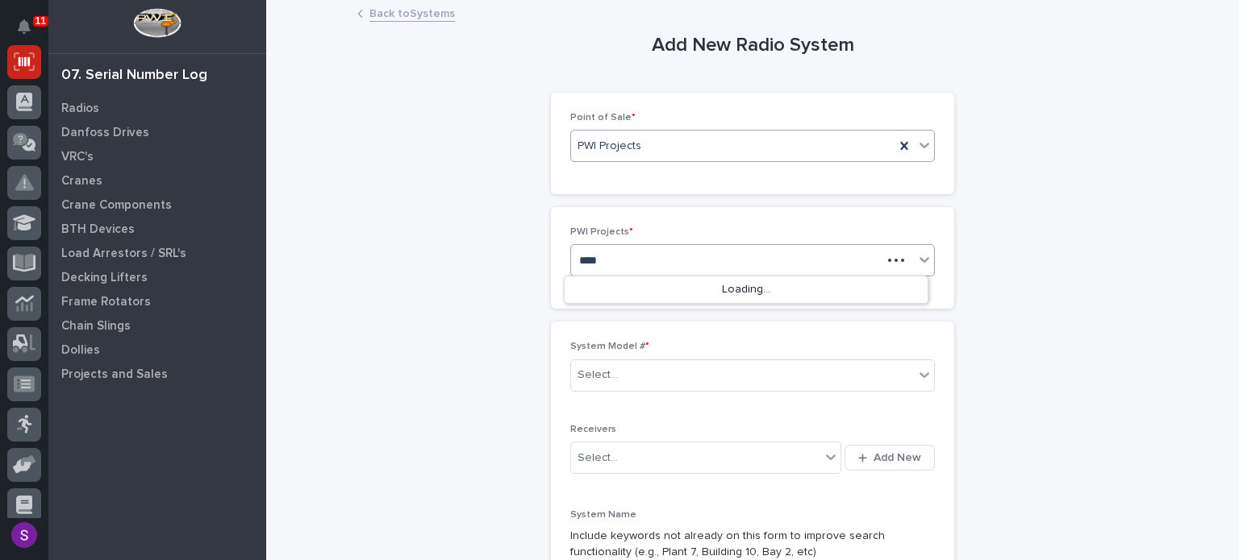
type input "*****"
type input "**"
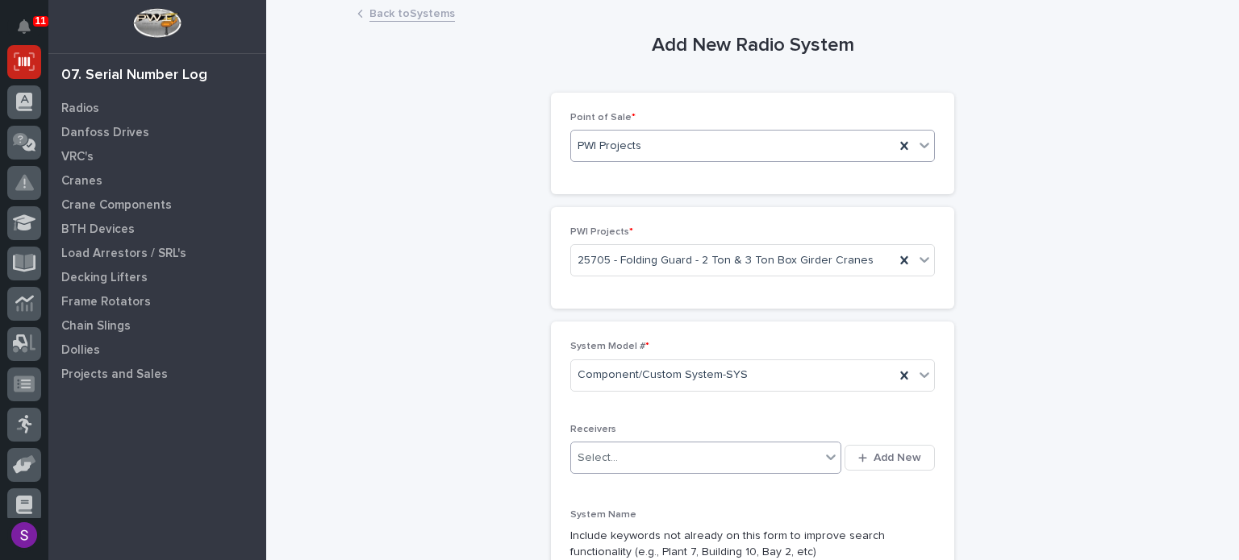
click at [844, 445] on button "Add New" at bounding box center [889, 458] width 90 height 26
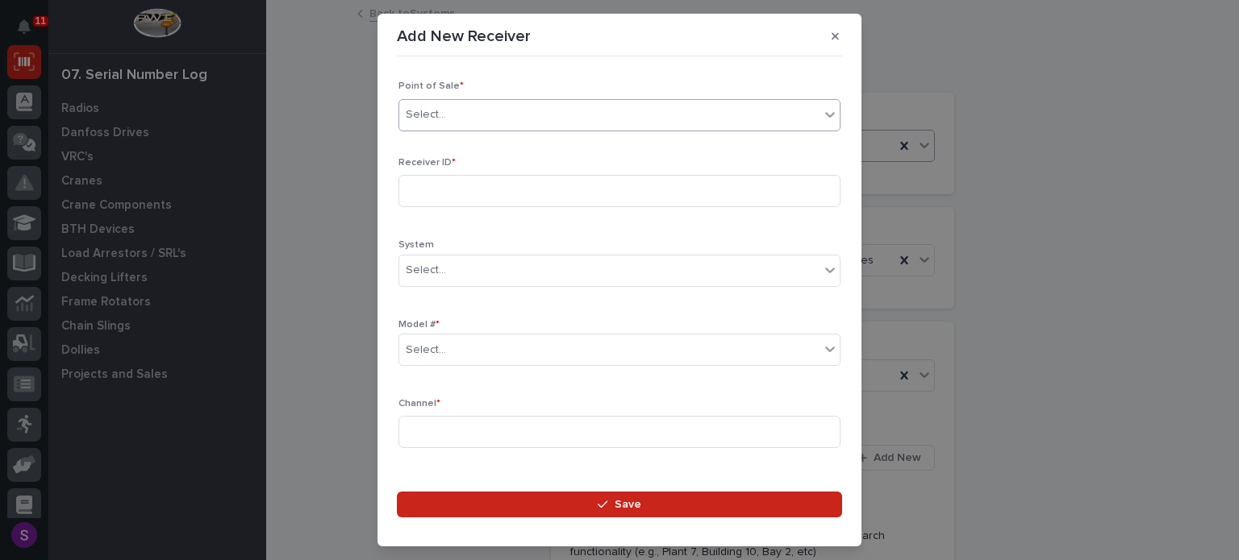
type input "*"
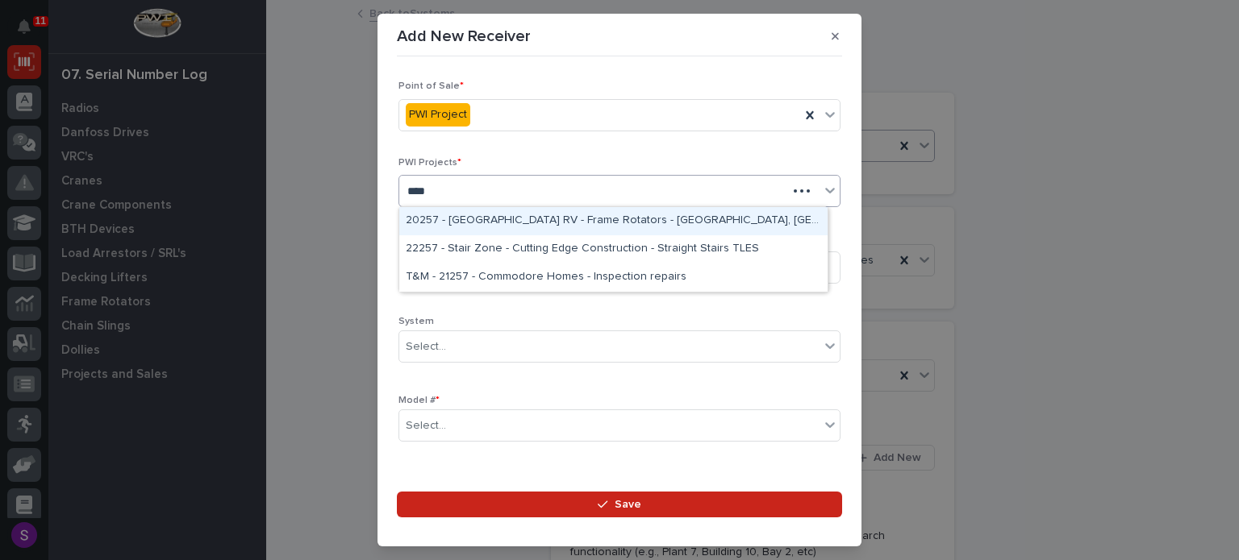
type input "*****"
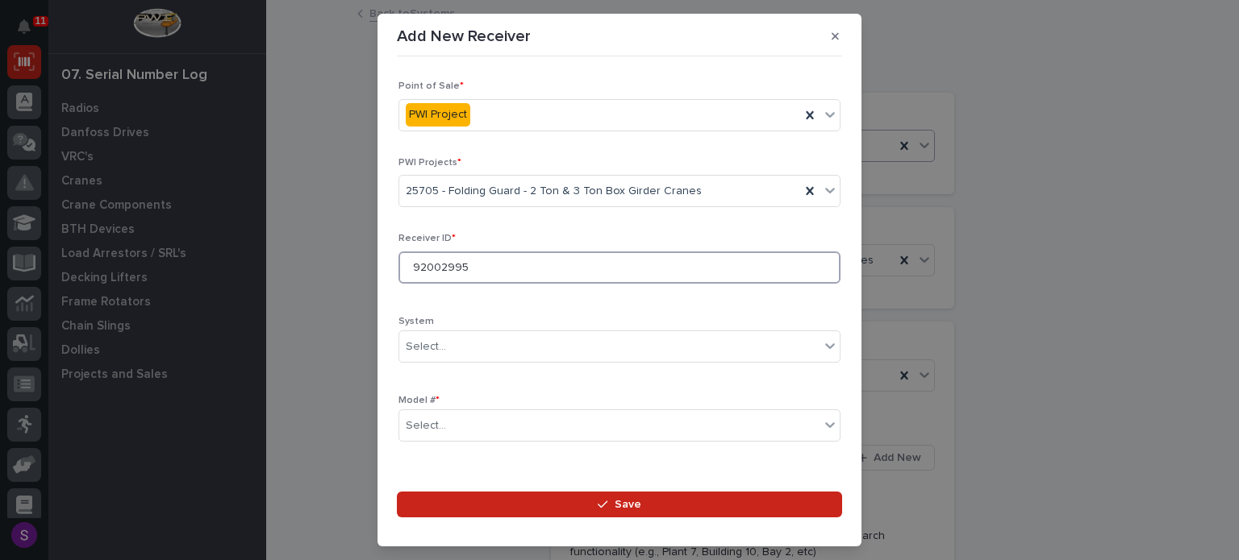
type input "92002995"
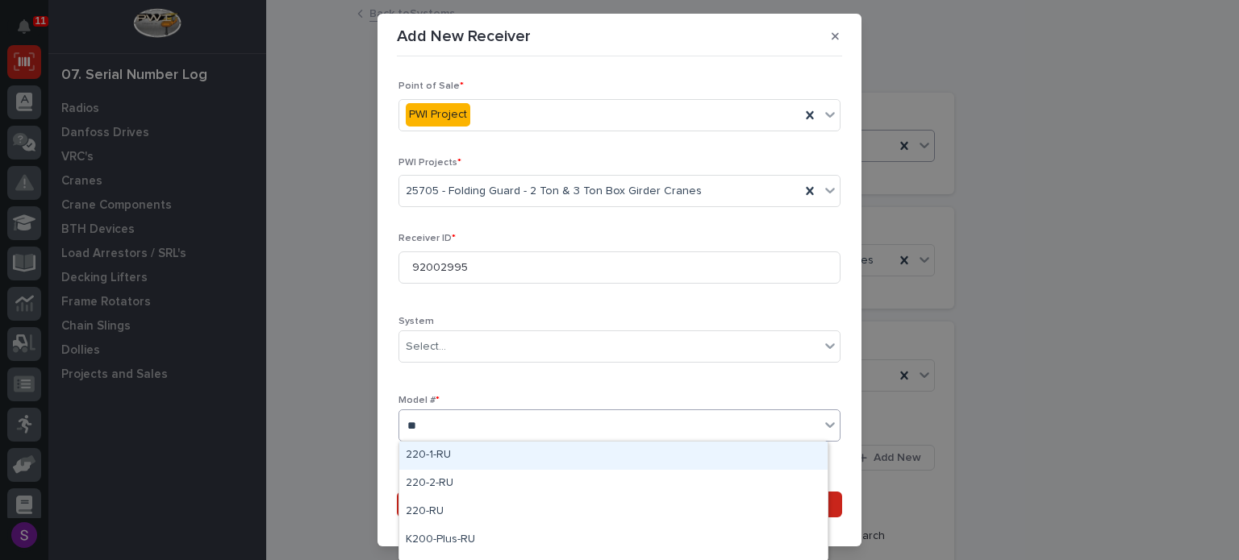
type input "***"
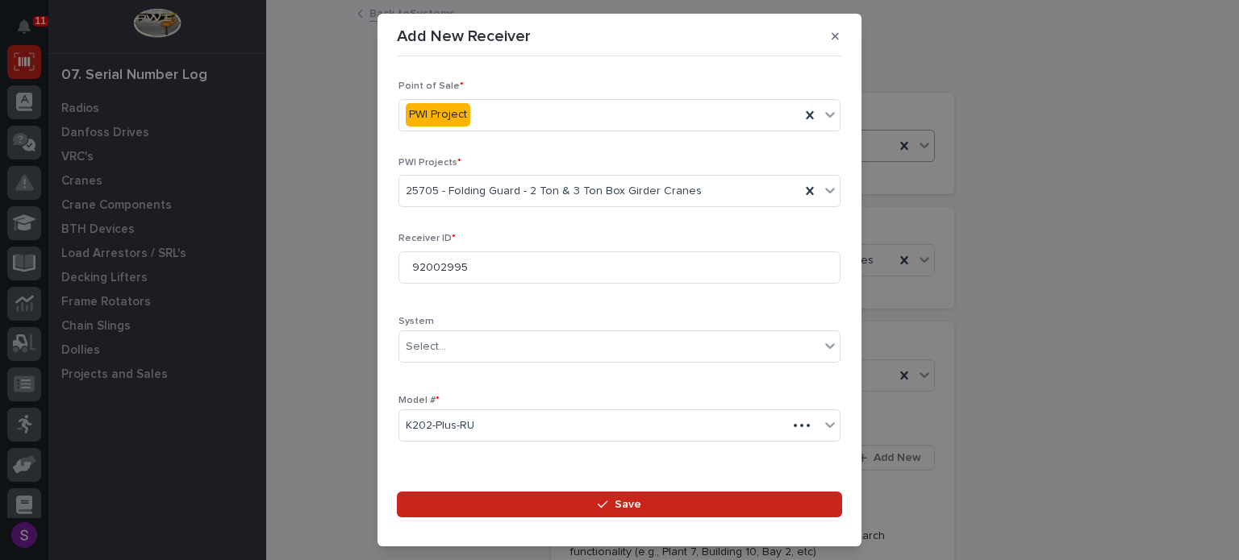
scroll to position [239, 0]
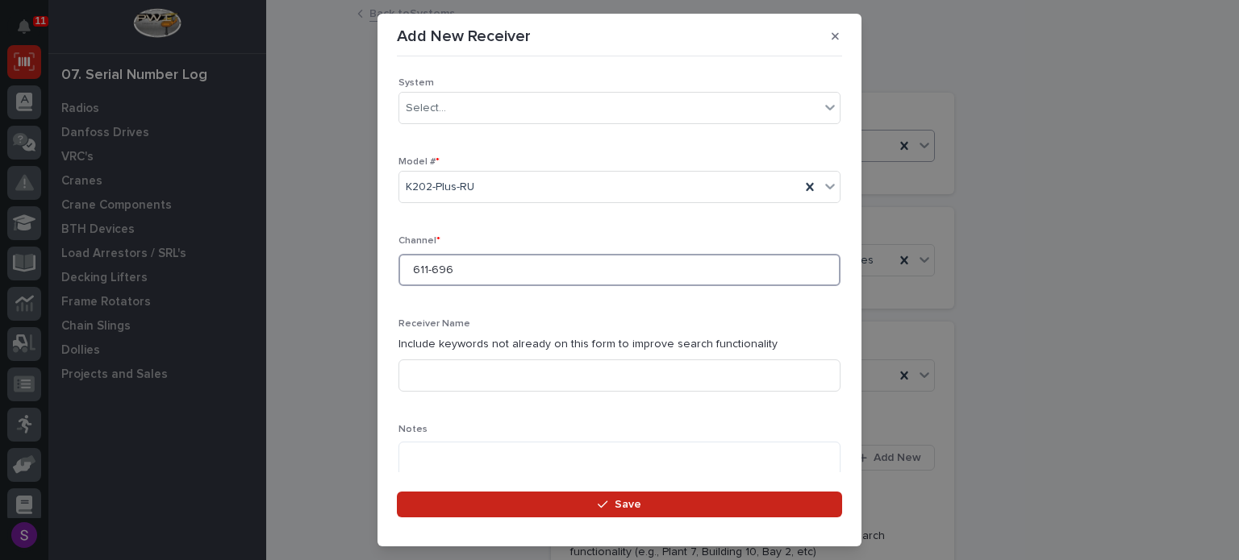
type input "611-696"
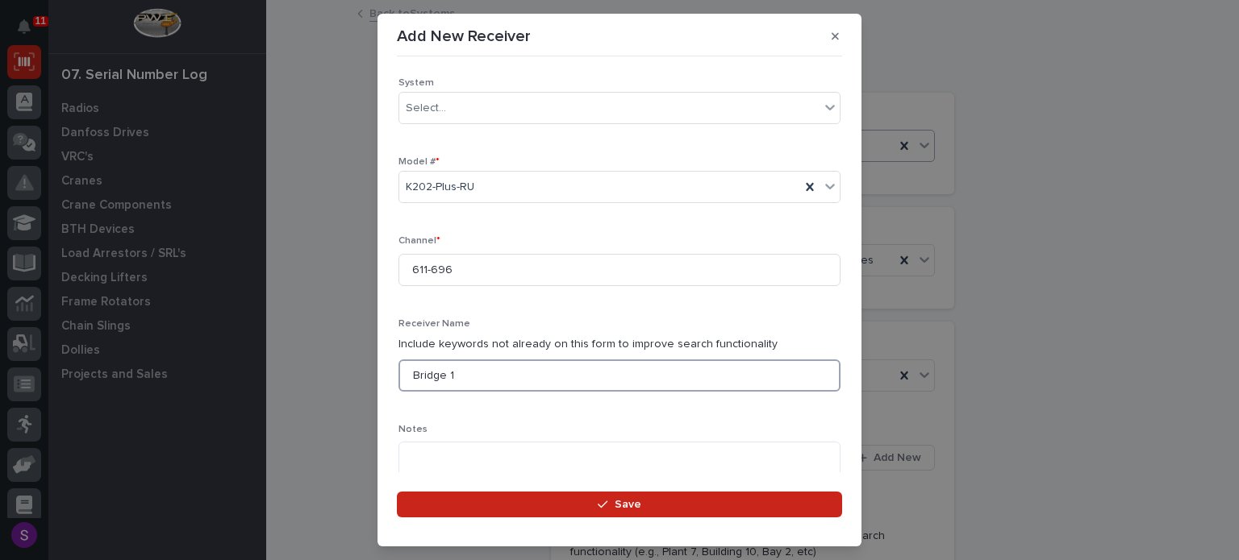
type input "Bridge 1"
type textarea "**********"
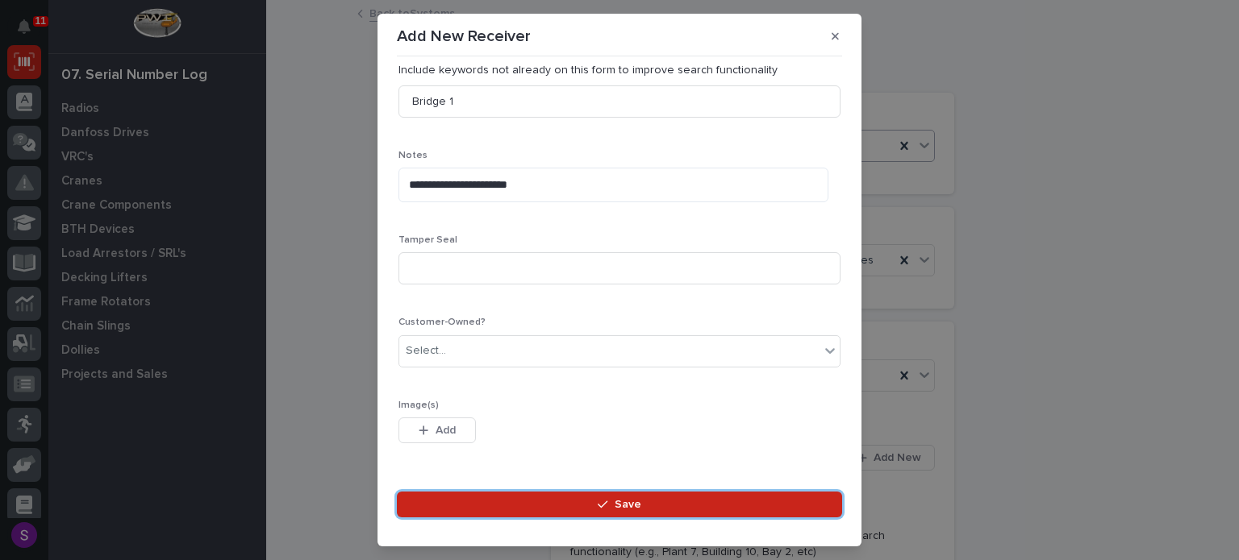
click at [397, 492] on button "Save" at bounding box center [619, 505] width 445 height 26
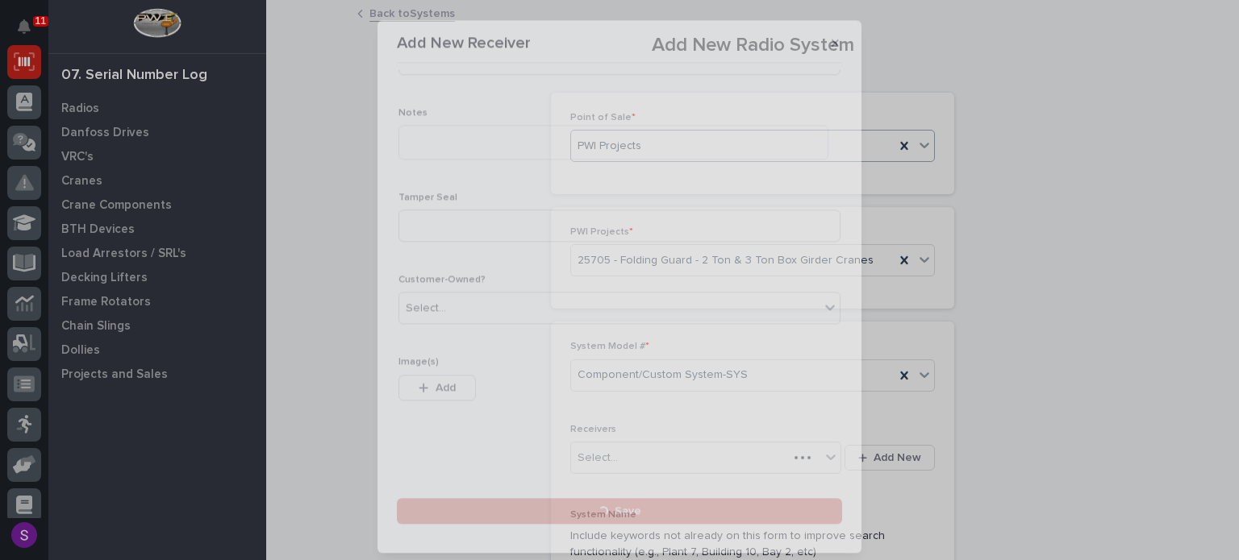
scroll to position [0, 0]
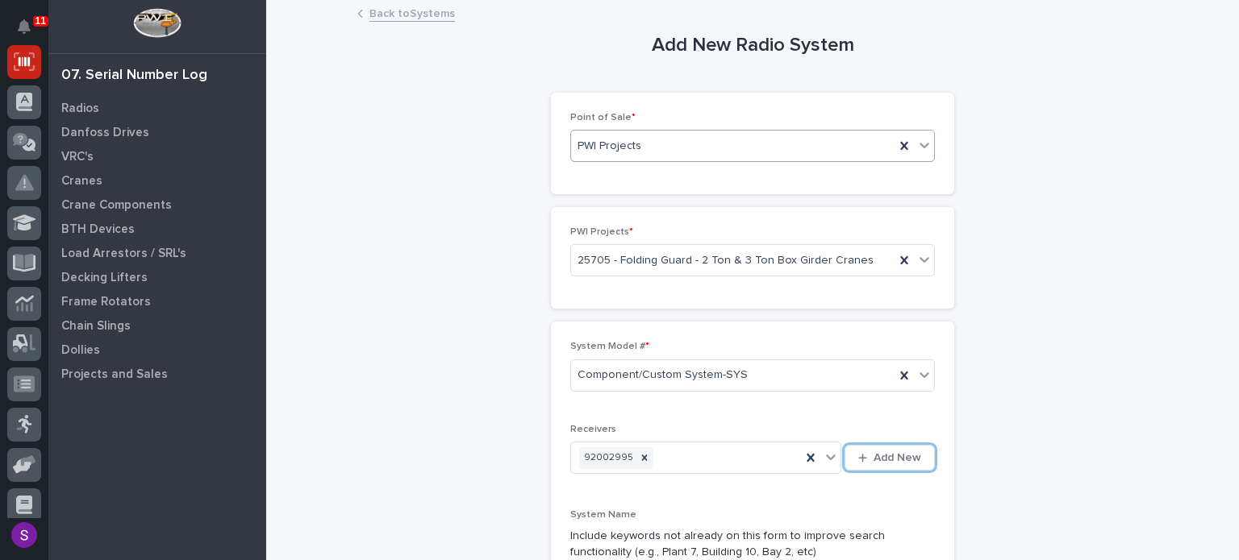
click at [844, 445] on button "Add New" at bounding box center [889, 458] width 90 height 26
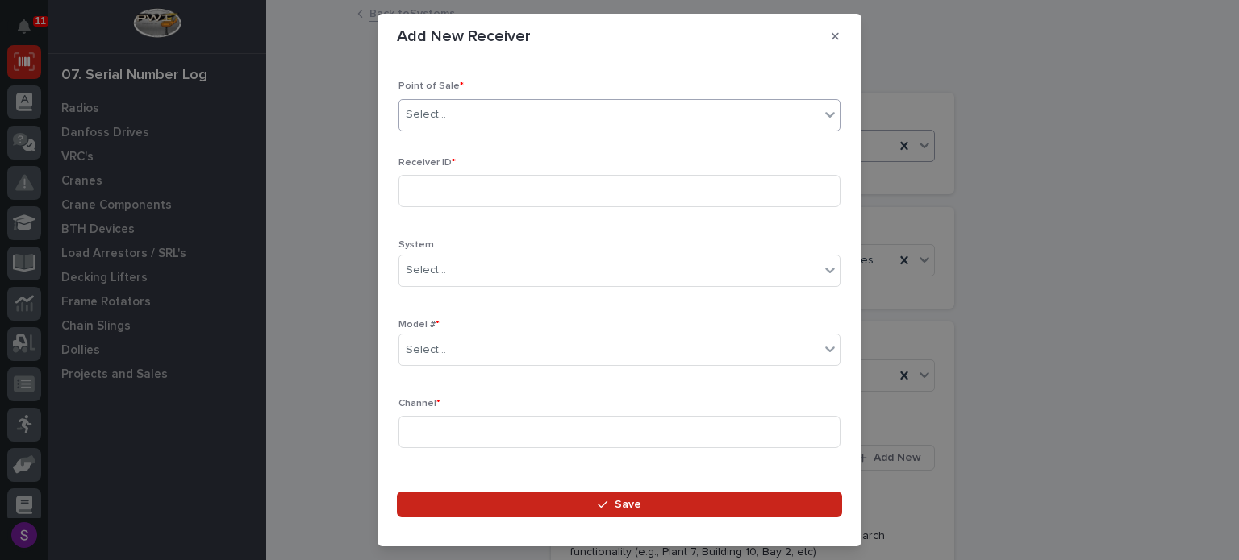
type input "*"
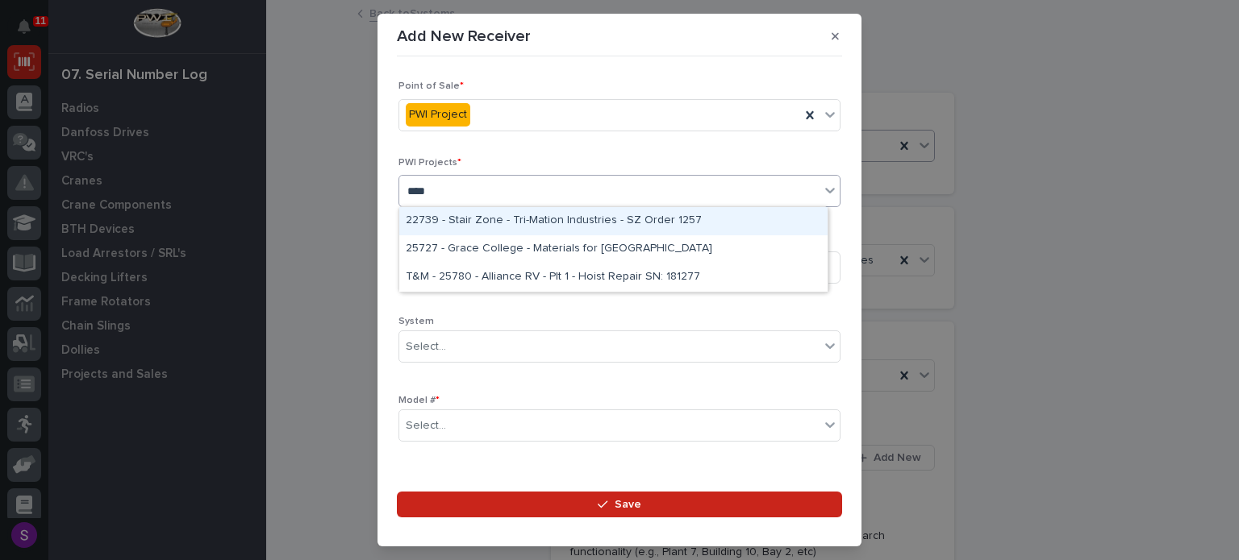
type input "*****"
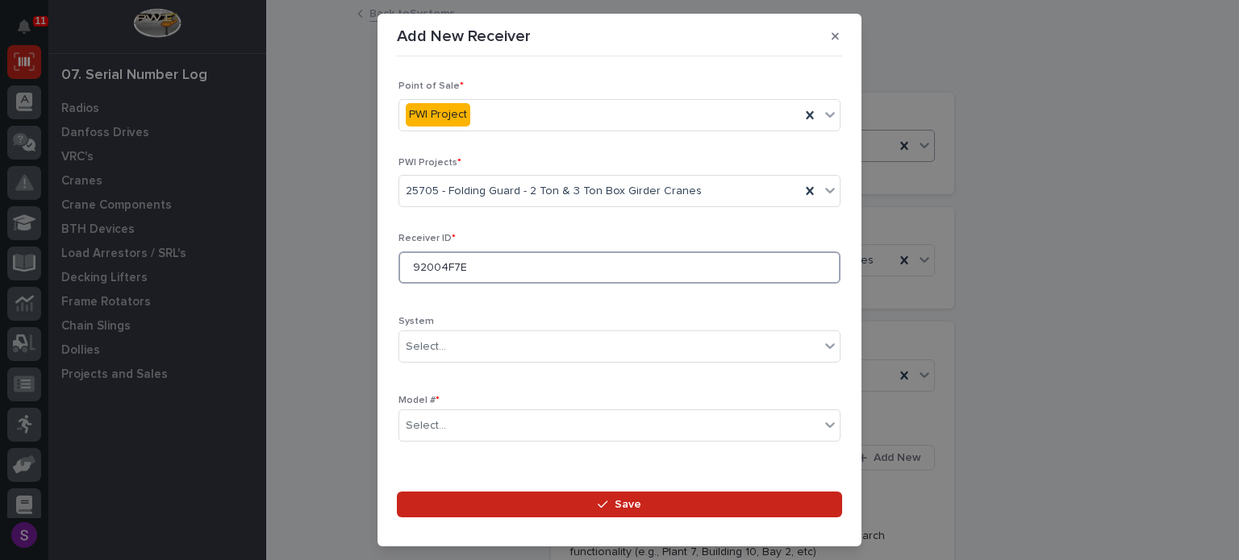
type input "92004F7E"
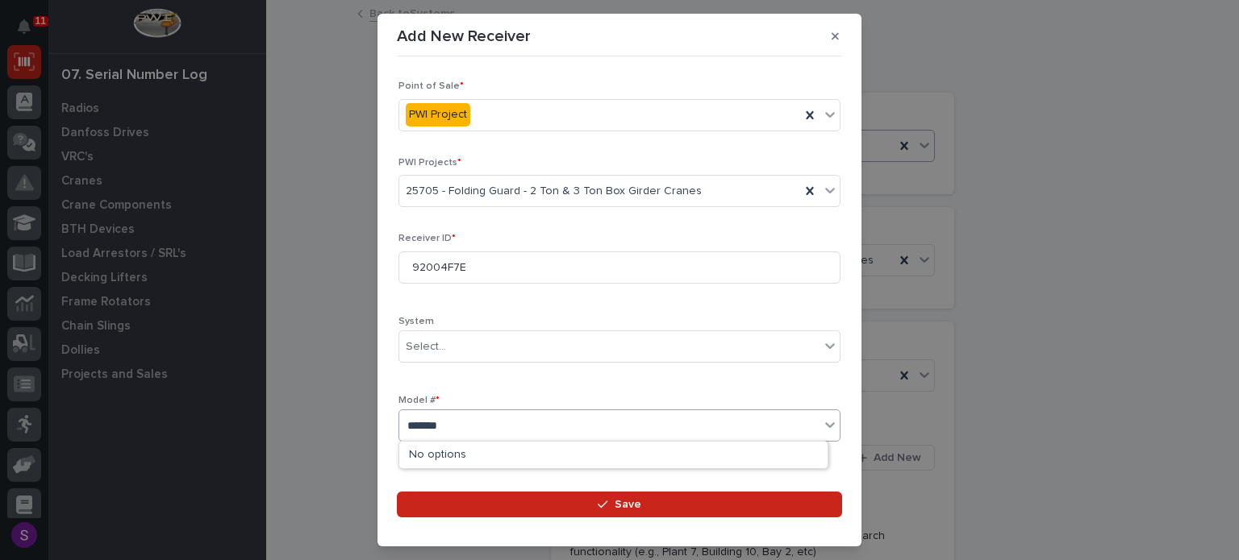
type input "*******"
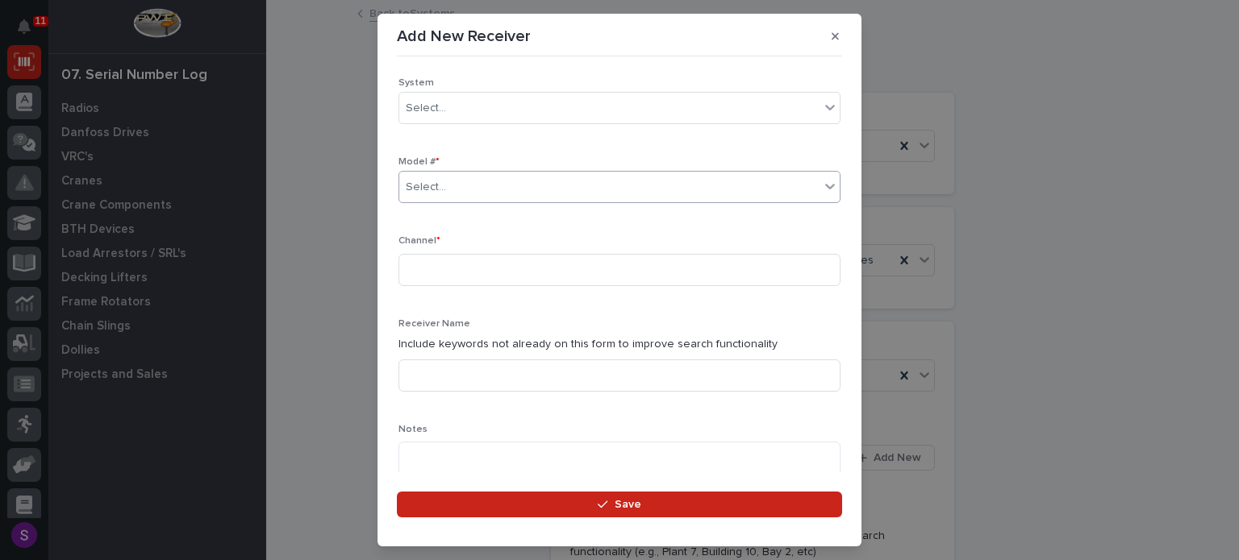
click at [537, 183] on div "Select..." at bounding box center [609, 187] width 420 height 27
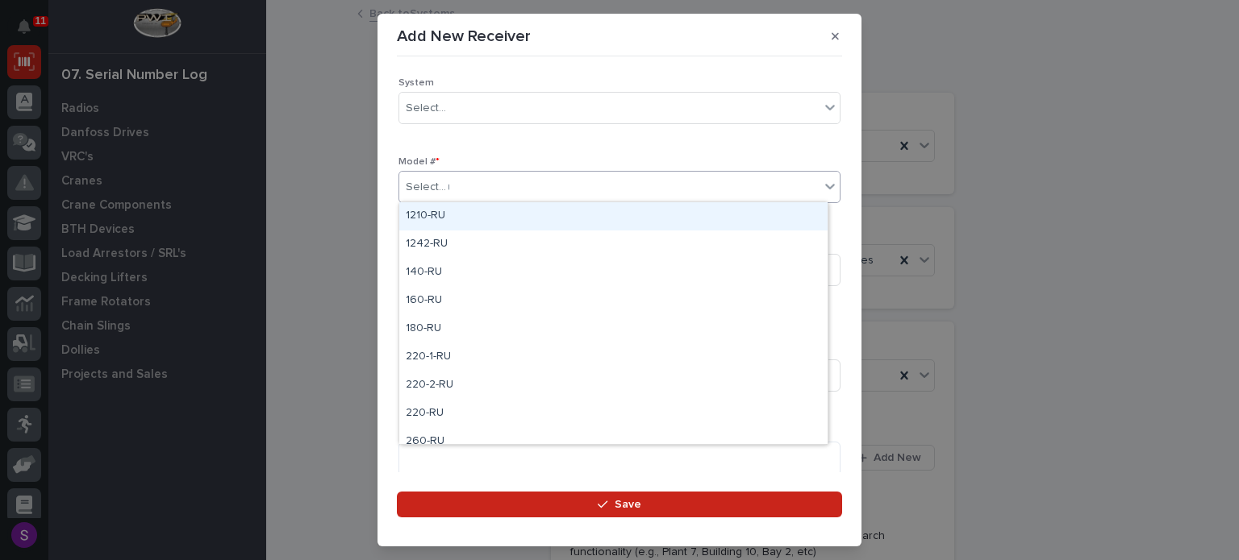
type input "***"
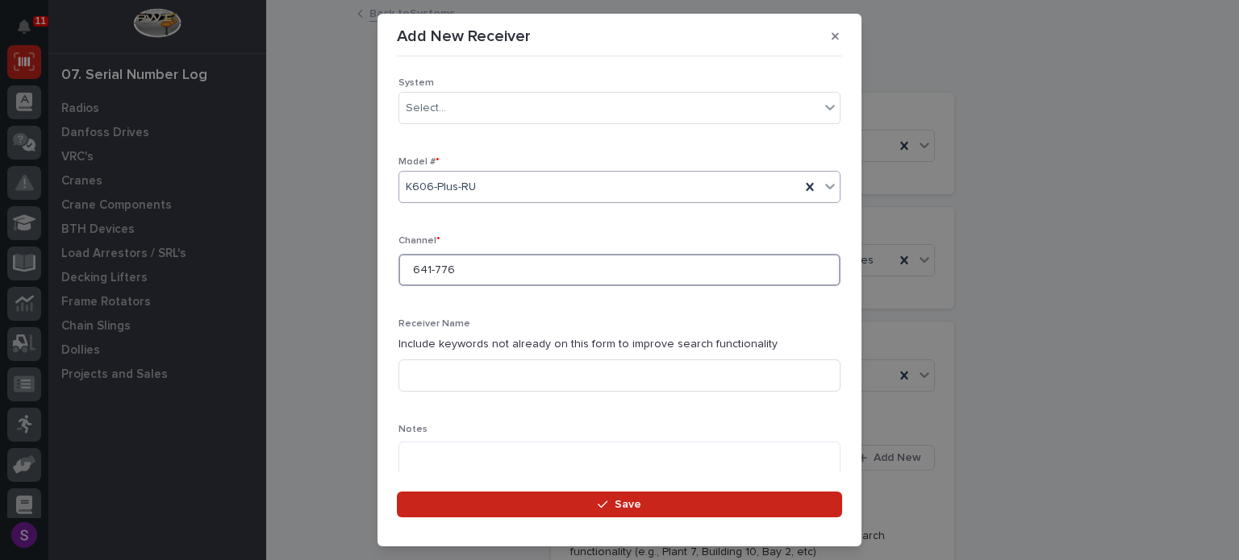
type input "641-776"
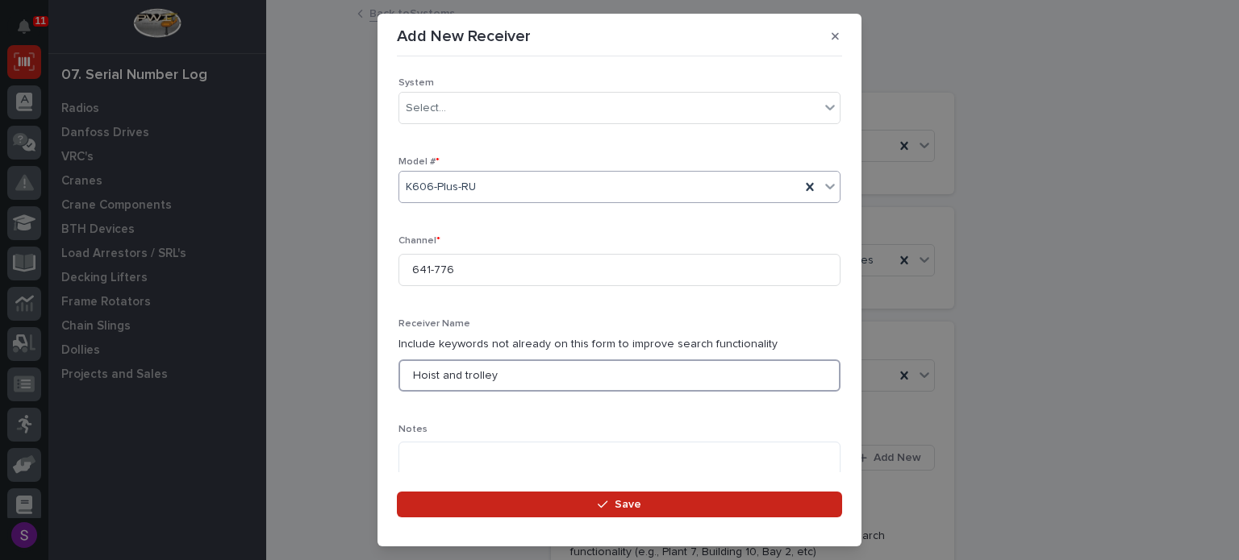
type input "Hoist and trolley"
type textarea "**********"
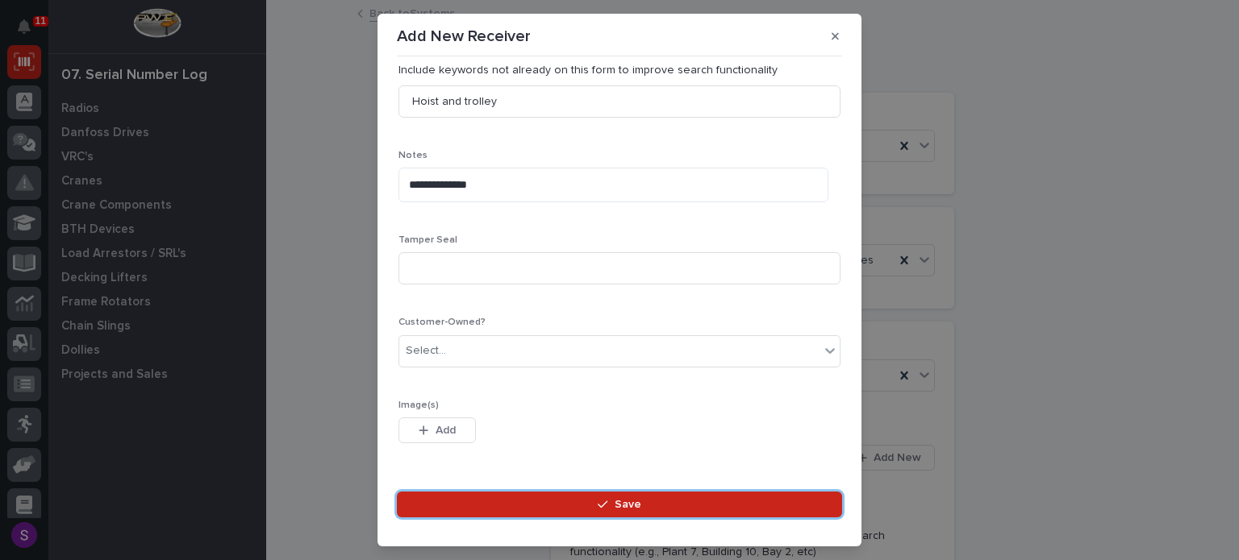
click at [397, 492] on button "Save" at bounding box center [619, 505] width 445 height 26
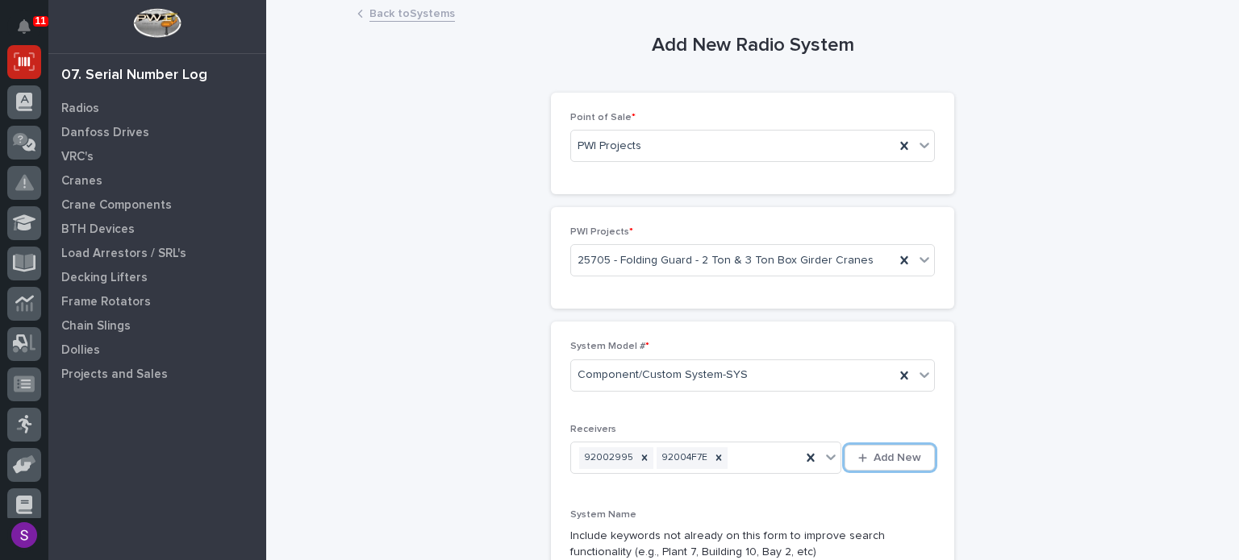
scroll to position [302, 0]
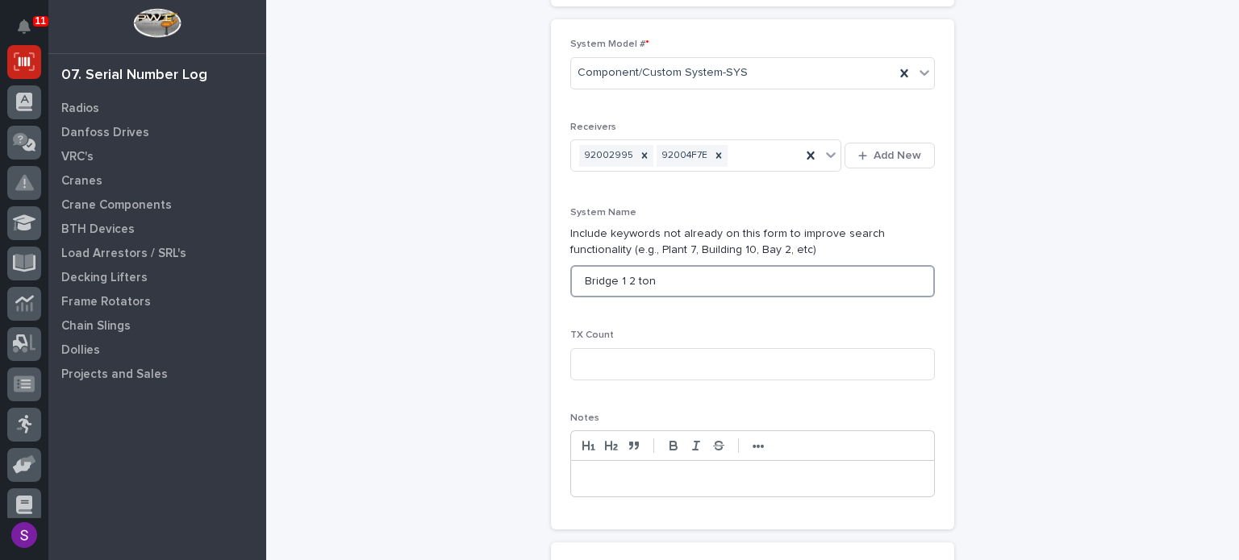
type input "Bridge 1 2 ton"
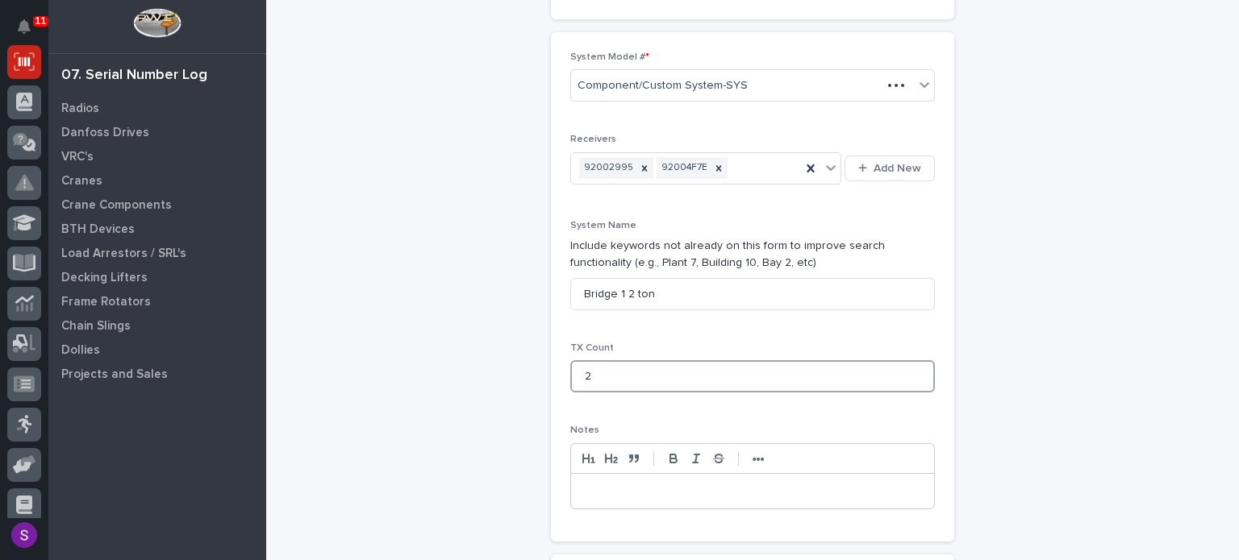
type input "2"
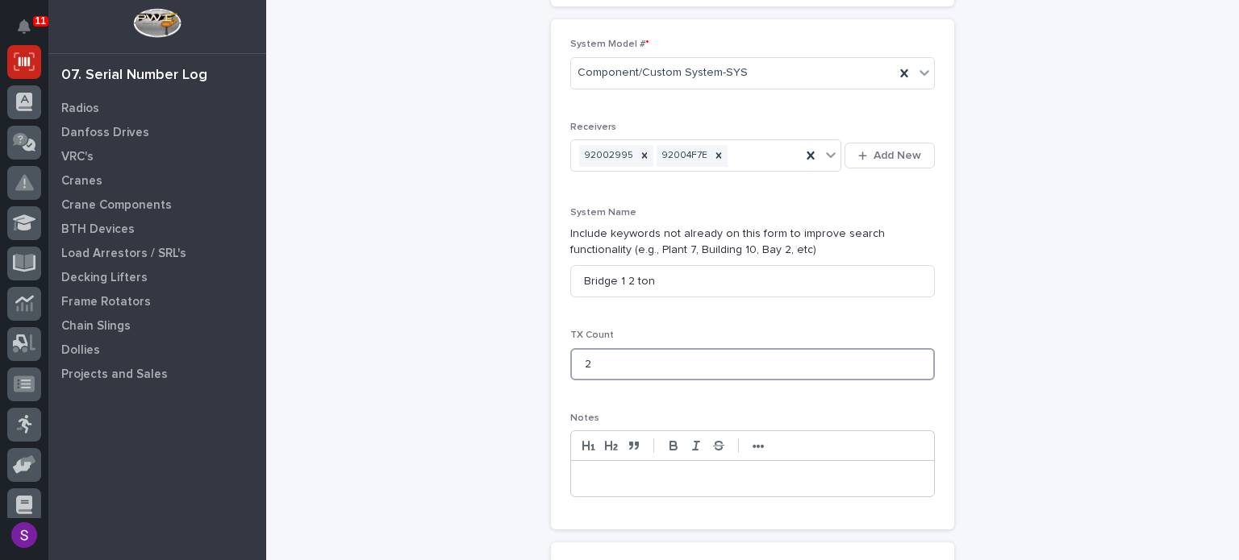
click at [620, 351] on input "2" at bounding box center [752, 364] width 364 height 32
type input "4"
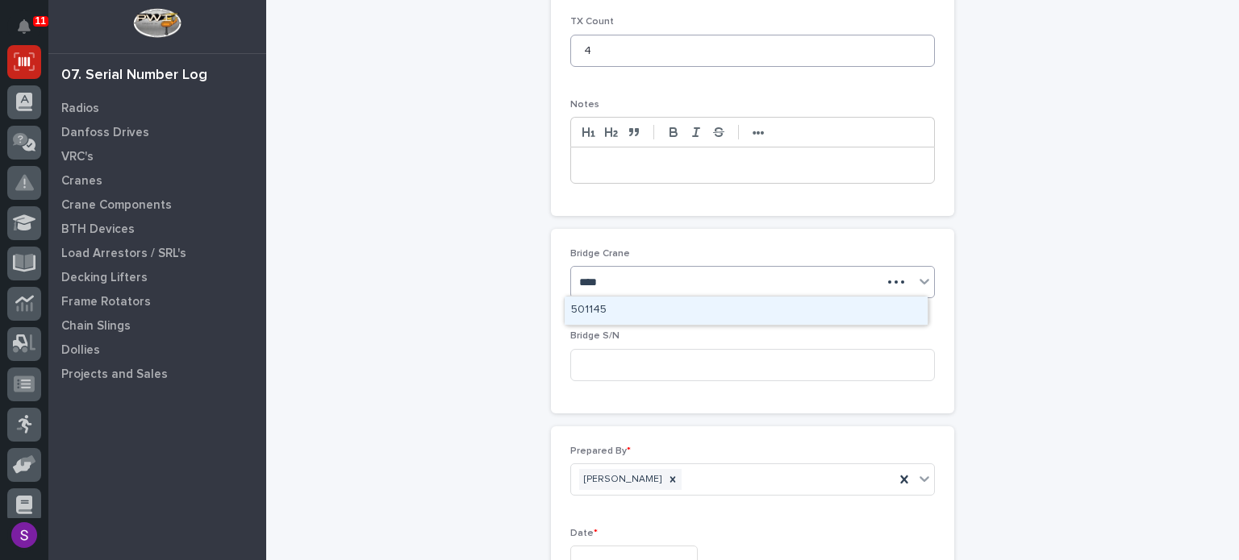
type input "*****"
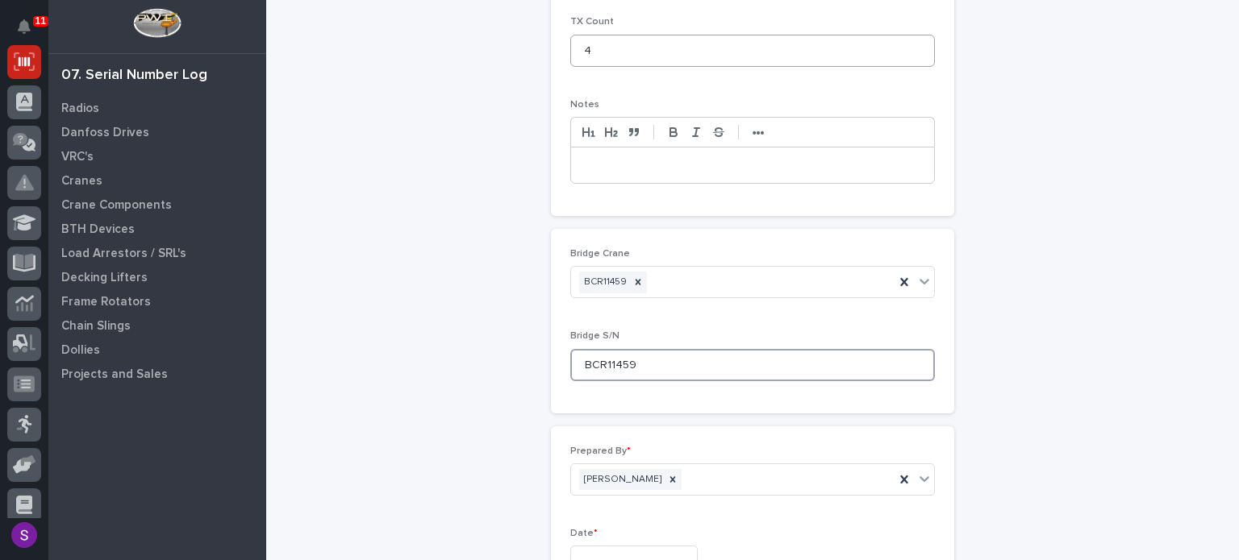
type input "BCR11459"
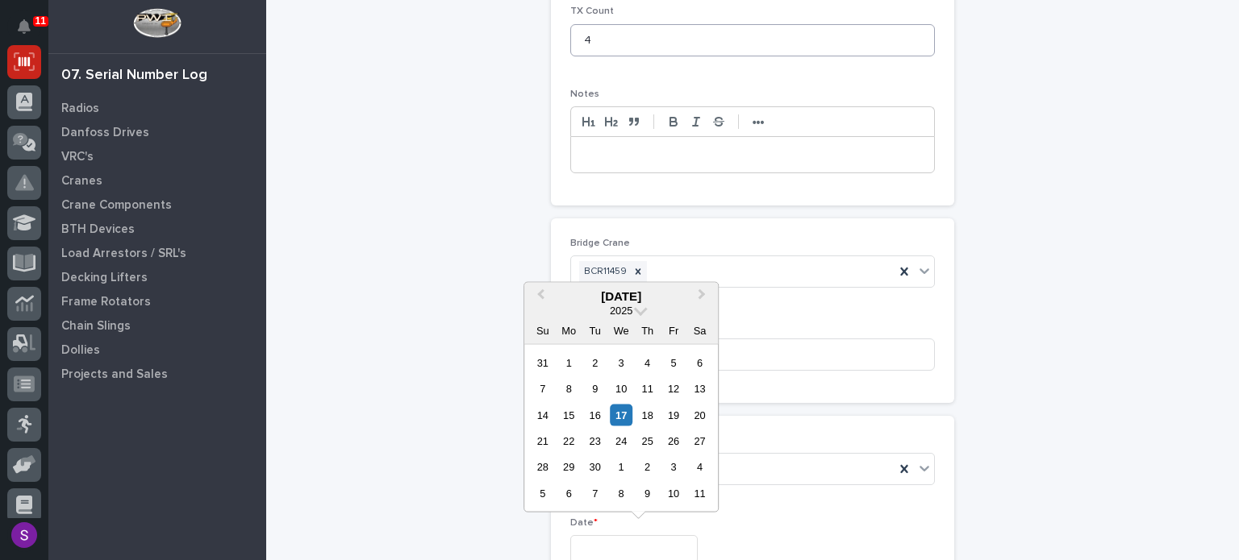
type input "**********"
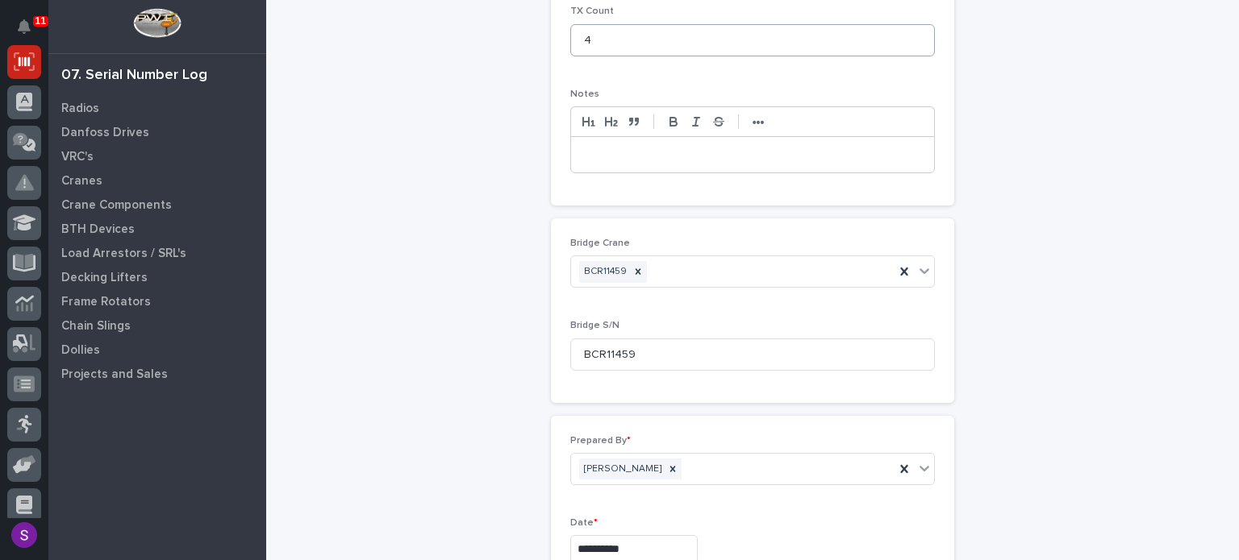
scroll to position [824, 0]
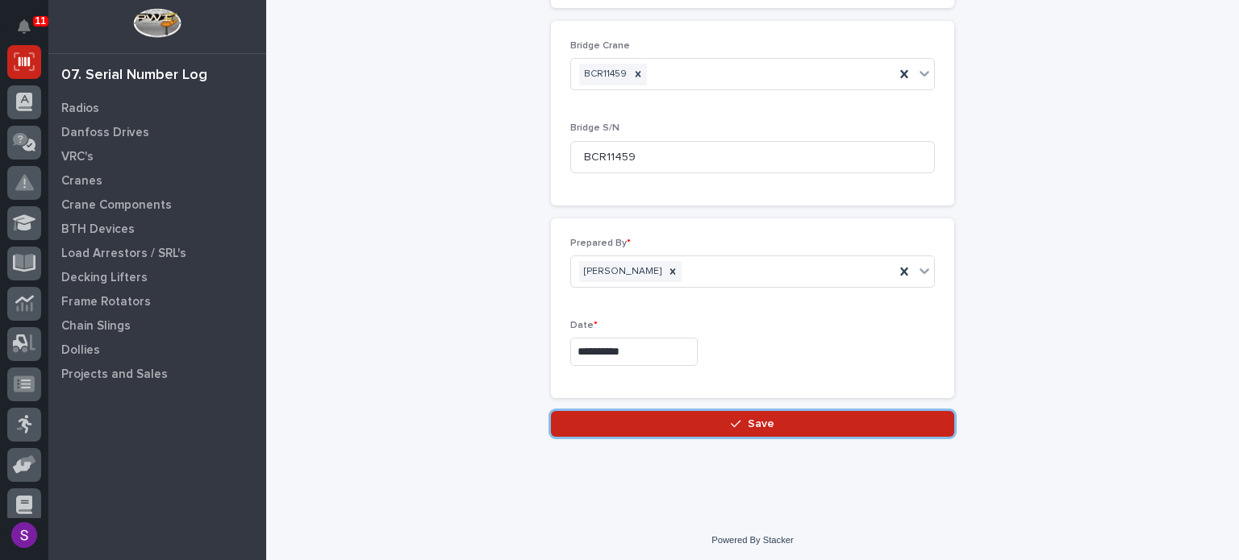
click at [551, 411] on button "Save" at bounding box center [752, 424] width 403 height 26
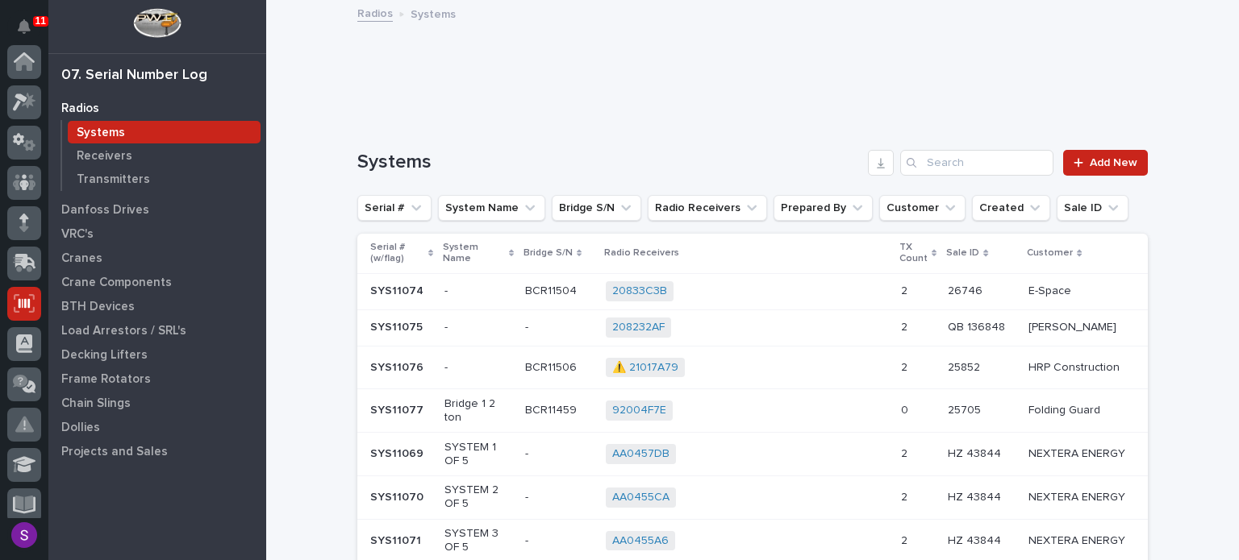
scroll to position [242, 0]
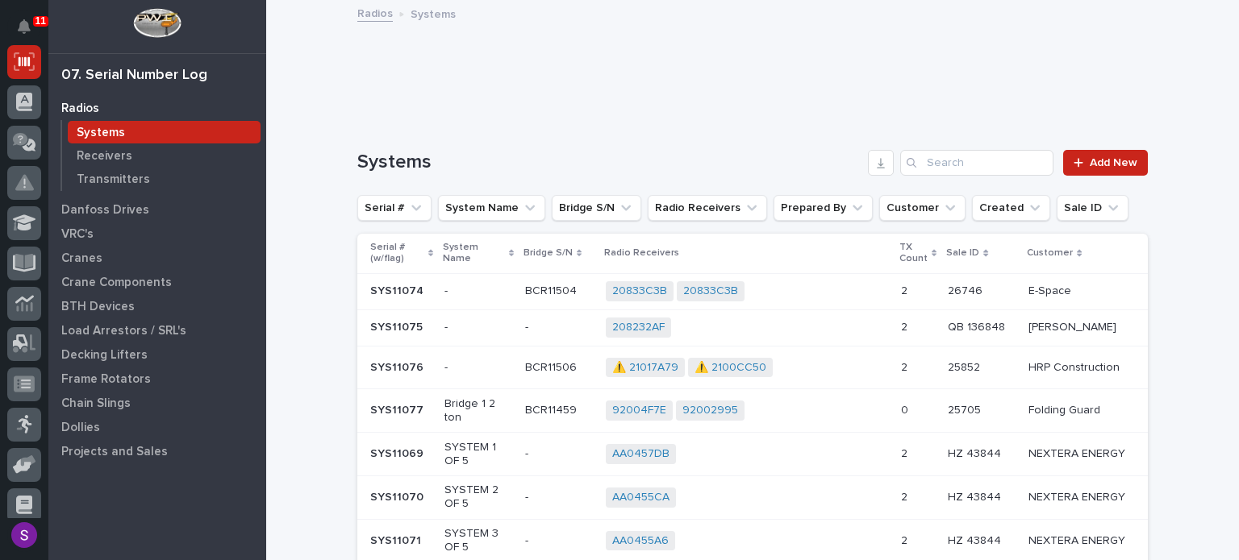
click at [827, 411] on div "92004F7E 92002995 + 0" at bounding box center [747, 411] width 282 height 20
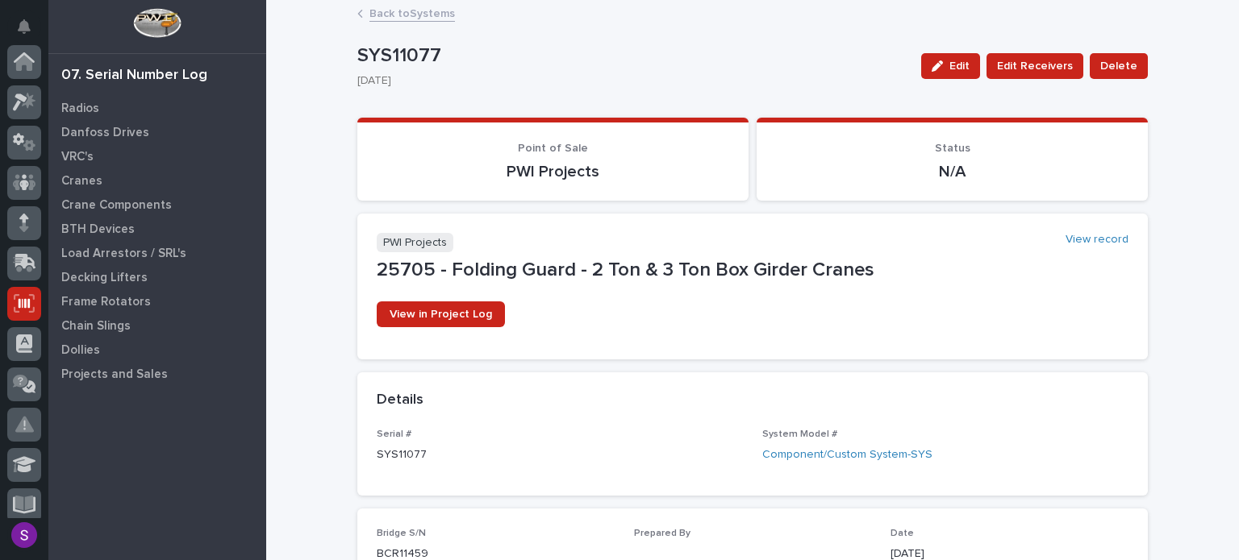
scroll to position [242, 0]
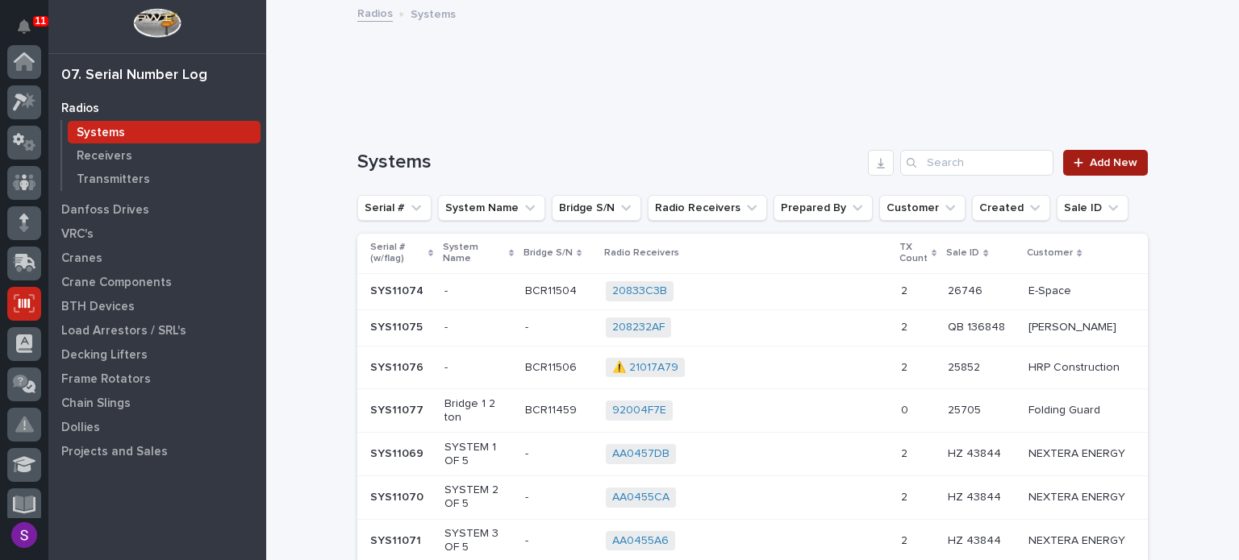
click at [1100, 157] on span "Add New" at bounding box center [1113, 162] width 48 height 11
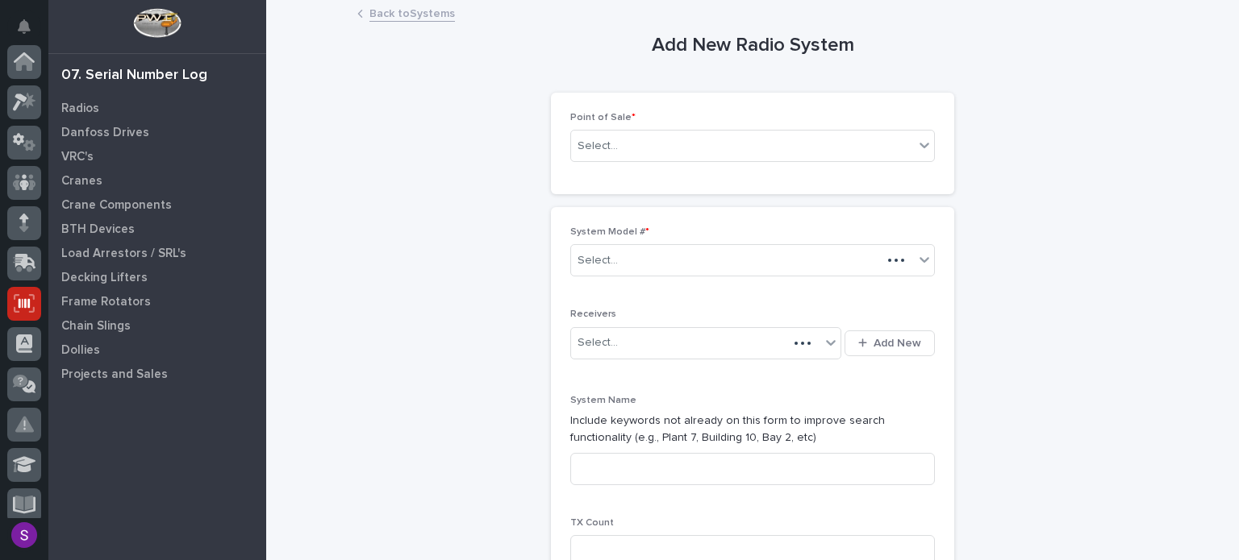
scroll to position [242, 0]
click at [664, 159] on div "Select..." at bounding box center [752, 146] width 364 height 32
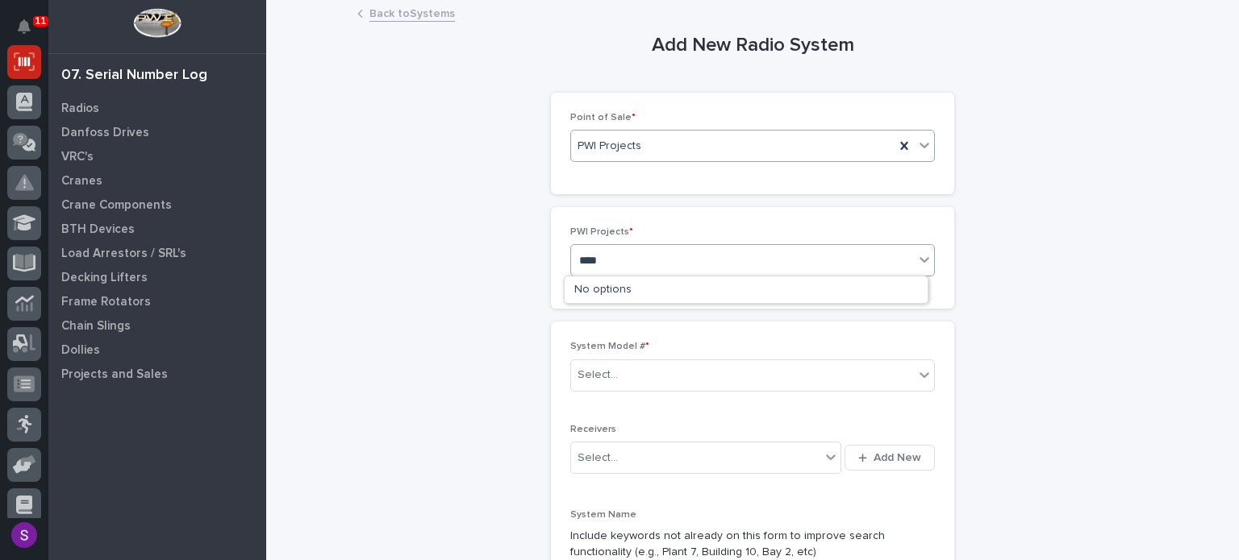
type input "*****"
type input "**"
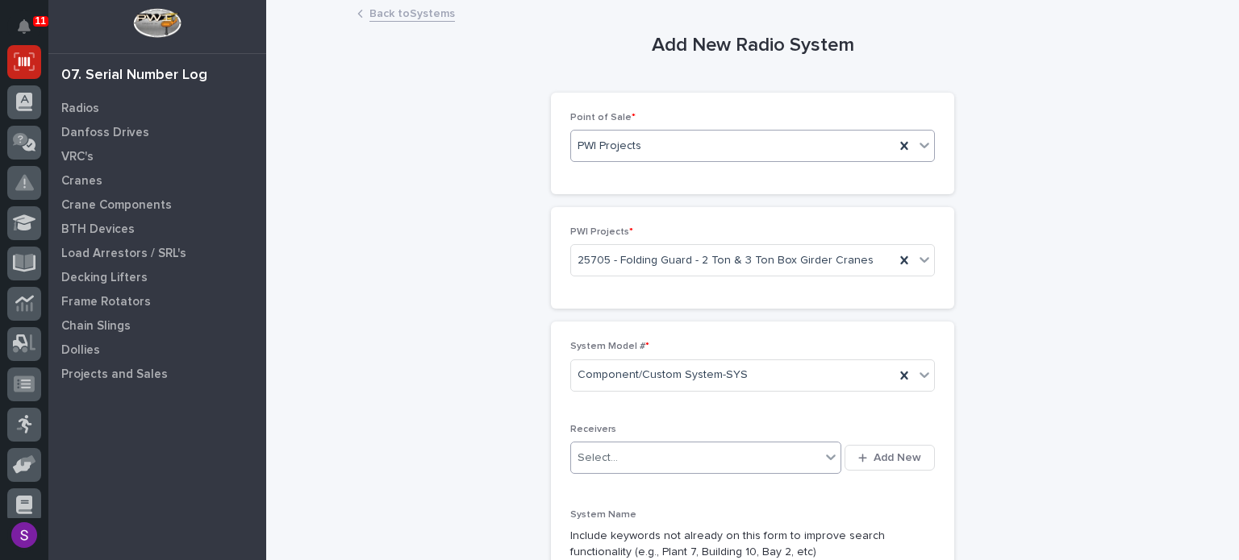
click at [844, 445] on button "Add New" at bounding box center [889, 458] width 90 height 26
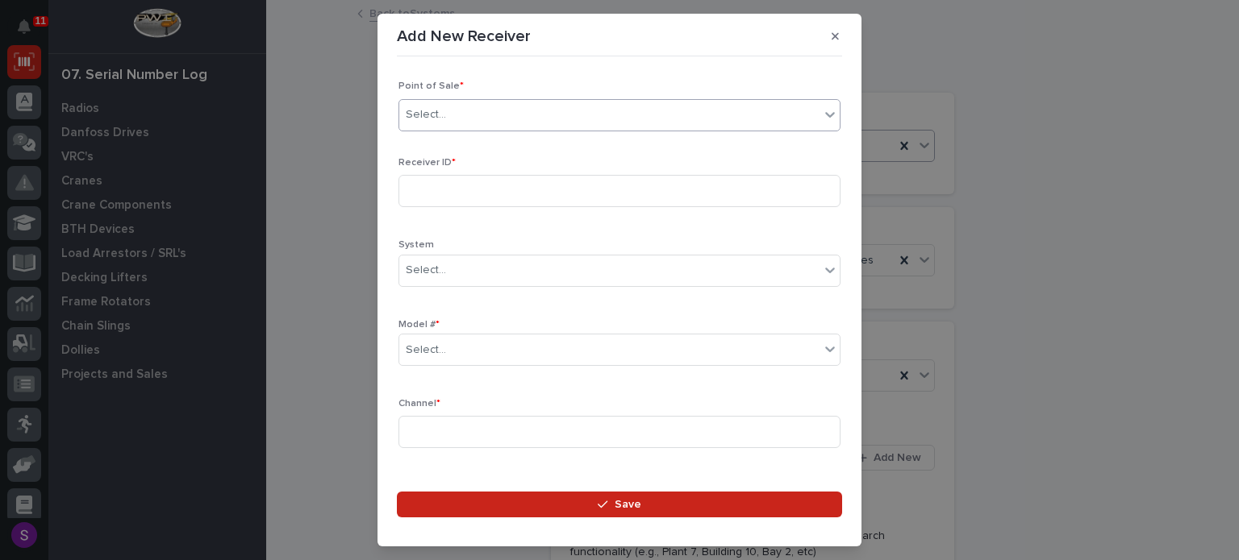
type input "*"
type input "*****"
